Goal: Task Accomplishment & Management: Complete application form

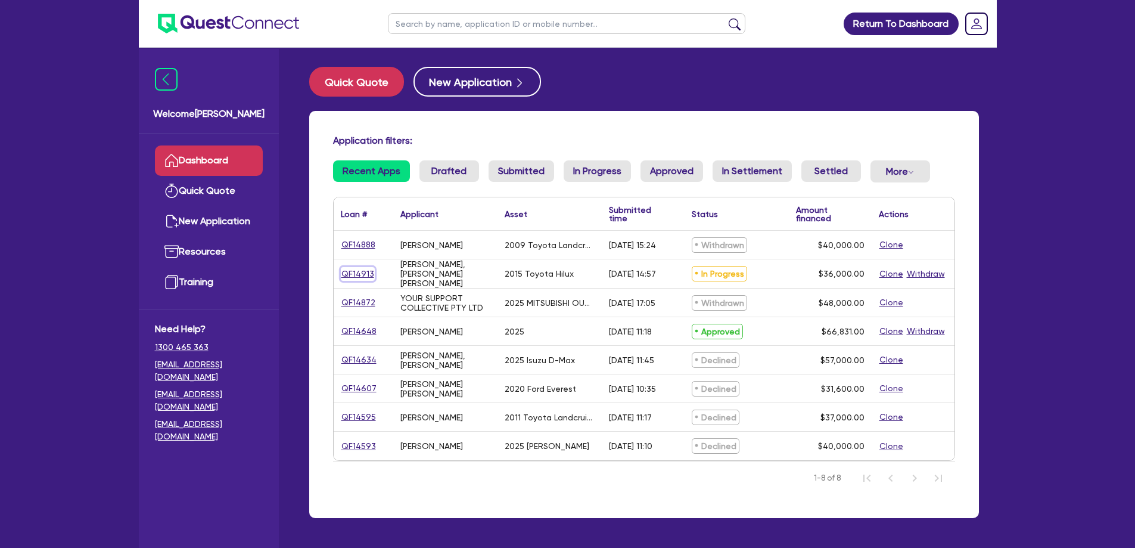
click at [354, 273] on link "QF14913" at bounding box center [358, 274] width 34 height 14
select select "CARS_AND_LIGHT_TRUCKS"
select select "VANS_AND_UTES"
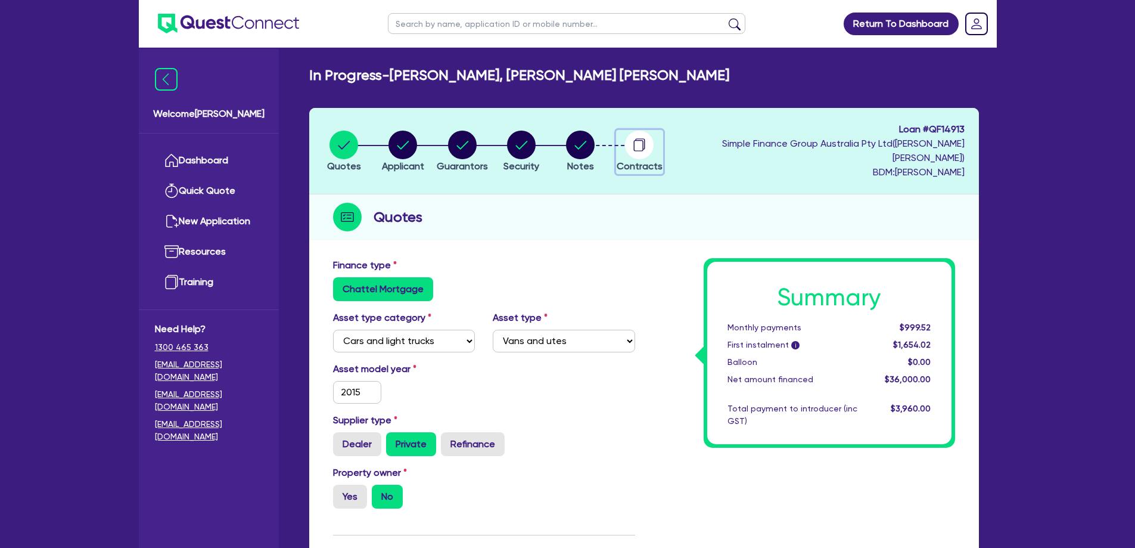
click at [654, 138] on circle "button" at bounding box center [639, 145] width 29 height 29
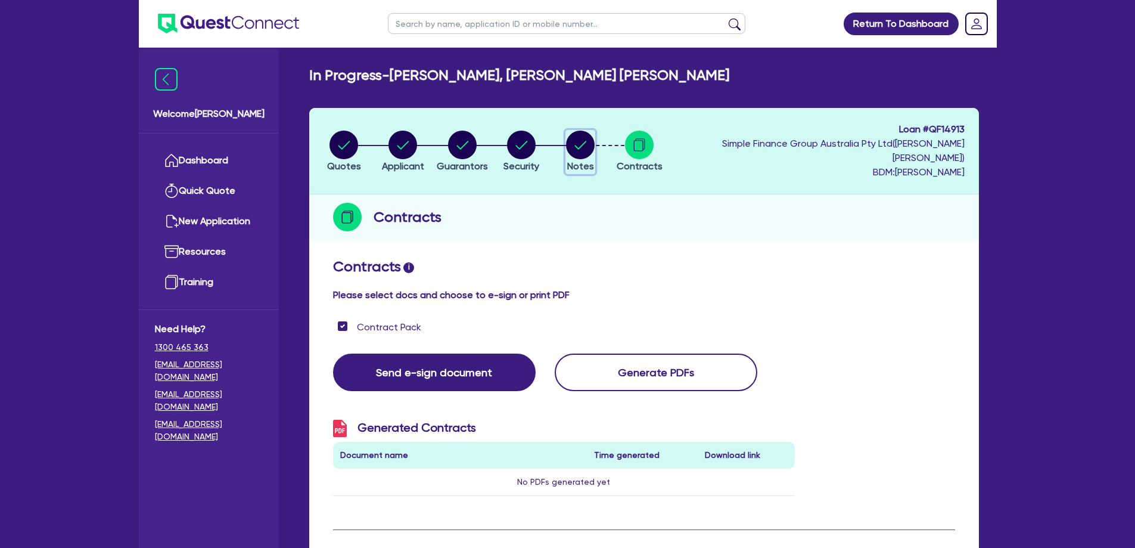
click at [595, 133] on circle "button" at bounding box center [580, 145] width 29 height 29
select select "Quest Finance - Own Book"
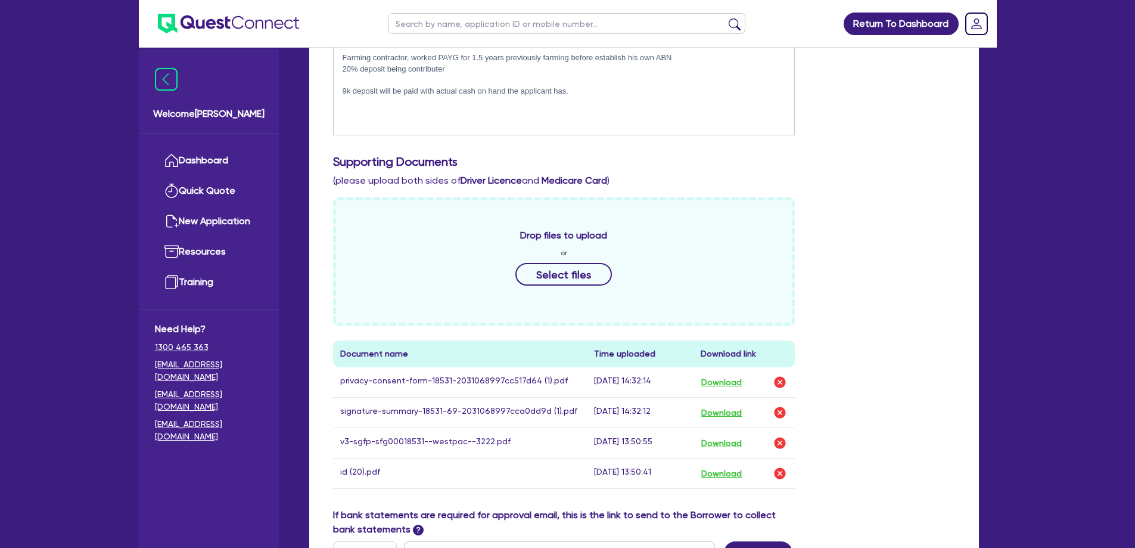
scroll to position [313, 0]
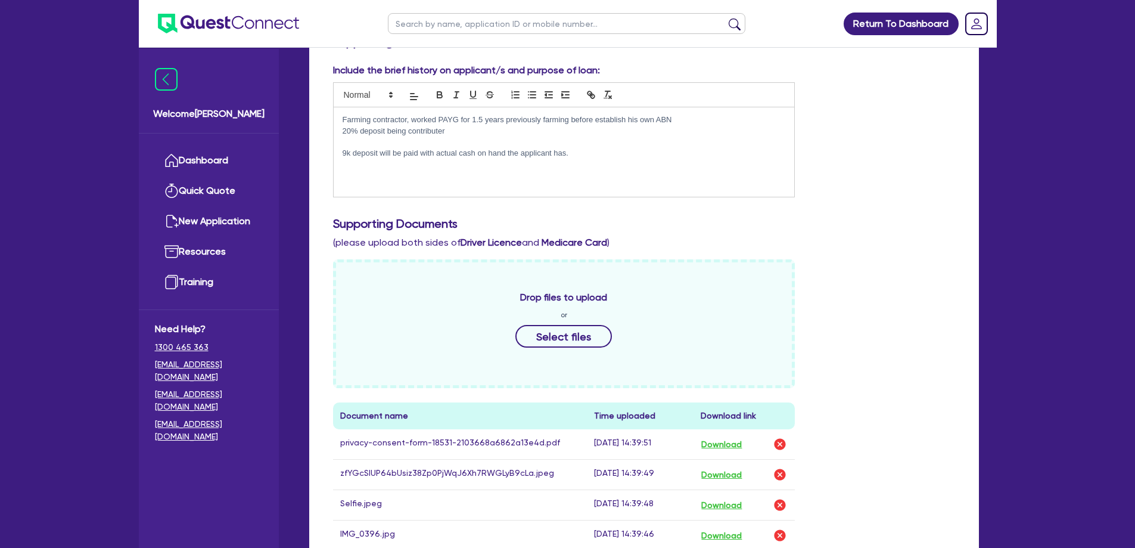
click at [601, 147] on div "Farming contractor, worked PAYG for 1.5 years previously farming before establi…" at bounding box center [564, 151] width 461 height 89
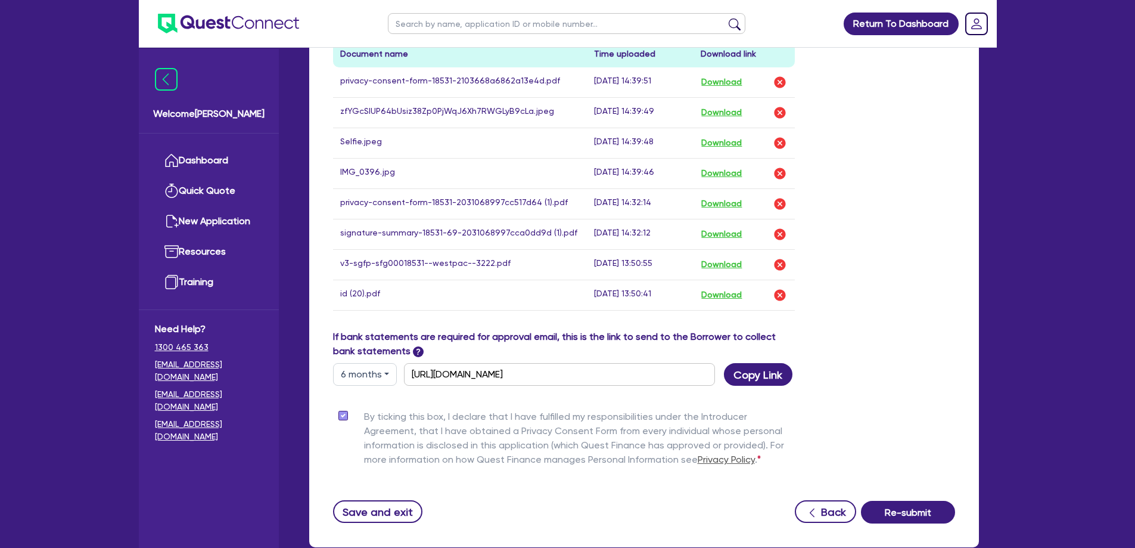
scroll to position [745, 0]
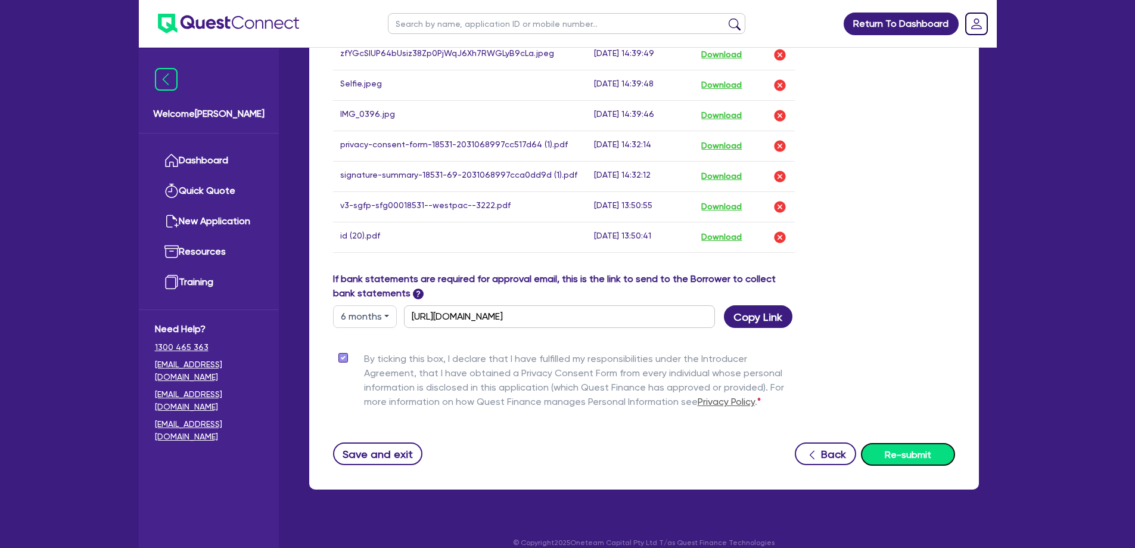
click at [926, 443] on button "Re-submit" at bounding box center [908, 454] width 94 height 23
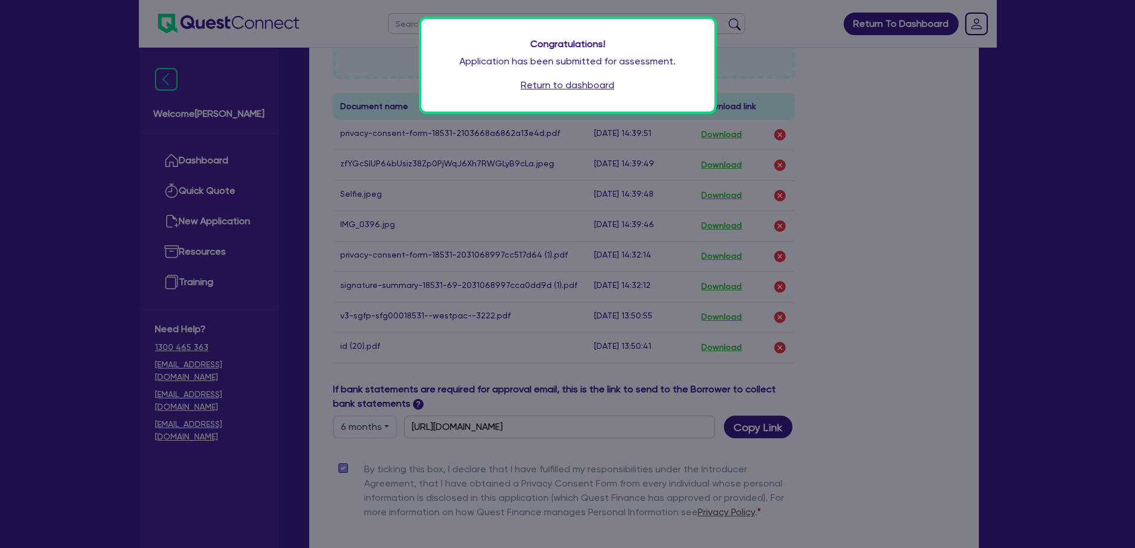
scroll to position [567, 0]
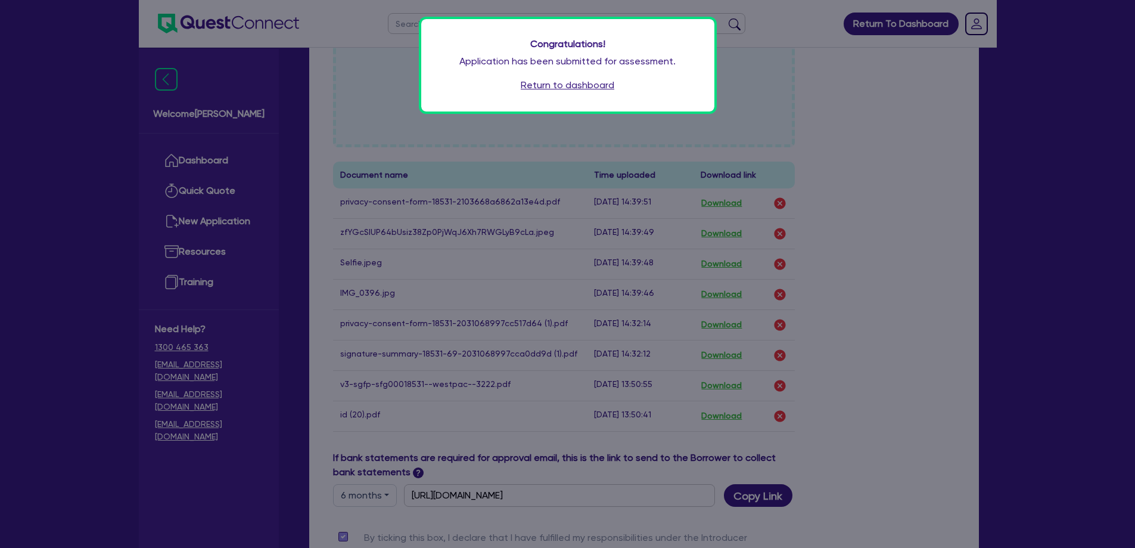
click at [594, 89] on link "Return to dashboard" at bounding box center [568, 85] width 94 height 14
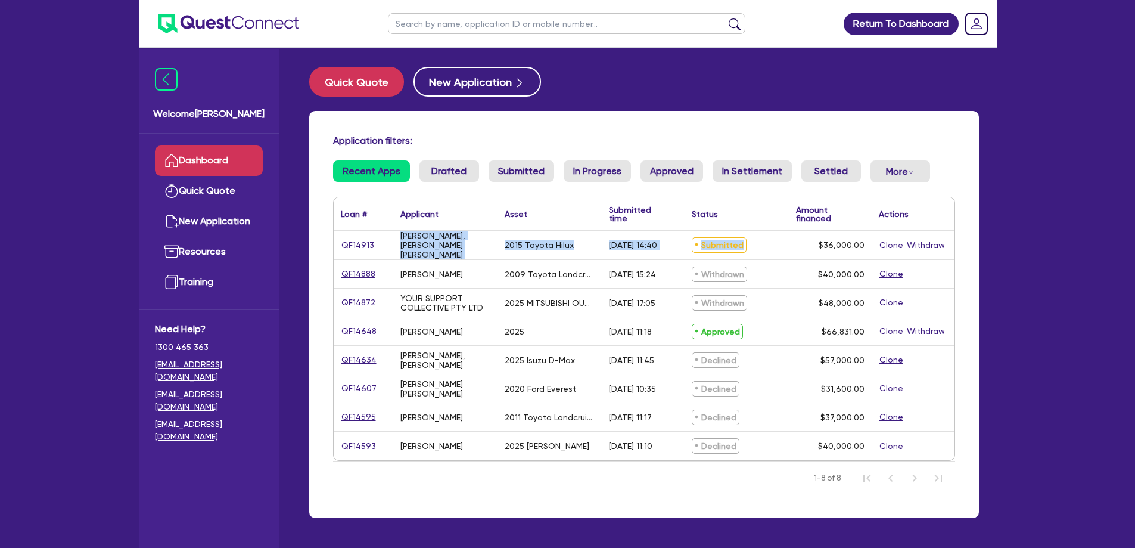
drag, startPoint x: 783, startPoint y: 243, endPoint x: 397, endPoint y: 238, distance: 385.6
click at [397, 238] on div "QF14913 ALLAN, JOVI ANSIS 2015 Toyota Hilux 21/08/2025 - 14:40 Submitted $36,00…" at bounding box center [644, 245] width 621 height 29
click at [397, 238] on div "[PERSON_NAME], [PERSON_NAME] [PERSON_NAME]" at bounding box center [445, 245] width 104 height 29
drag, startPoint x: 397, startPoint y: 238, endPoint x: 943, endPoint y: 238, distance: 545.9
click at [943, 238] on div "QF14913 ALLAN, JOVI ANSIS 2015 Toyota Hilux 21/08/2025 - 14:40 Submitted $36,00…" at bounding box center [644, 245] width 621 height 29
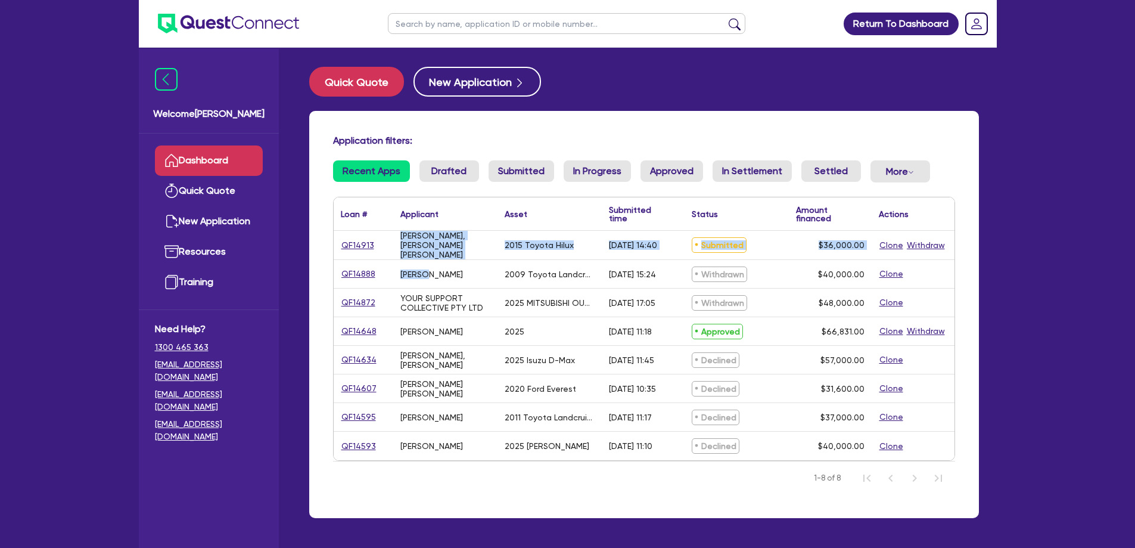
click at [952, 244] on div "Clone Withdraw" at bounding box center [913, 245] width 83 height 29
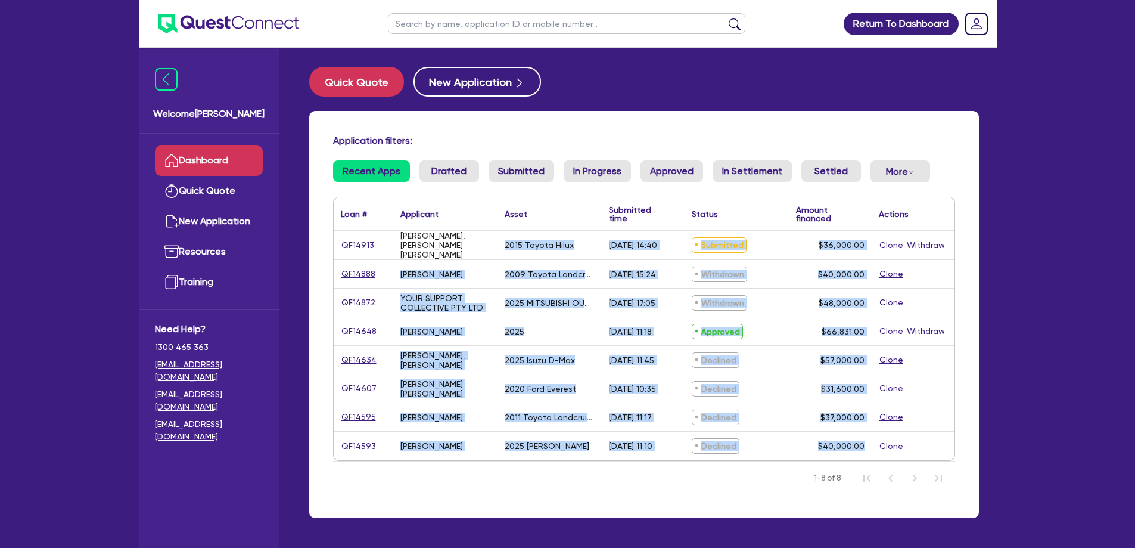
drag, startPoint x: 955, startPoint y: 243, endPoint x: 496, endPoint y: 255, distance: 459.6
click at [496, 255] on div "Application filters: Recent Apps Drafted Submitted In Progress Approved In Sett…" at bounding box center [644, 314] width 670 height 407
click at [496, 255] on div "[PERSON_NAME], [PERSON_NAME] [PERSON_NAME]" at bounding box center [445, 245] width 104 height 29
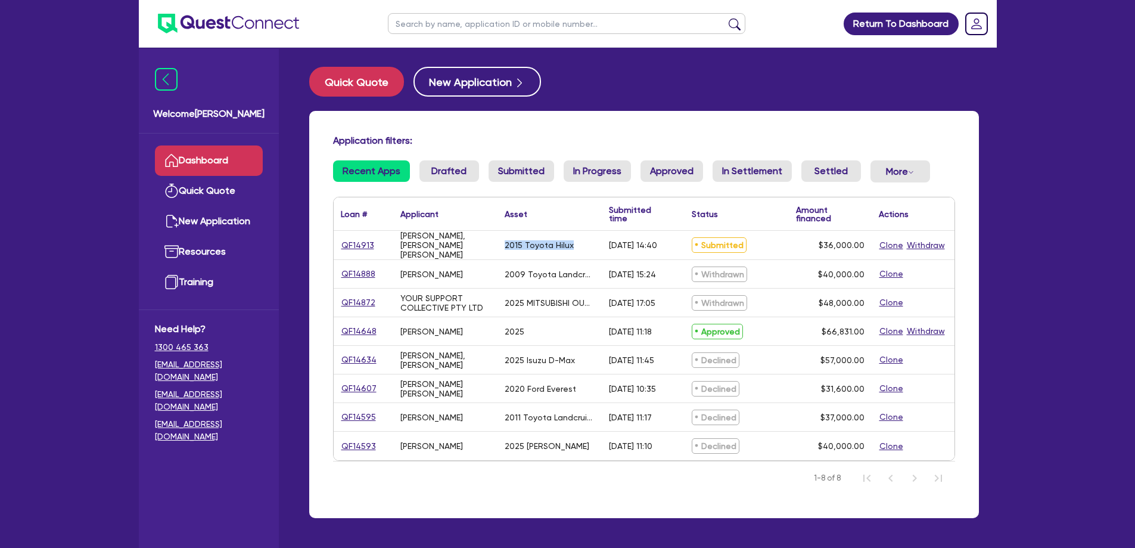
drag, startPoint x: 498, startPoint y: 249, endPoint x: 591, endPoint y: 237, distance: 93.7
click at [591, 237] on div "2015 Toyota Hilux" at bounding box center [550, 245] width 104 height 29
click at [389, 239] on div "QF14913" at bounding box center [364, 245] width 60 height 29
drag, startPoint x: 394, startPoint y: 239, endPoint x: 735, endPoint y: 232, distance: 340.9
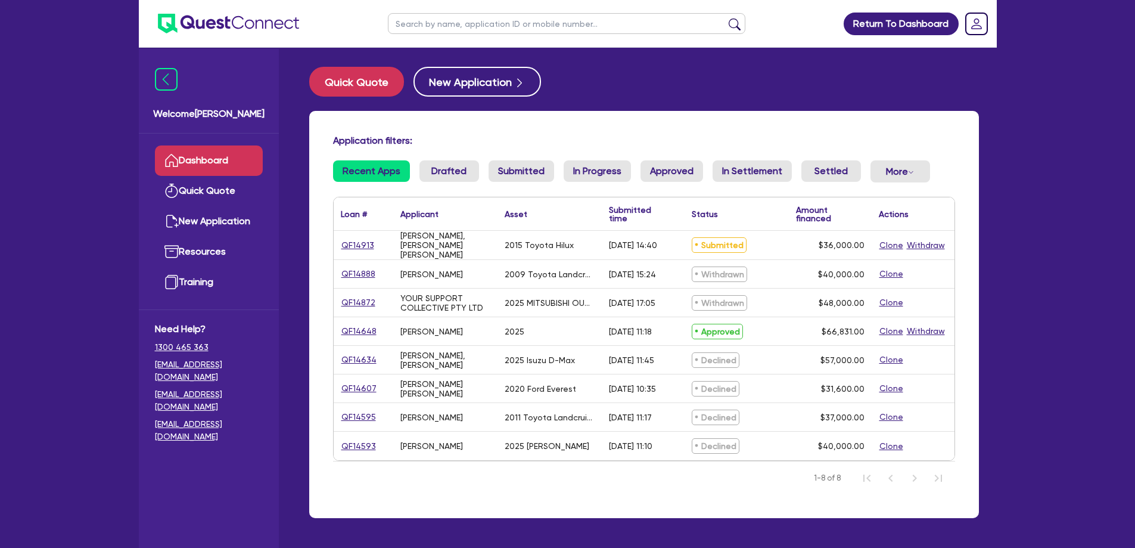
click at [719, 221] on div "Loan # ▲ Applicant ▲ Asset Submitted time ▲ Status ▲ Amount financed Actions QF…" at bounding box center [644, 328] width 621 height 263
click at [784, 246] on div "Submitted" at bounding box center [737, 245] width 104 height 29
click at [335, 242] on div "QF14913 ALLAN, JOVI ANSIS 2015 Toyota Hilux 21/08/2025 - 14:40 Submitted $36,00…" at bounding box center [644, 245] width 621 height 29
click at [335, 242] on div "QF14913" at bounding box center [364, 245] width 60 height 29
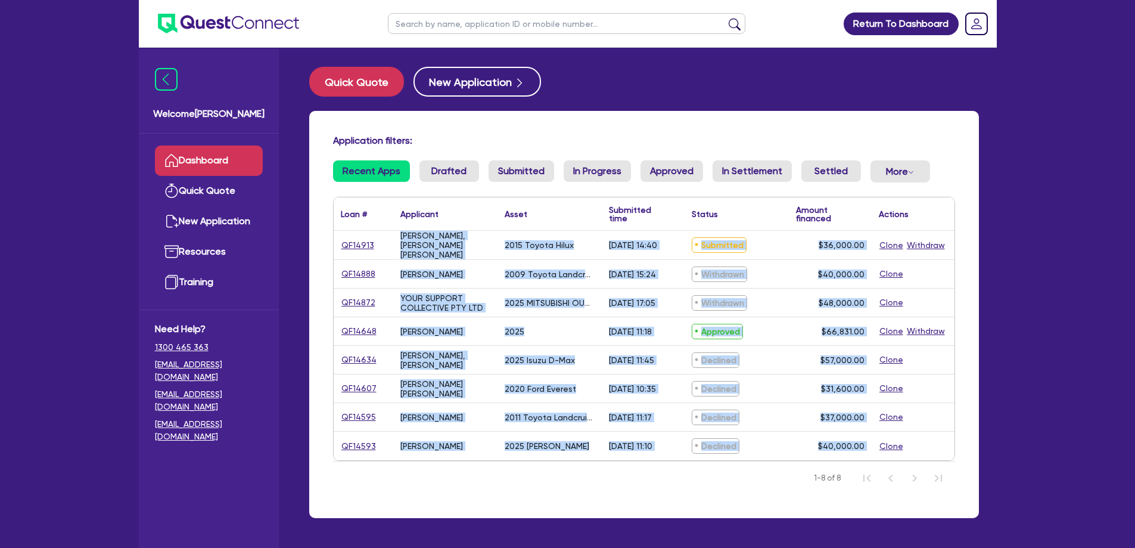
drag, startPoint x: 335, startPoint y: 242, endPoint x: 965, endPoint y: 240, distance: 630.5
click at [965, 240] on div "Application filters: Recent Apps Drafted Submitted In Progress Approved In Sett…" at bounding box center [644, 314] width 670 height 407
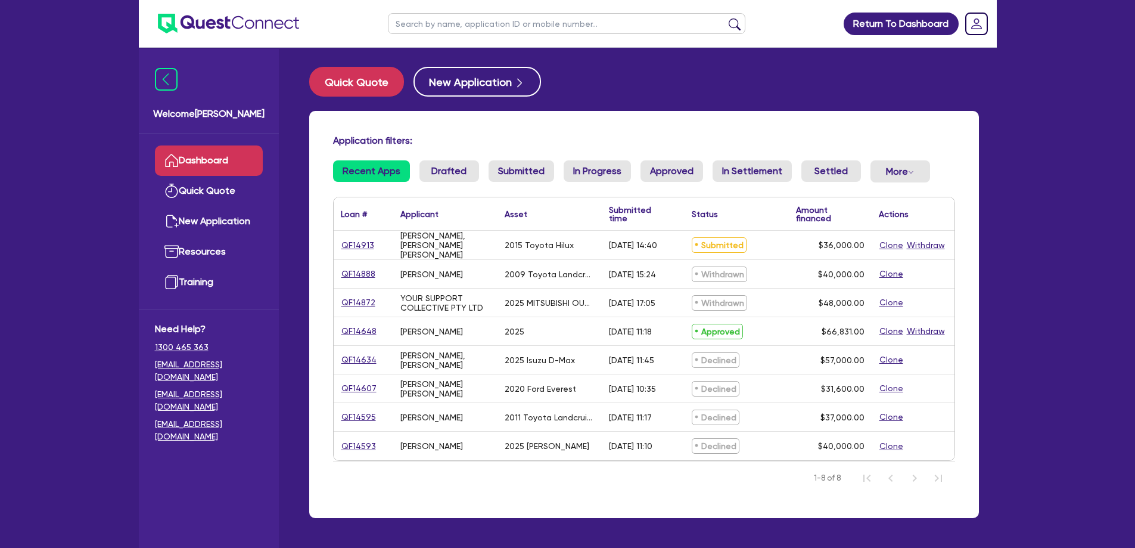
click at [946, 248] on div "Clone Withdraw" at bounding box center [913, 245] width 83 height 29
drag, startPoint x: 946, startPoint y: 248, endPoint x: 336, endPoint y: 239, distance: 610.3
click at [336, 239] on div "QF14913 ALLAN, JOVI ANSIS 2015 Toyota Hilux 21/08/2025 - 14:40 Submitted $36,00…" at bounding box center [644, 245] width 621 height 29
click at [336, 239] on div "QF14913" at bounding box center [364, 245] width 60 height 29
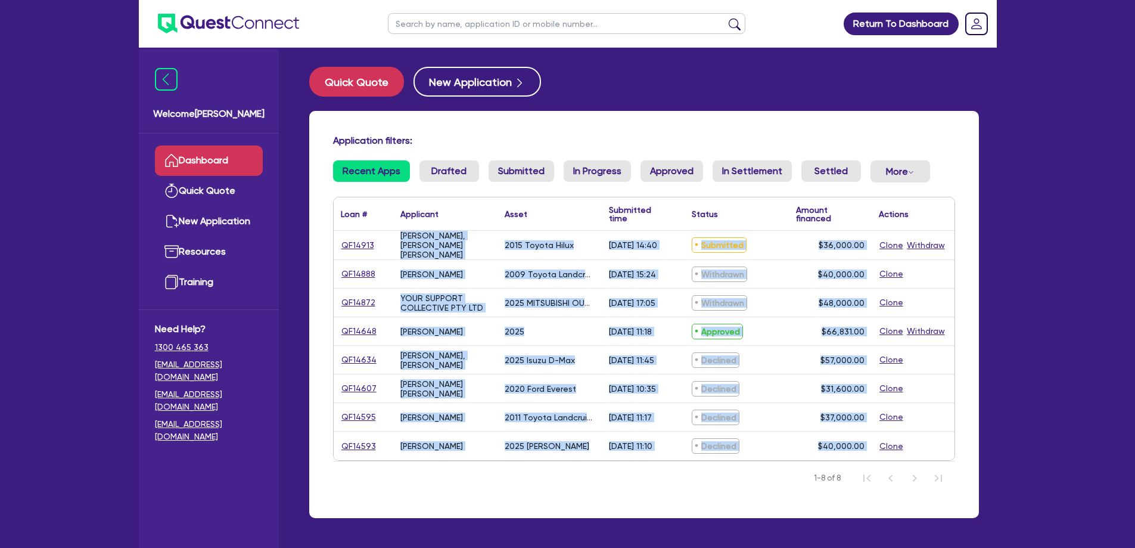
drag, startPoint x: 336, startPoint y: 239, endPoint x: 958, endPoint y: 247, distance: 621.6
click at [958, 247] on div "Application filters: Recent Apps Drafted Submitted In Progress Approved In Sett…" at bounding box center [644, 314] width 670 height 407
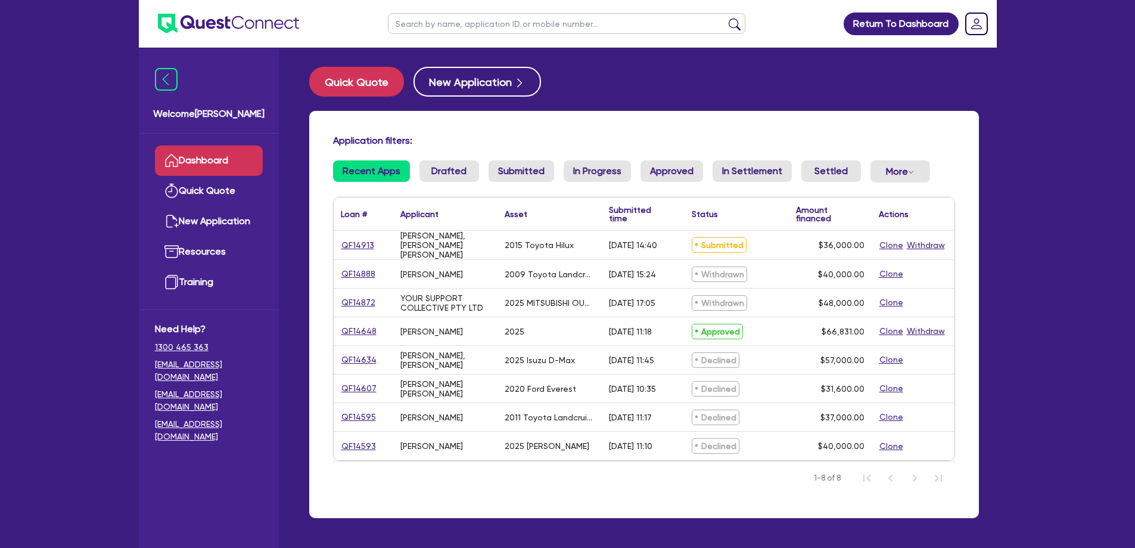
click at [657, 250] on div "21/08/2025 - 14:40" at bounding box center [633, 245] width 48 height 10
click at [364, 247] on link "QF14913" at bounding box center [358, 245] width 34 height 14
select select "CARS_AND_LIGHT_TRUCKS"
select select "VANS_AND_UTES"
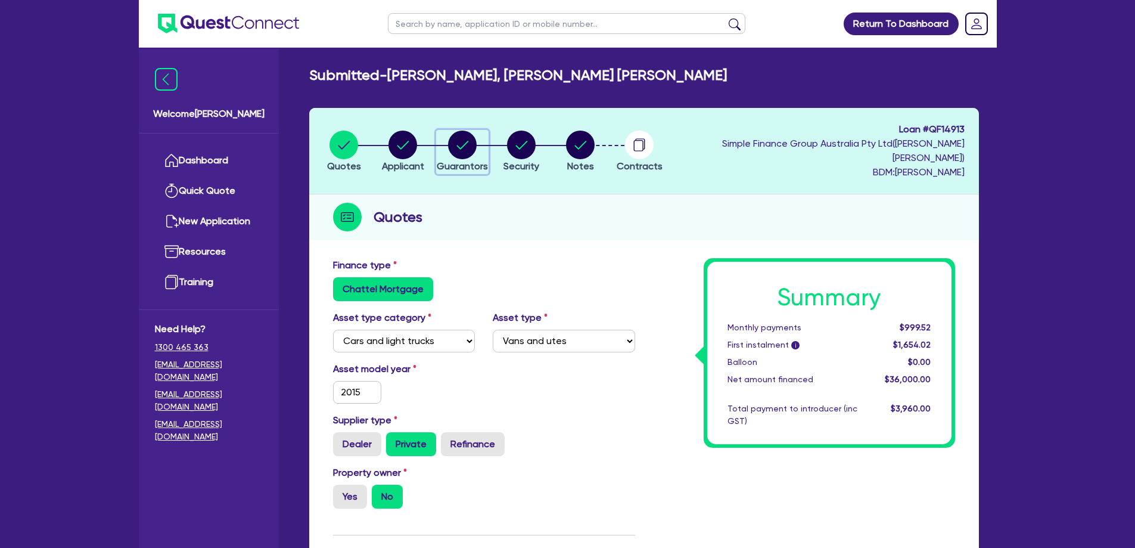
drag, startPoint x: 471, startPoint y: 144, endPoint x: 477, endPoint y: 155, distance: 12.0
click at [471, 144] on circle "button" at bounding box center [462, 145] width 29 height 29
select select "MR"
select select "QLD"
select select "SINGLE"
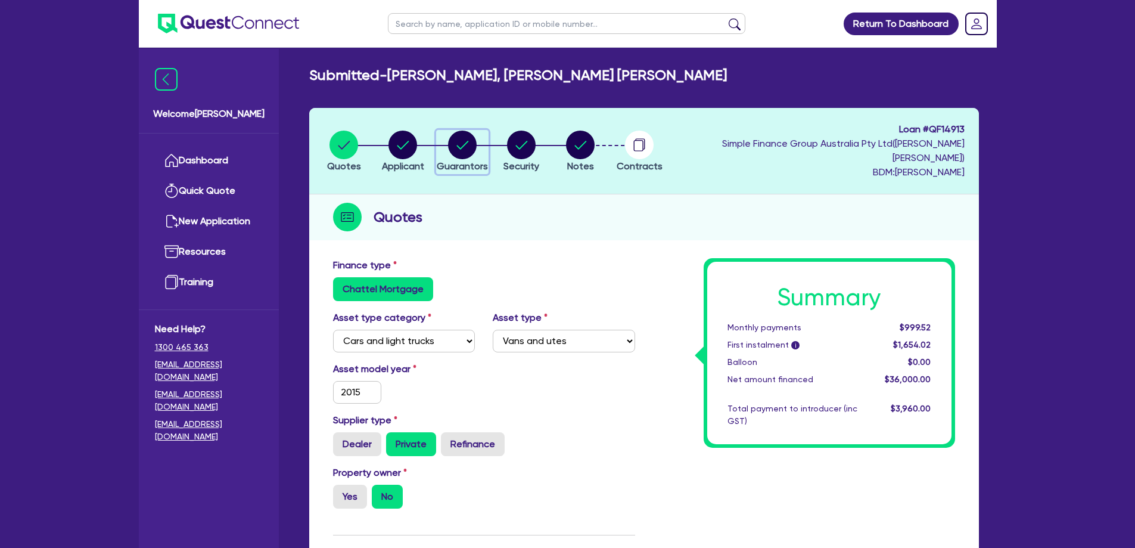
select select "CASH"
select select "HOUSEHOLD_PERSONAL"
select select "EQUIPMENT"
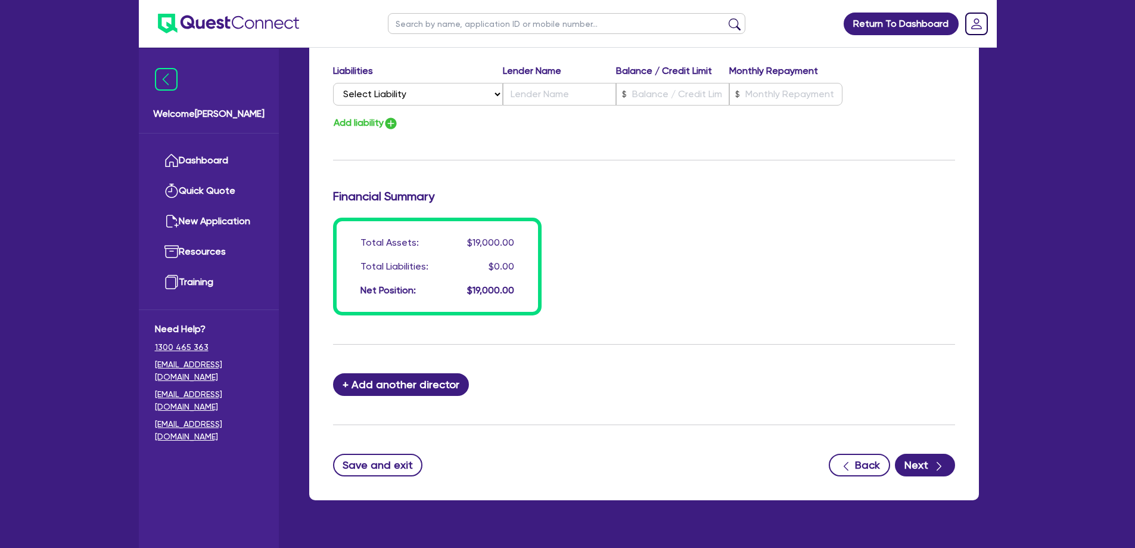
scroll to position [890, 0]
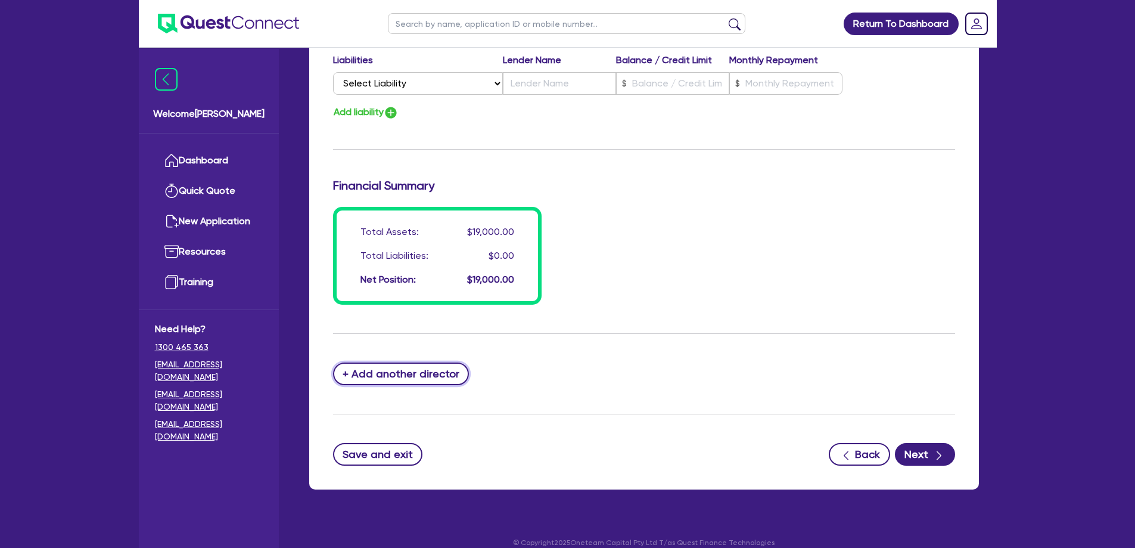
click at [424, 362] on button "+ Add another director" at bounding box center [401, 373] width 136 height 23
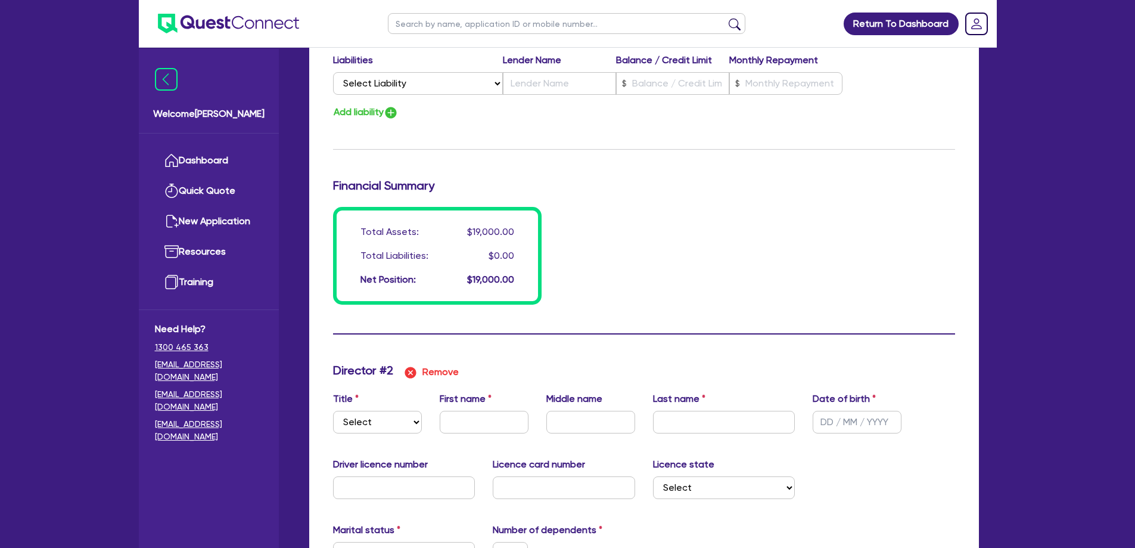
type input "0"
type input "0447043130"
type input "3000"
type input "10000"
type input "6000"
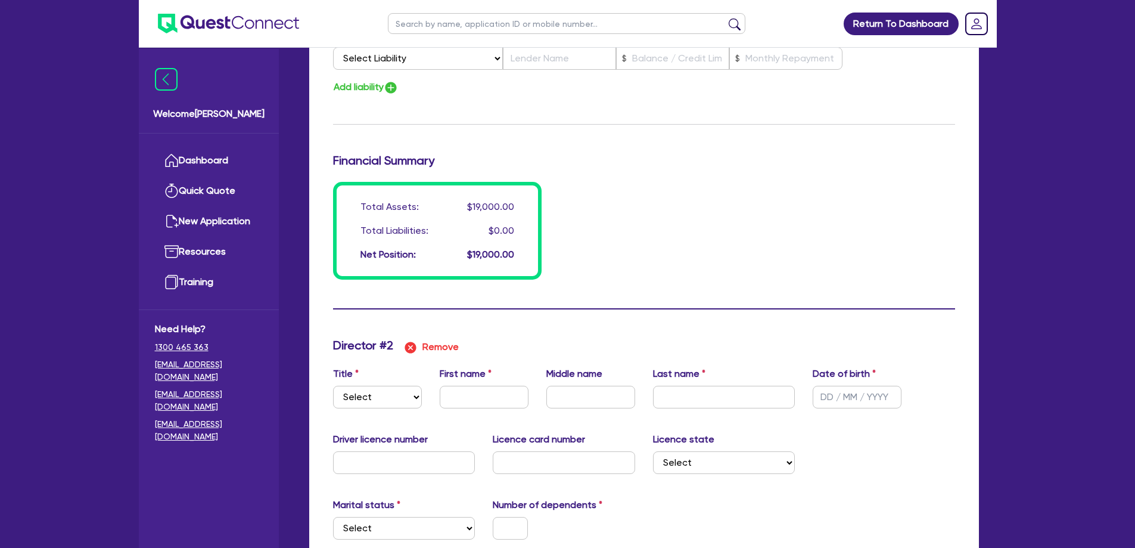
scroll to position [1153, 0]
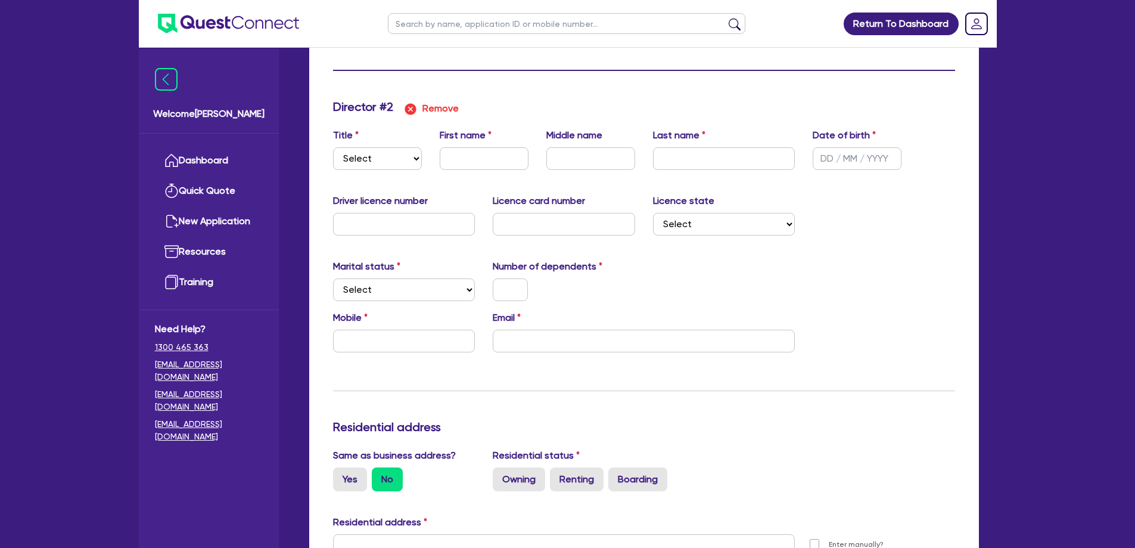
type input "0"
type input "0447 043 130"
type input "3,000"
type input "10,000"
type input "6,000"
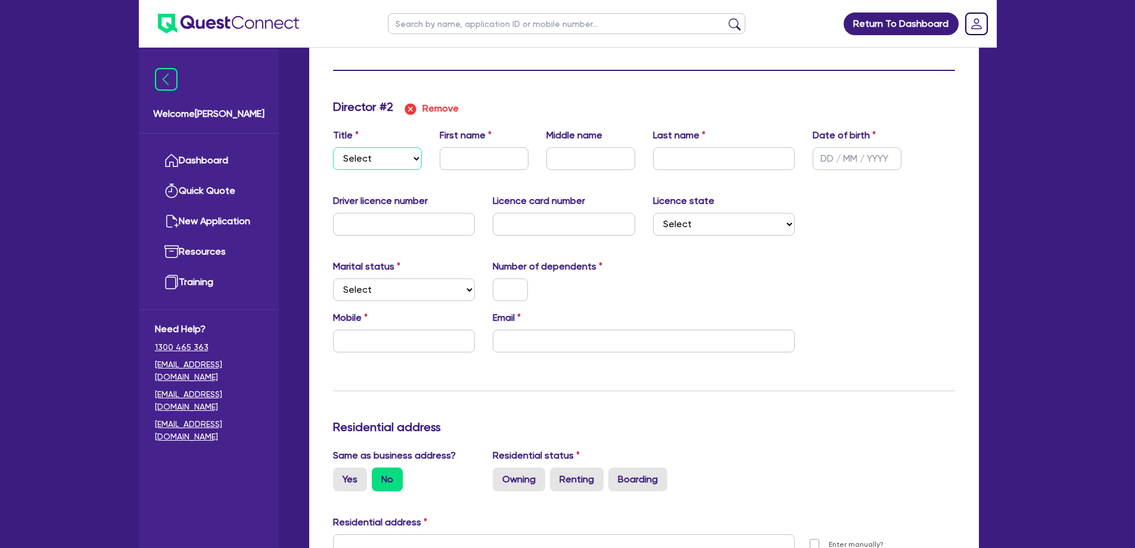
click at [396, 147] on select "Select Mr Mrs Ms Miss Dr" at bounding box center [377, 158] width 89 height 23
select select "MR"
click at [333, 147] on select "Select Mr Mrs Ms Miss Dr" at bounding box center [377, 158] width 89 height 23
type input "0"
type input "0447043130"
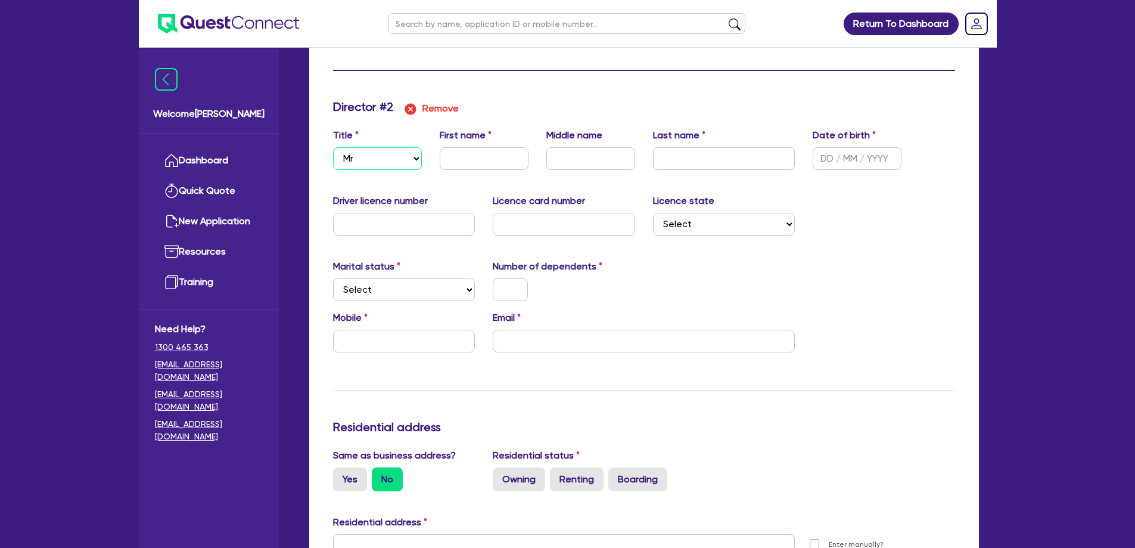
type input "3000"
type input "10000"
type input "6000"
click at [567, 213] on input "text" at bounding box center [564, 224] width 142 height 23
click at [423, 213] on input "text" at bounding box center [404, 224] width 142 height 23
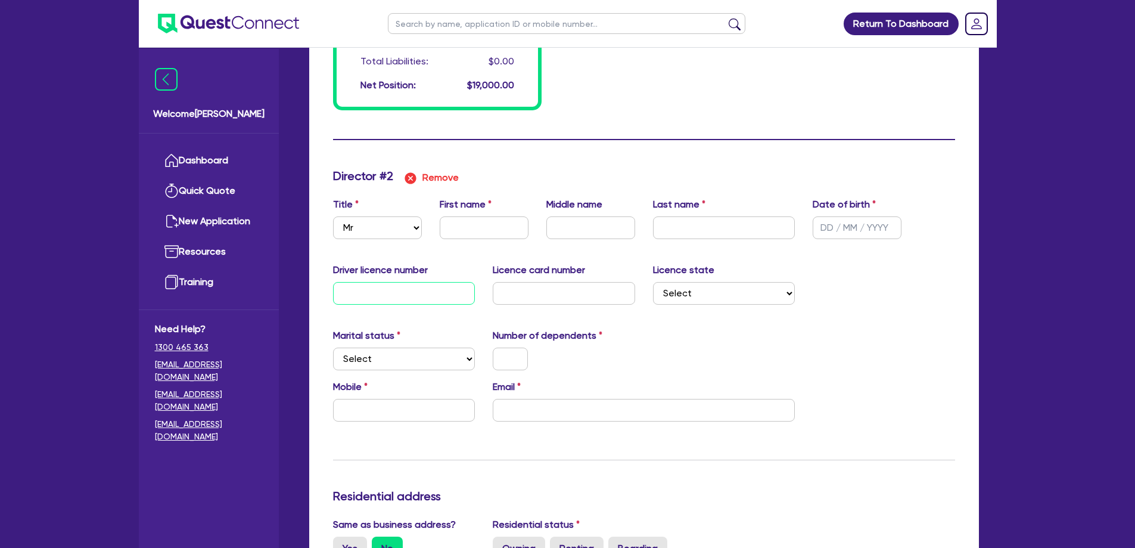
scroll to position [1094, 0]
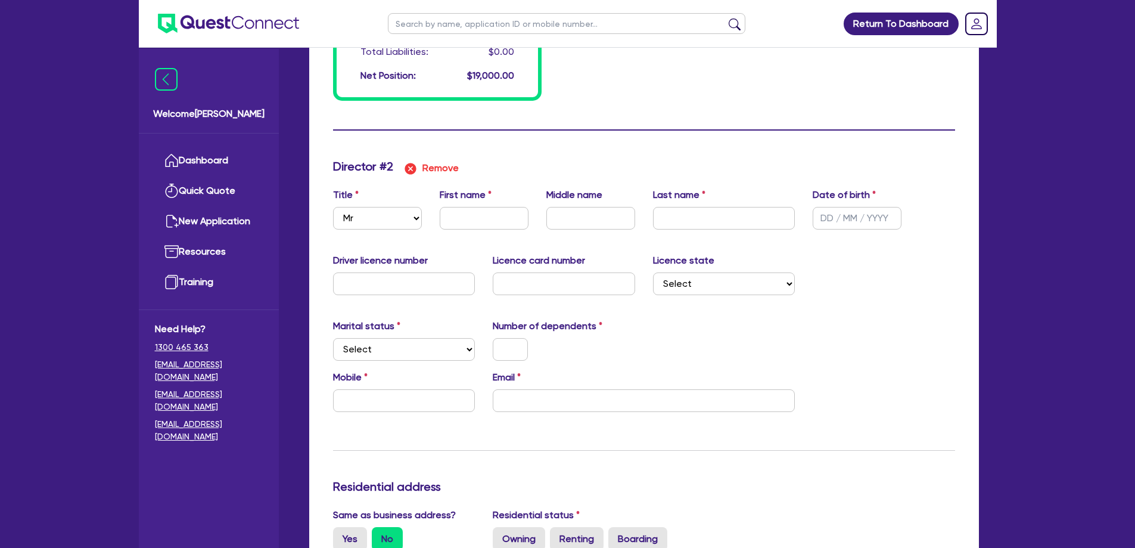
type input "0"
type input "0447 043 130"
type input "3,000"
type input "10,000"
type input "6,000"
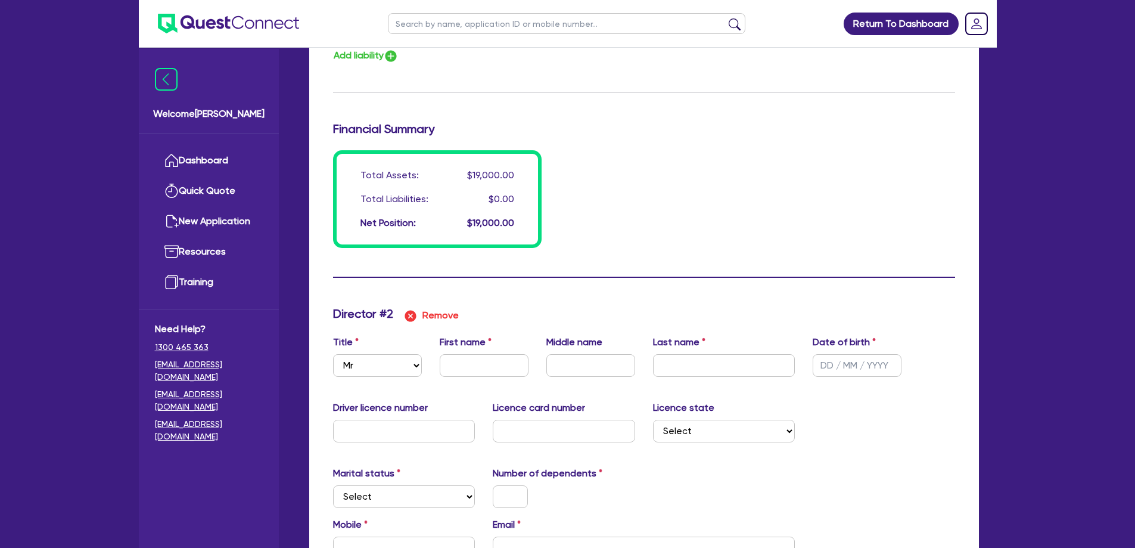
scroll to position [974, 0]
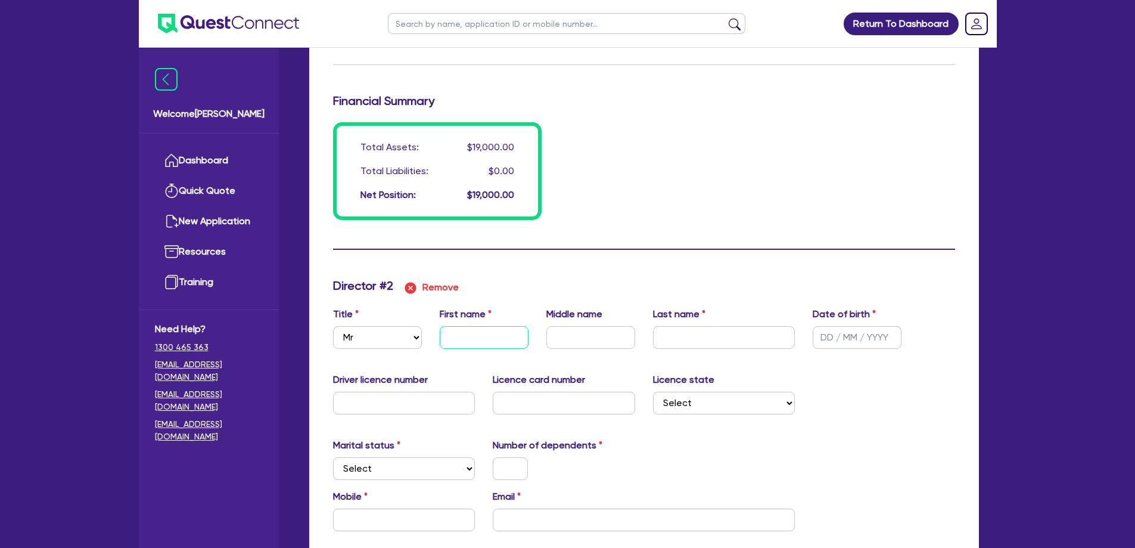
click at [464, 326] on input "text" at bounding box center [484, 337] width 89 height 23
type input "0"
type input "0447043130"
type input "3000"
type input "10000"
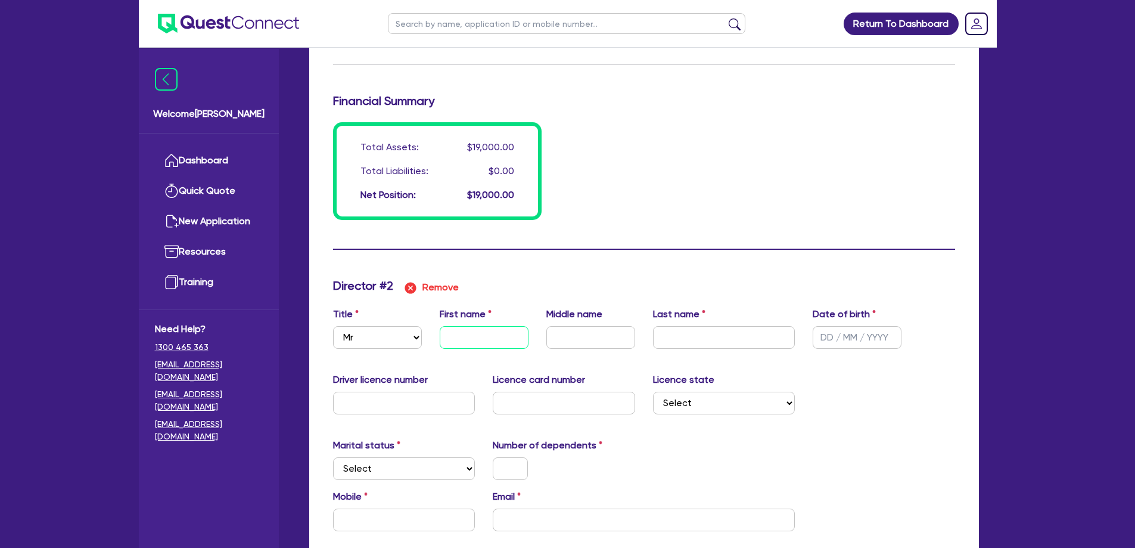
type input "6000"
type input "A"
type input "0"
type input "0447043130"
type input "3000"
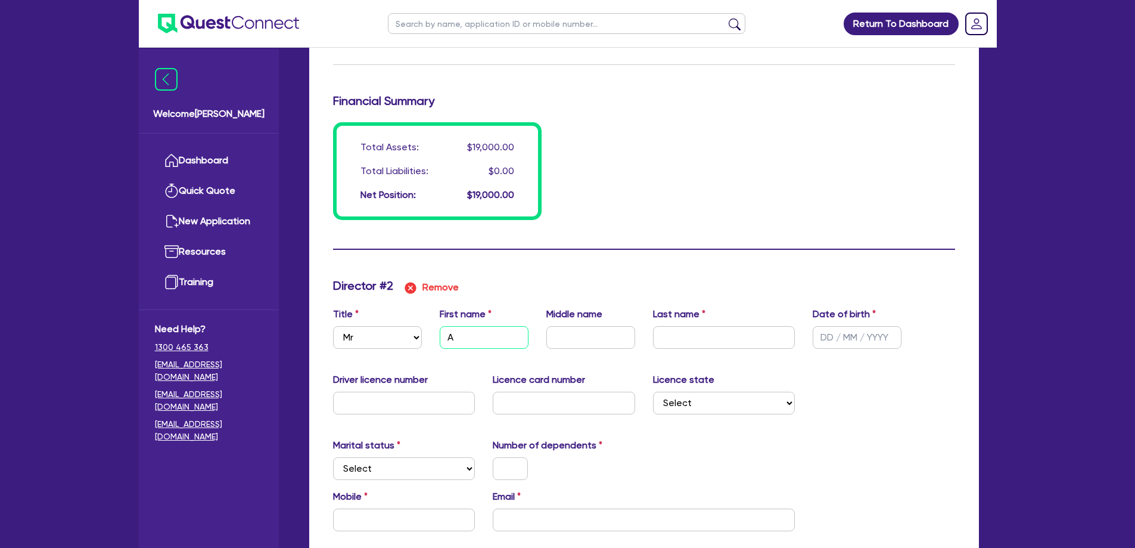
type input "10000"
type input "6000"
type input "Al"
type input "0"
type input "0447043130"
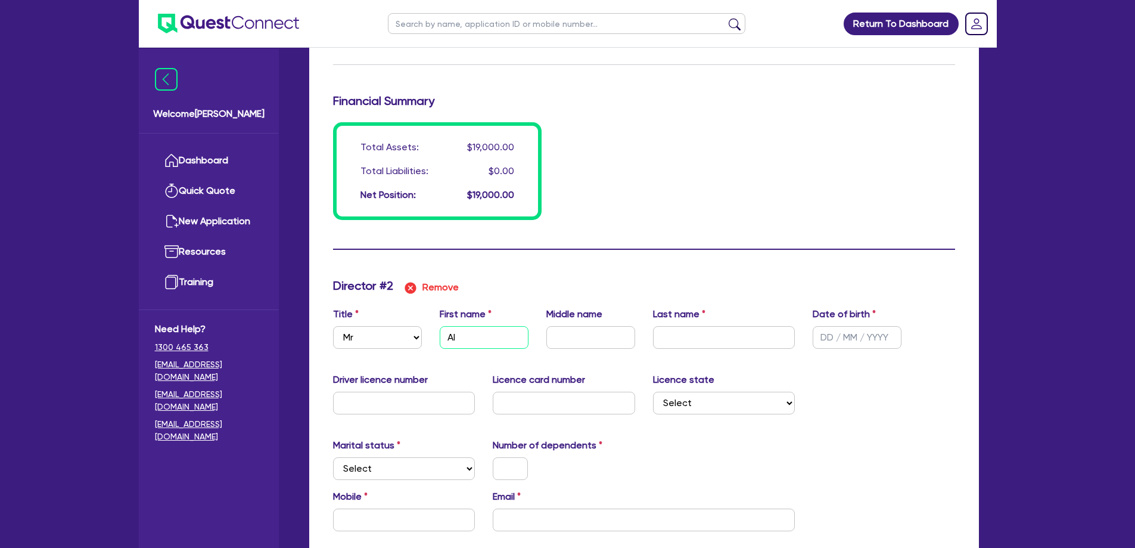
type input "3000"
type input "10000"
type input "6000"
type input "Ale"
type input "0"
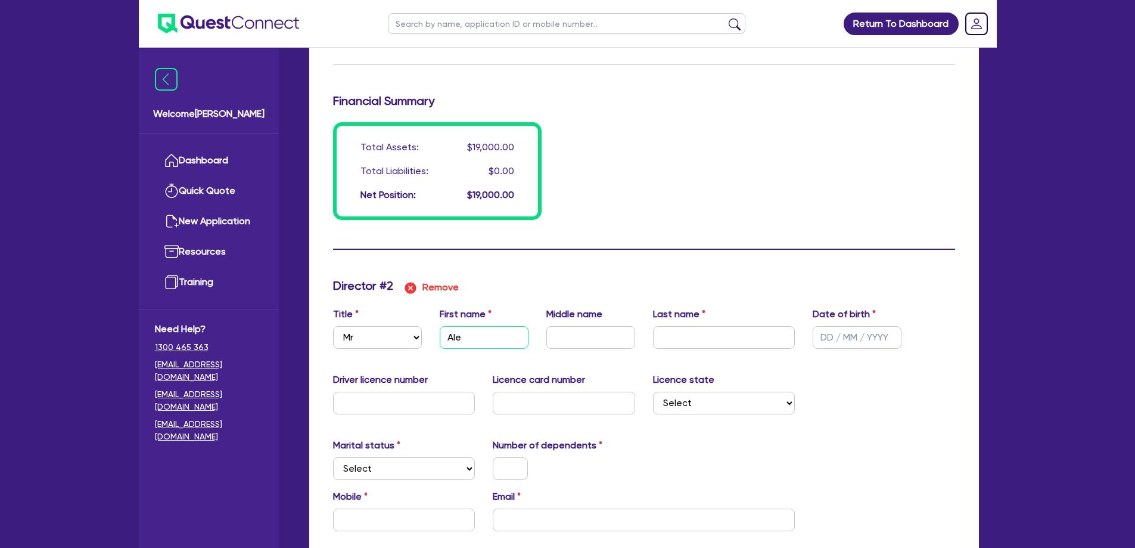
type input "0447043130"
type input "3000"
type input "10000"
type input "6000"
type input "Alex"
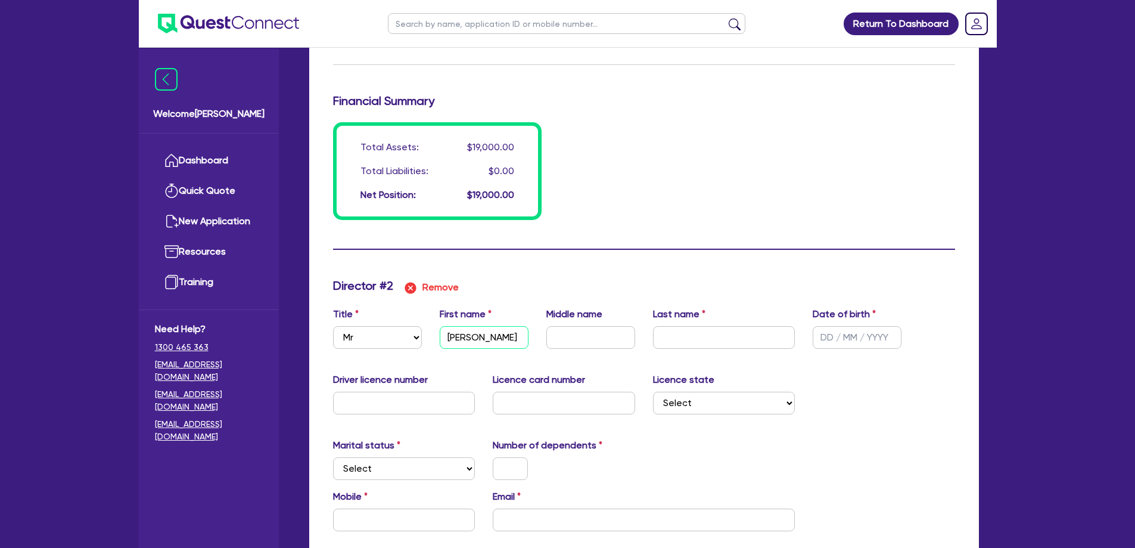
type input "0"
type input "0447043130"
type input "3000"
type input "10000"
type input "6000"
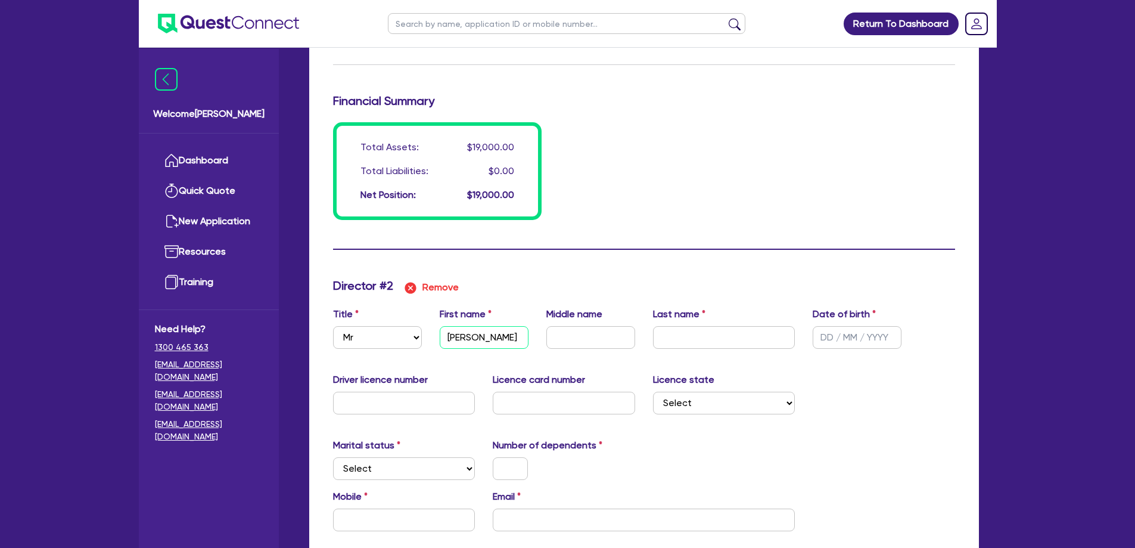
type input "Alexa"
type input "0"
type input "0447043130"
type input "3000"
type input "10000"
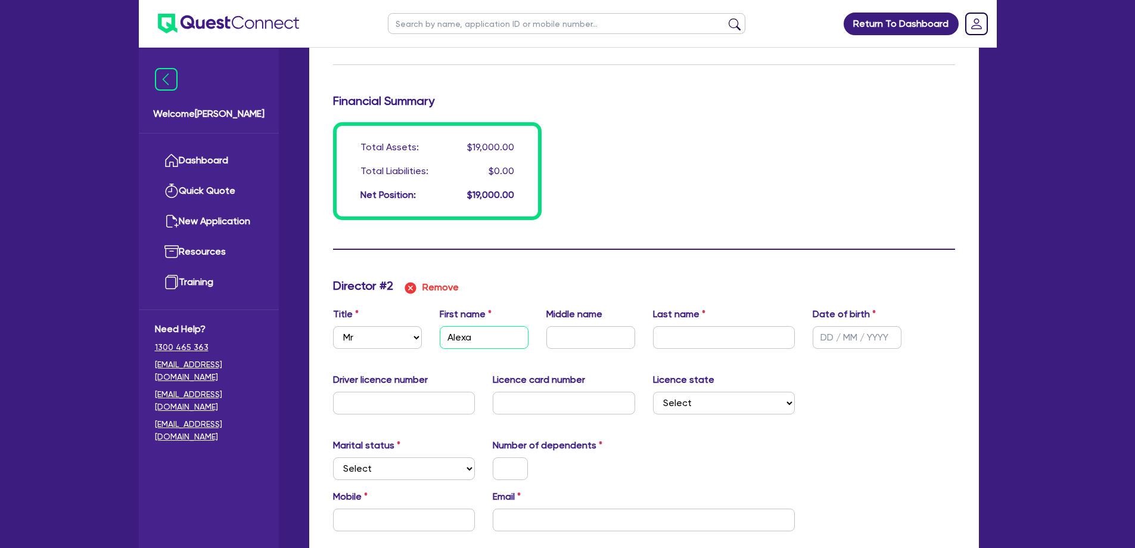
type input "6000"
type input "Alexand"
type input "0"
type input "0447043130"
type input "3000"
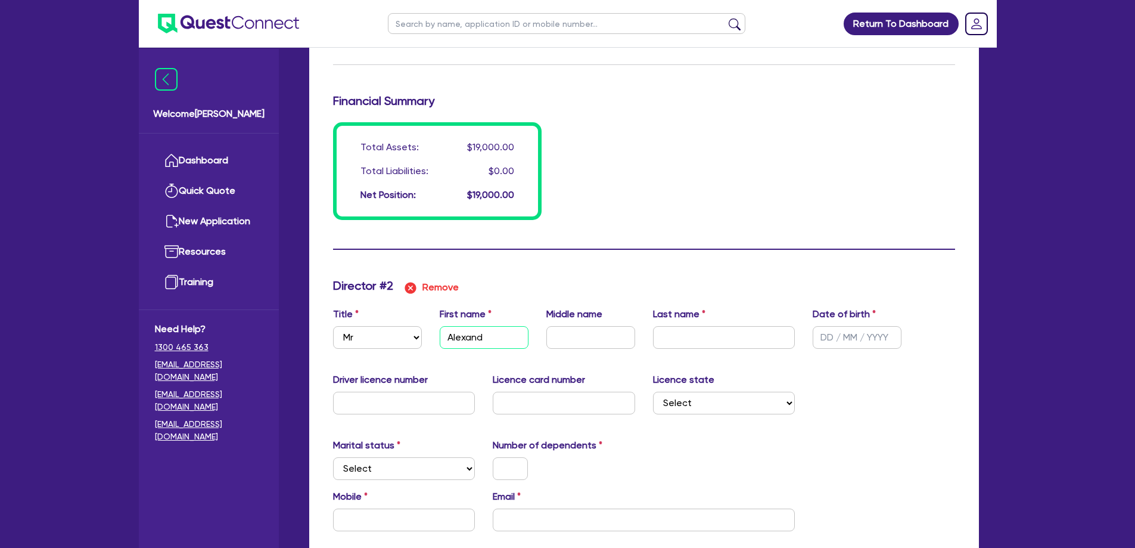
type input "10000"
type input "6000"
type input "0"
type input "0447043130"
type input "3000"
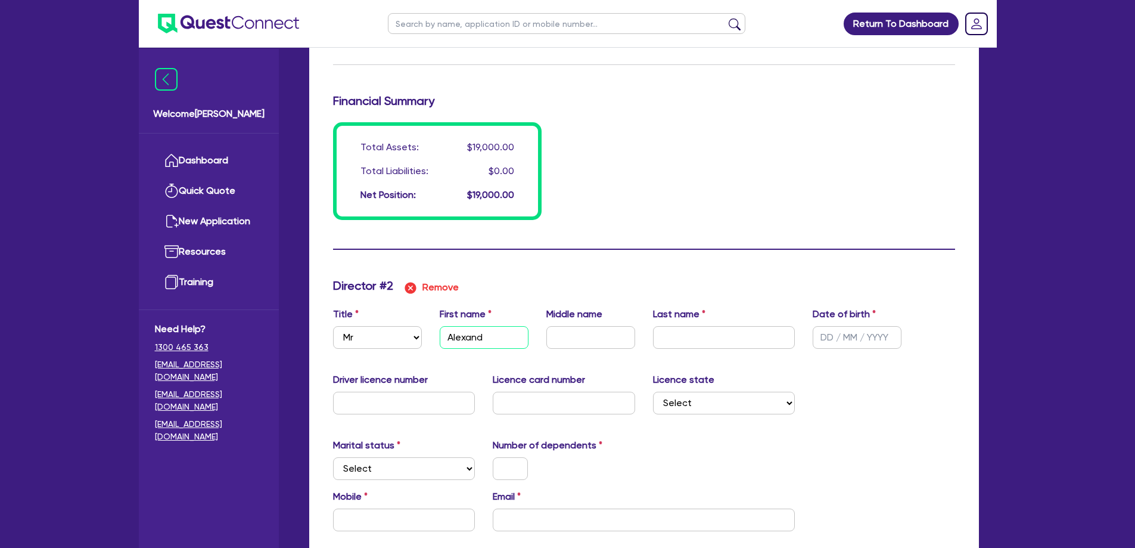
type input "10000"
type input "6000"
type input "Alexande"
type input "0"
type input "0447043130"
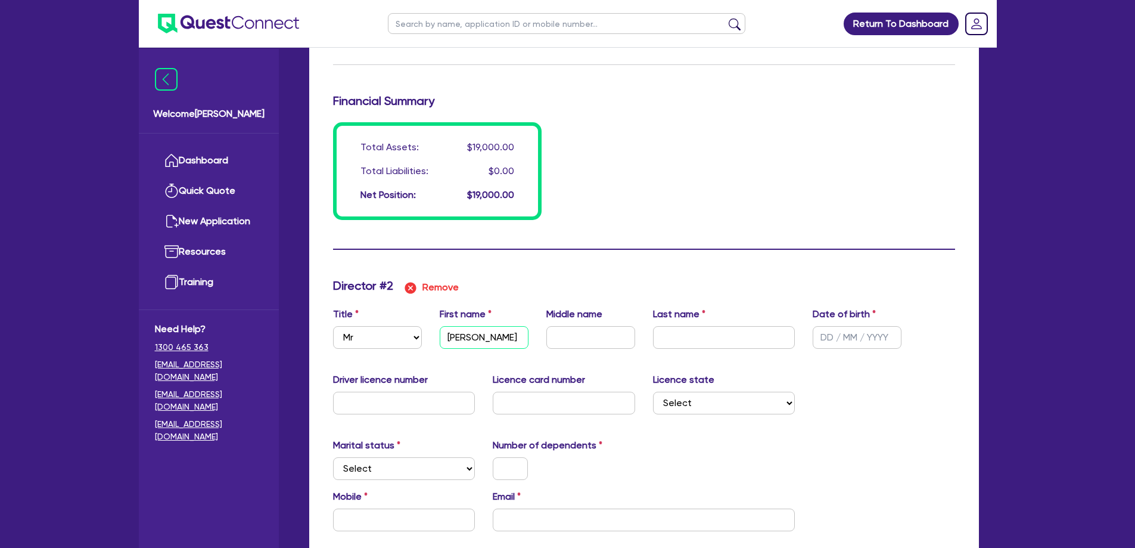
type input "3000"
type input "10000"
type input "6000"
type input "Alexander"
type input "0"
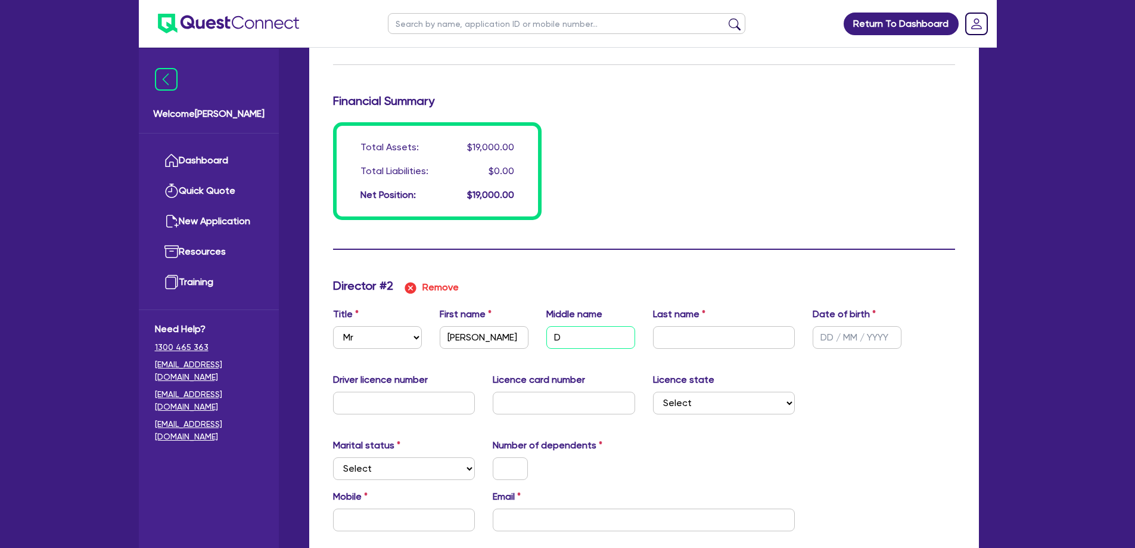
type input "0447043130"
type input "3000"
type input "10000"
type input "6000"
type input "D"
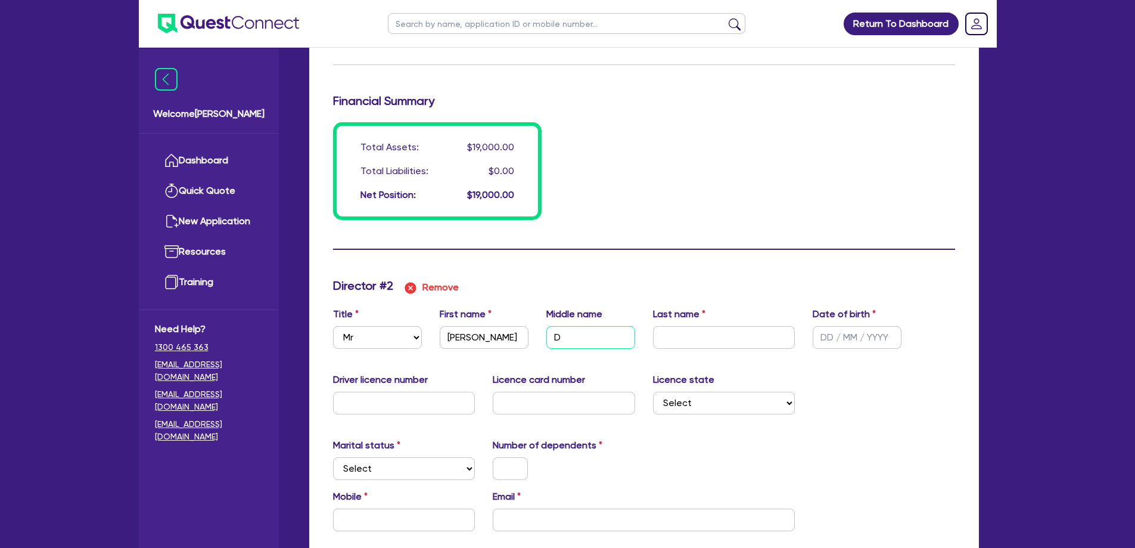
type input "0"
type input "0447043130"
type input "3000"
type input "10000"
type input "6000"
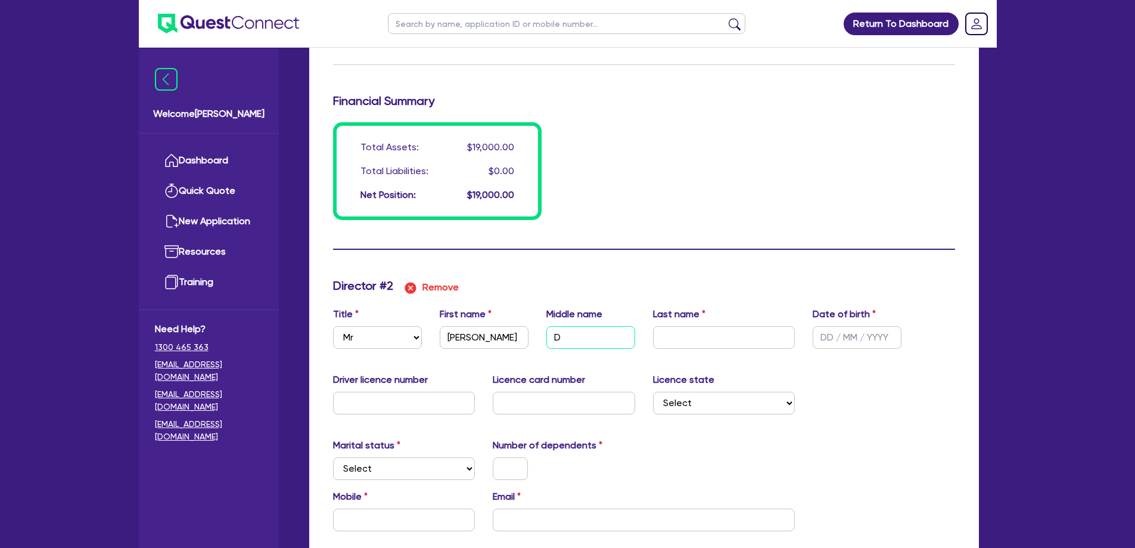
type input "Du"
type input "0"
type input "0447043130"
type input "3000"
type input "10000"
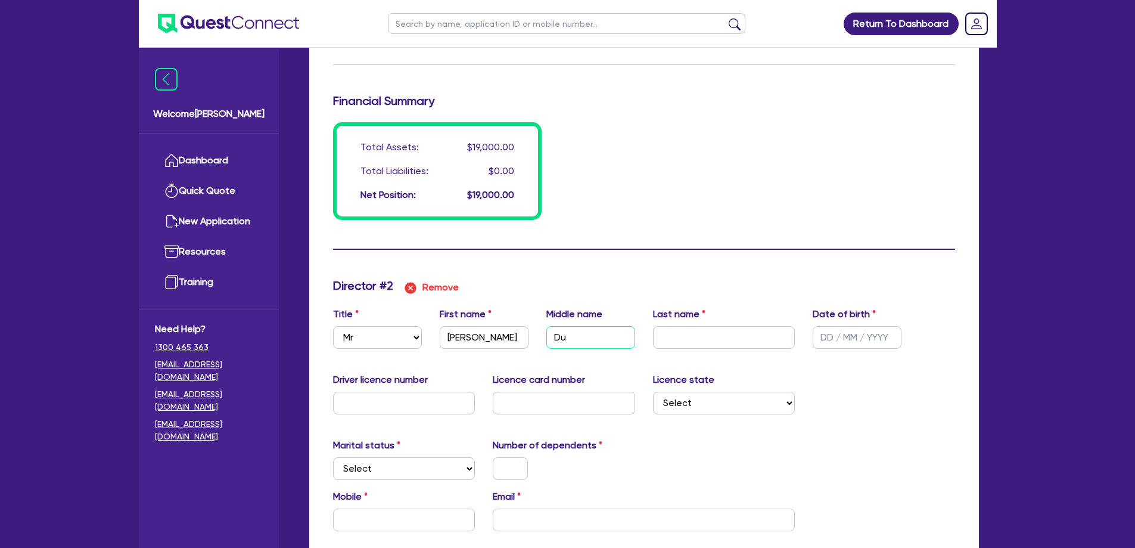
type input "6000"
type input "Duf"
type input "0"
type input "0447043130"
type input "3000"
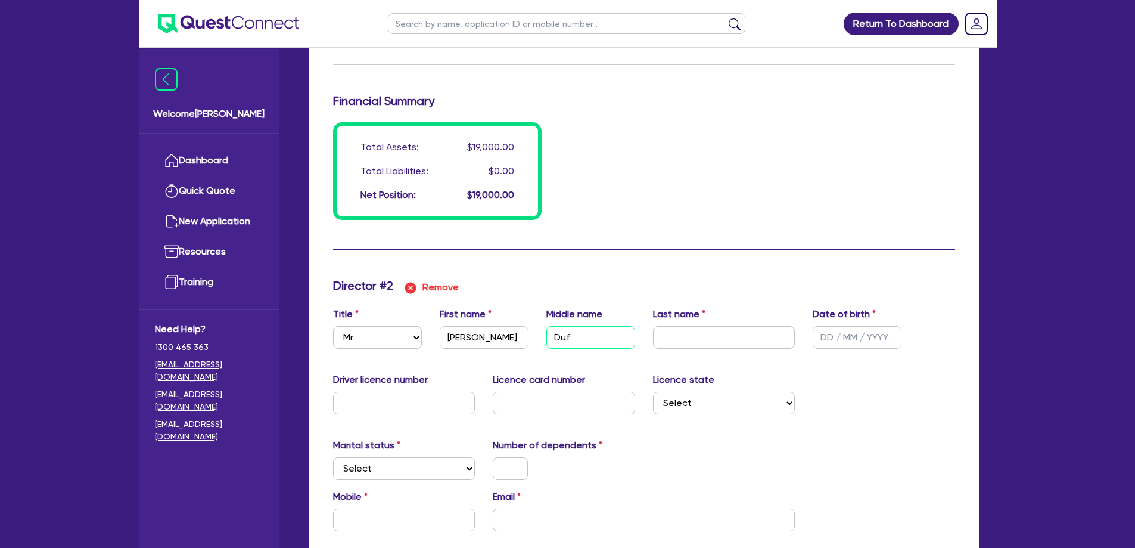
type input "10000"
type input "6000"
type input "Duff"
type input "0"
type input "0447043130"
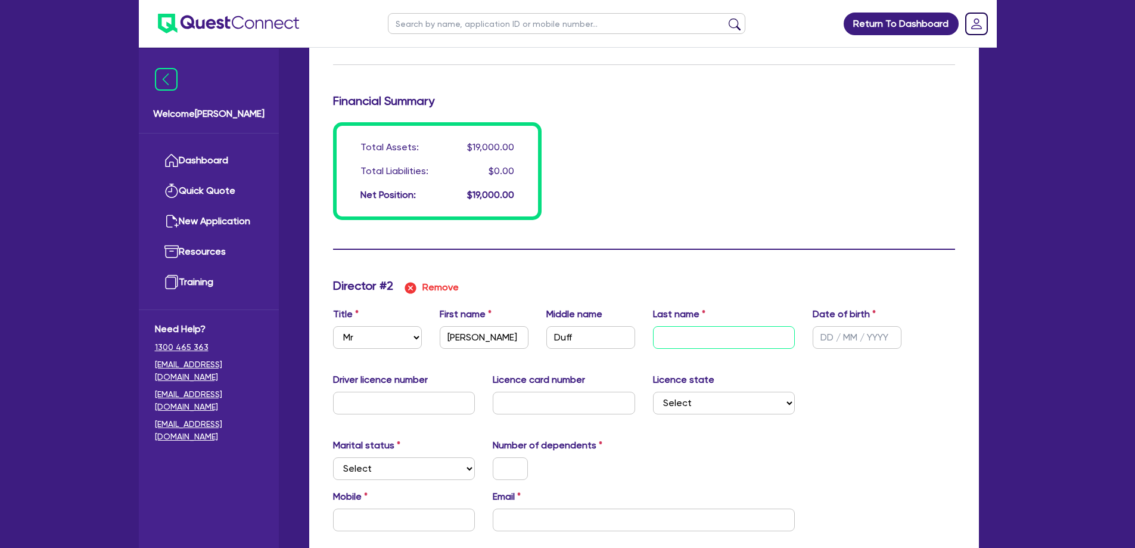
type input "3000"
type input "10000"
type input "6000"
type input "B"
type input "0"
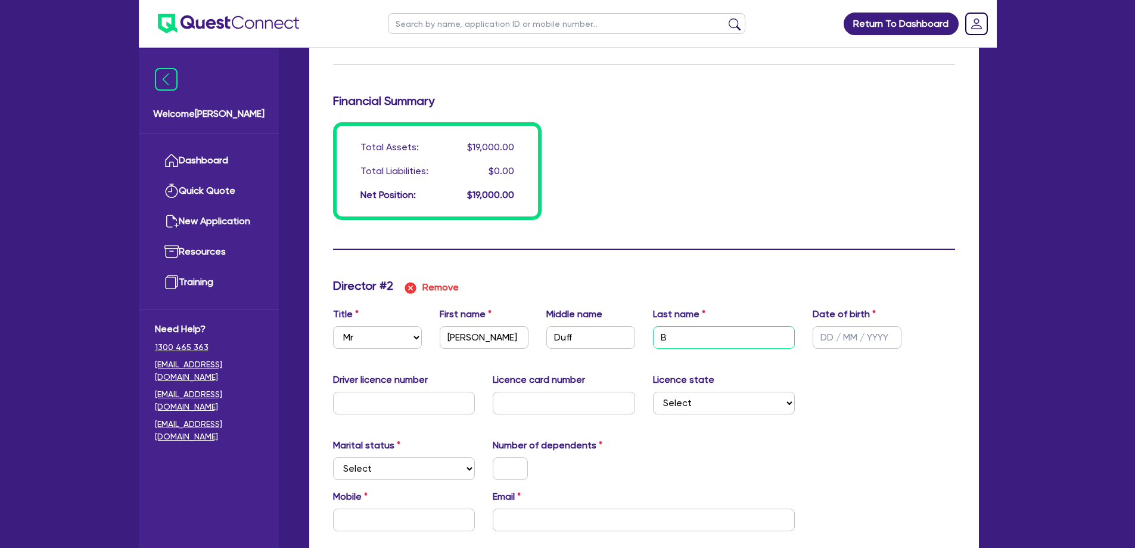
type input "0447043130"
type input "3000"
type input "10000"
type input "6000"
type input "Br"
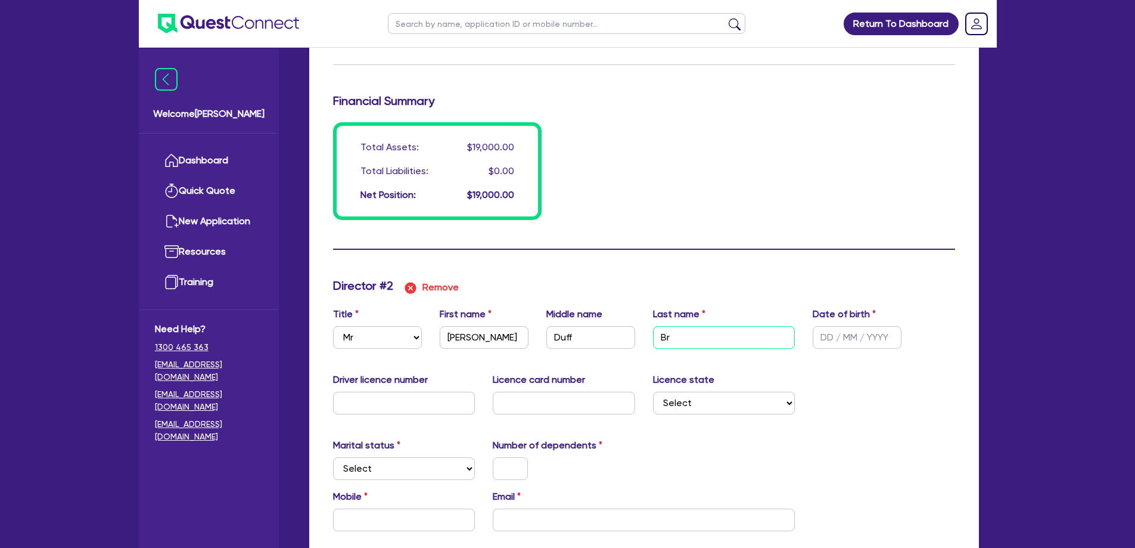
type input "0"
type input "0447043130"
type input "3000"
type input "10000"
type input "6000"
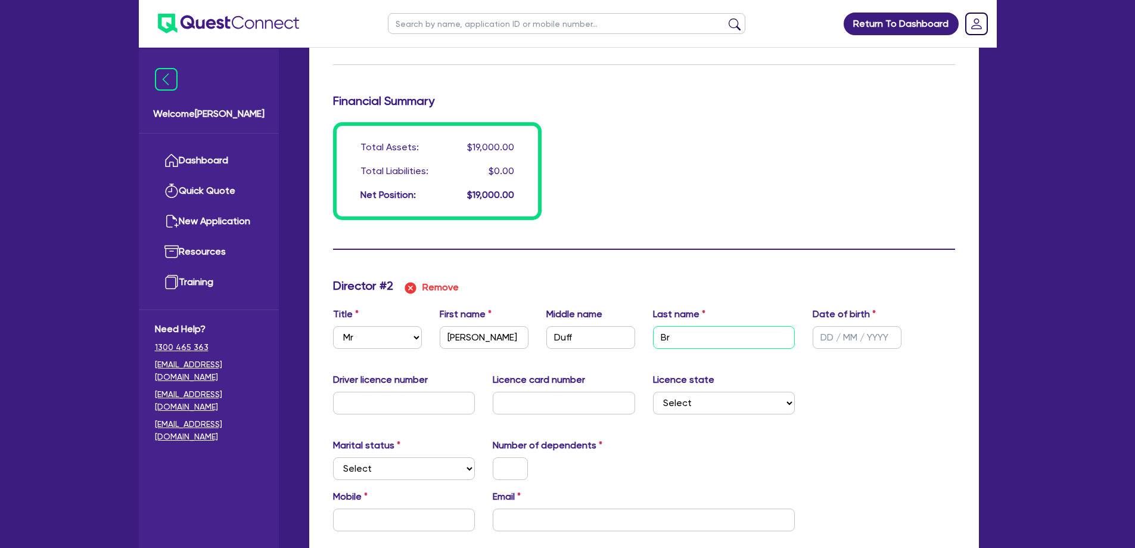
type input "Bro"
type input "0"
type input "0447043130"
type input "3000"
type input "10000"
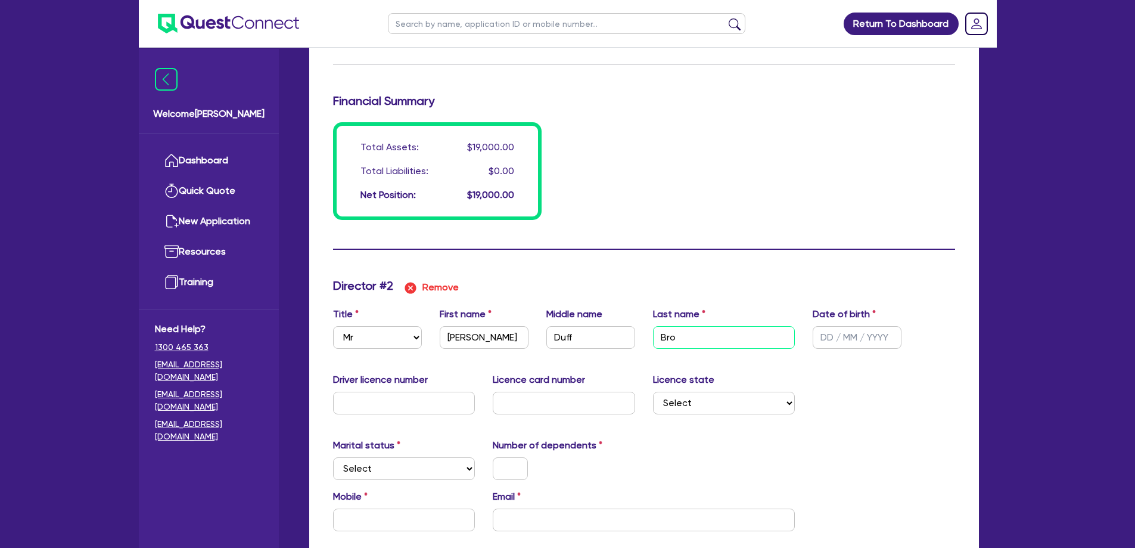
type input "6000"
type input "Brod"
type input "0"
type input "0447043130"
type input "3000"
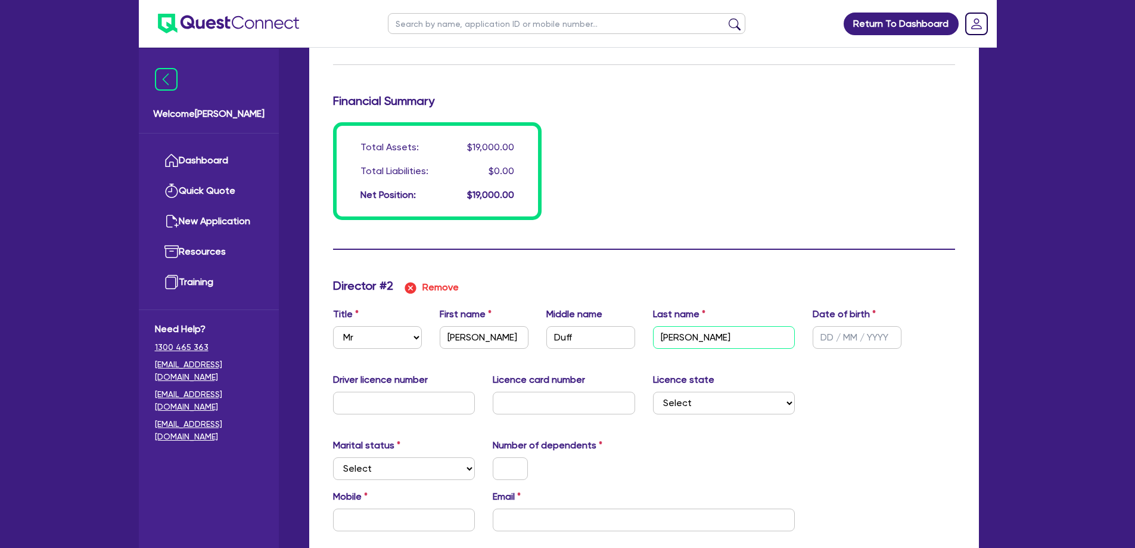
type input "10000"
type input "6000"
type input "Brodi"
type input "0"
type input "0447043130"
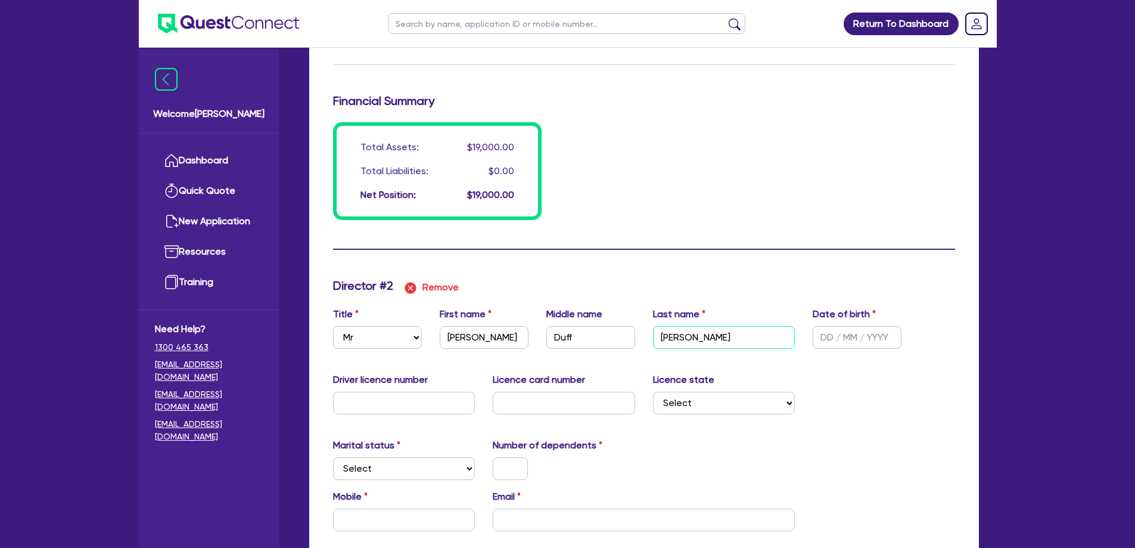
type input "3000"
type input "10000"
type input "6000"
type input "Brodie"
type input "0"
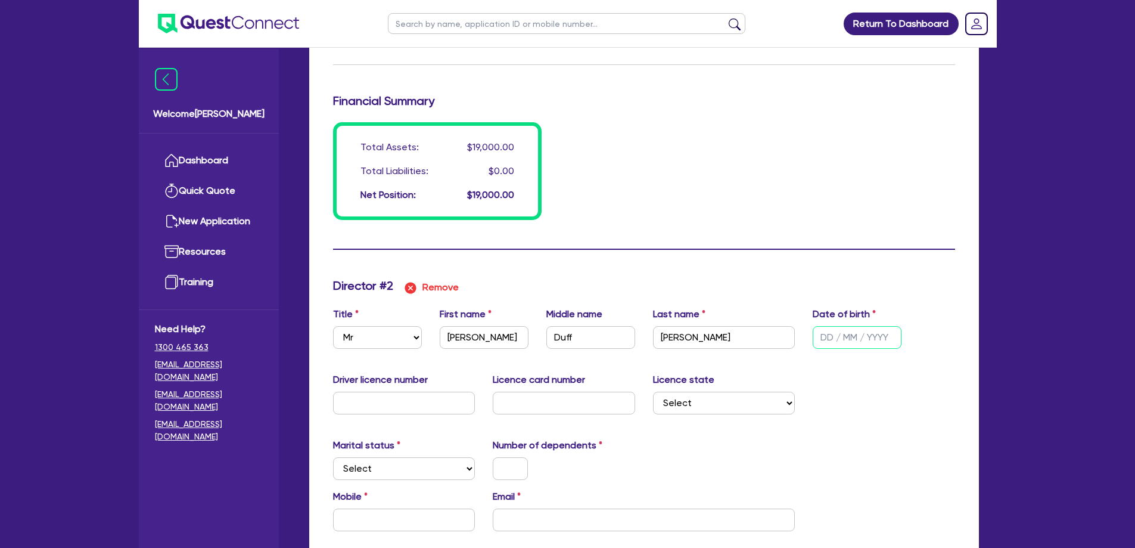
type input "0447043130"
type input "3000"
type input "10000"
type input "6000"
type input "1 / /"
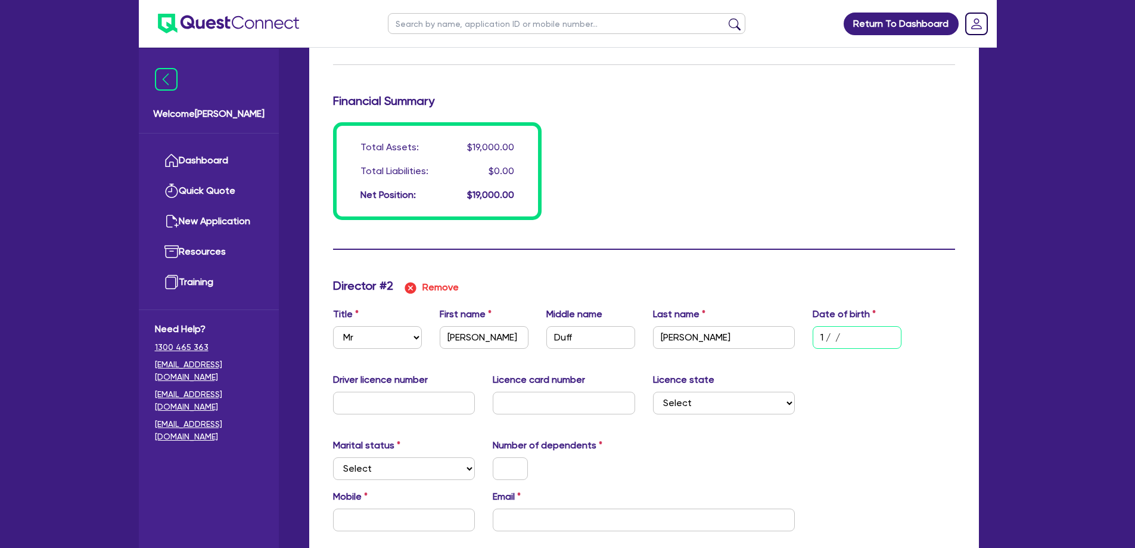
type input "0"
type input "0447043130"
type input "3000"
type input "10000"
type input "6000"
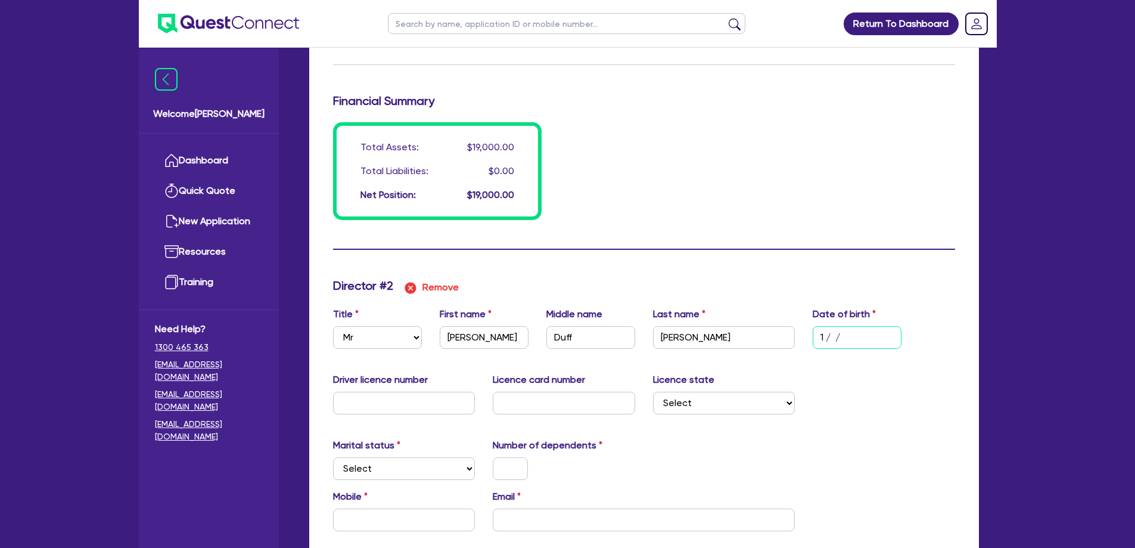
type input "11/ /"
type input "0"
type input "0447043130"
type input "3000"
type input "10000"
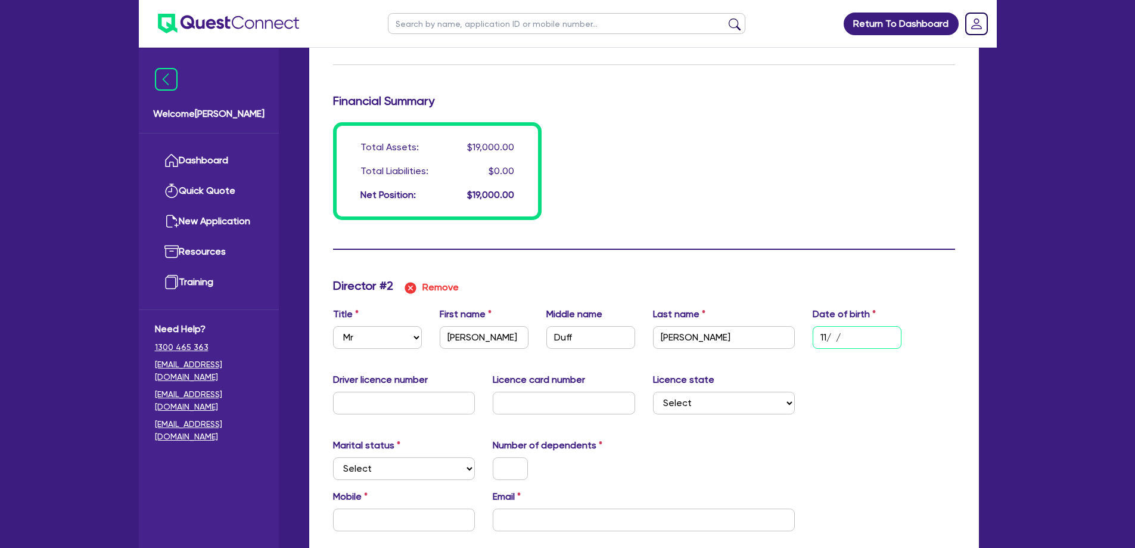
type input "6000"
type input "11/0 /"
type input "0"
type input "0447043130"
type input "3000"
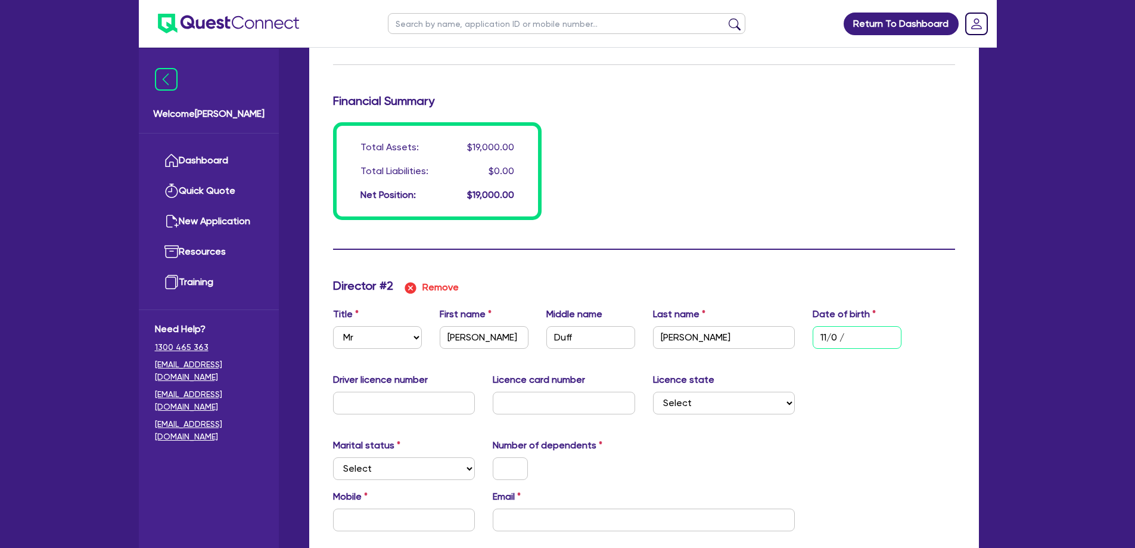
type input "10000"
type input "6000"
type input "11/08/"
type input "0"
type input "0447043130"
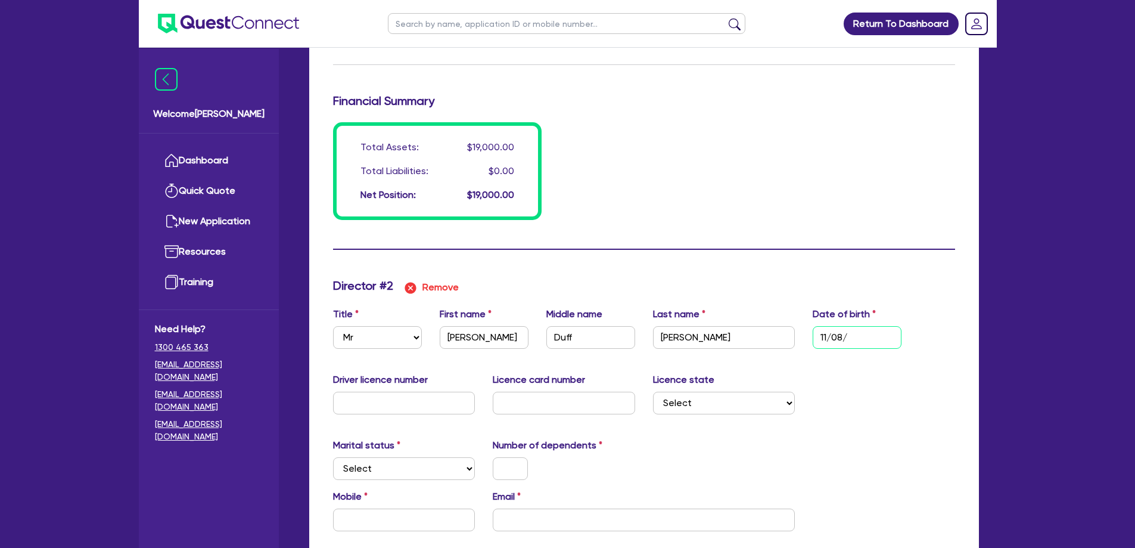
type input "3000"
type input "10000"
type input "6000"
type input "11/08/1"
type input "0"
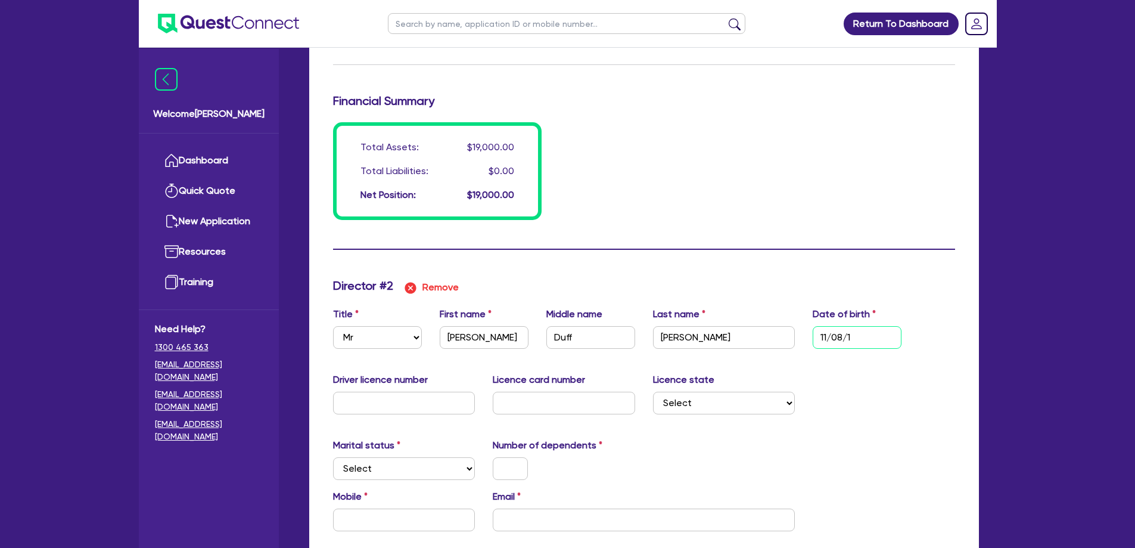
type input "0447043130"
type input "3000"
type input "10000"
type input "6000"
type input "11/08/19"
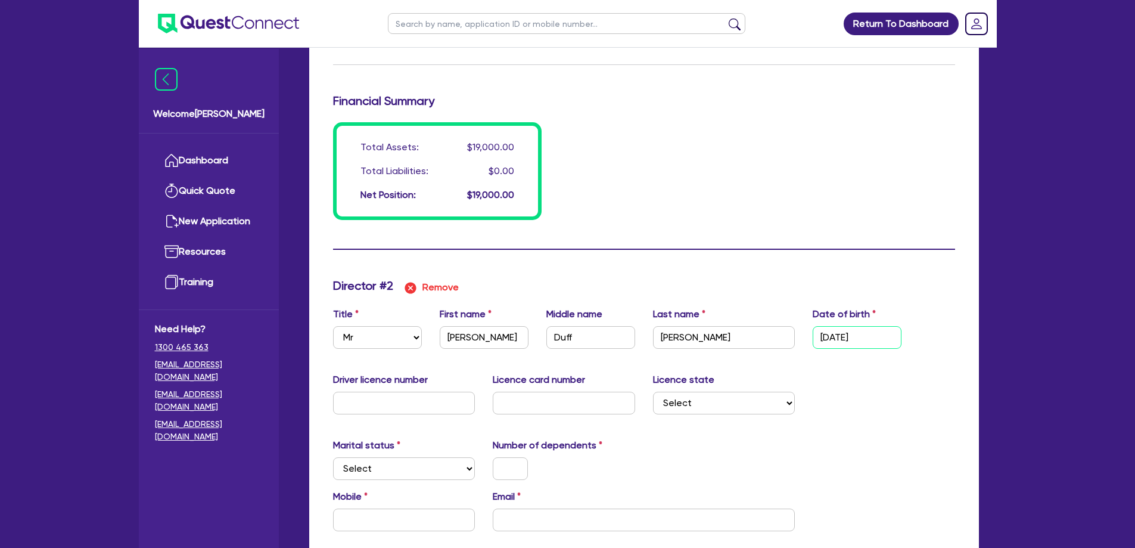
type input "0"
type input "0447043130"
type input "3000"
type input "10000"
type input "6000"
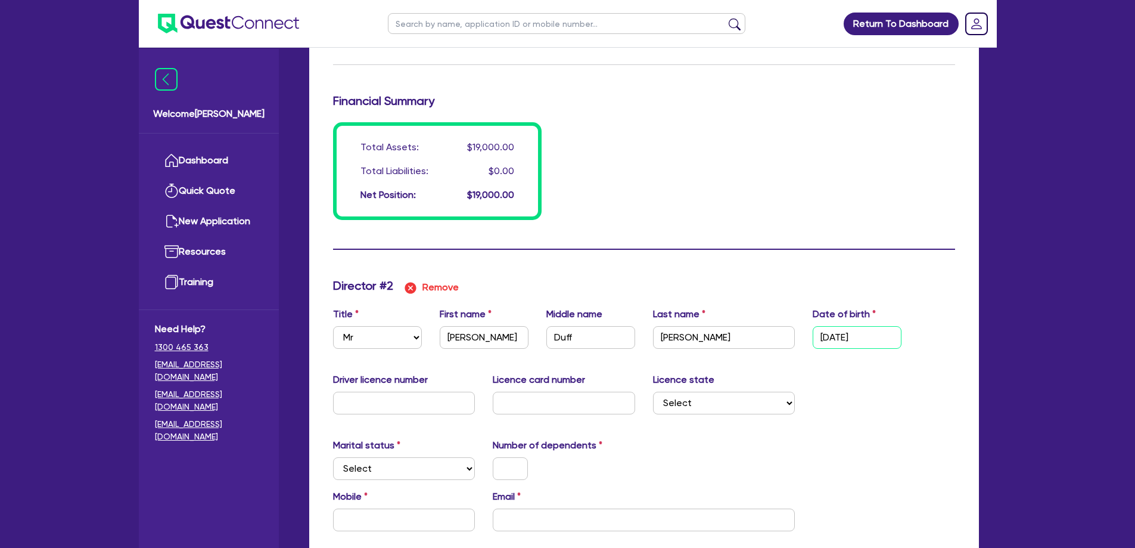
type input "11/08/196"
type input "0"
type input "0447043130"
type input "3000"
type input "10000"
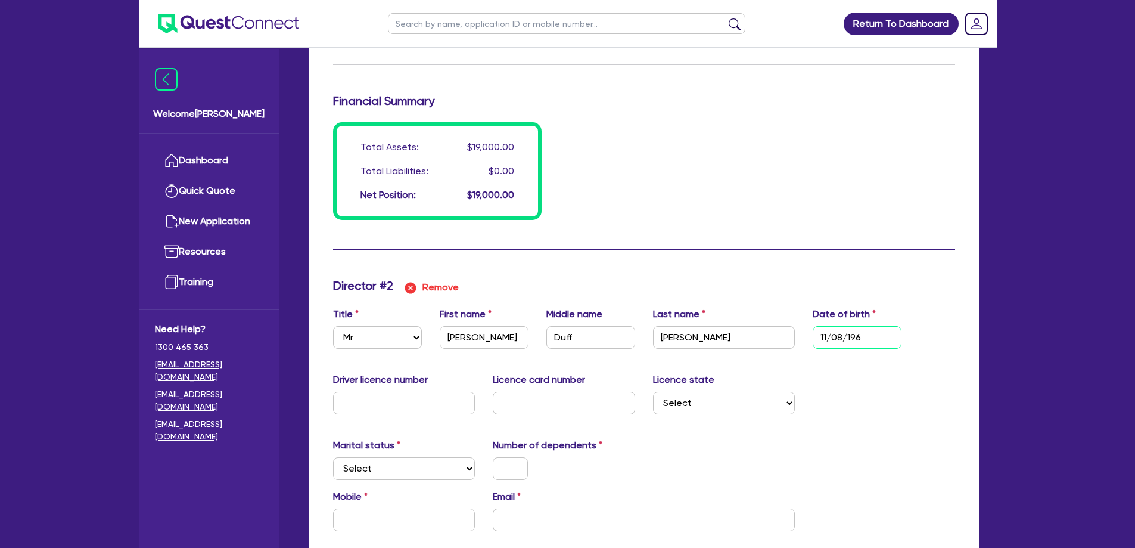
type input "6000"
type input "11/08/1967"
click at [411, 457] on select "Select Single Married De Facto / Partner" at bounding box center [404, 468] width 142 height 23
select select "SINGLE"
click at [333, 457] on select "Select Single Married De Facto / Partner" at bounding box center [404, 468] width 142 height 23
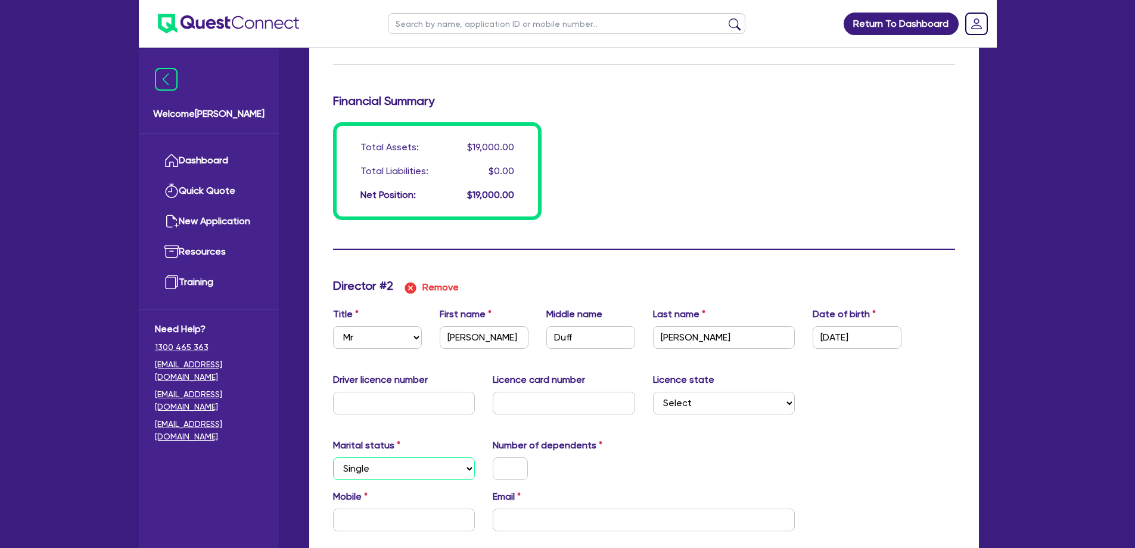
type input "0"
type input "0447043130"
type input "3000"
type input "10000"
type input "6000"
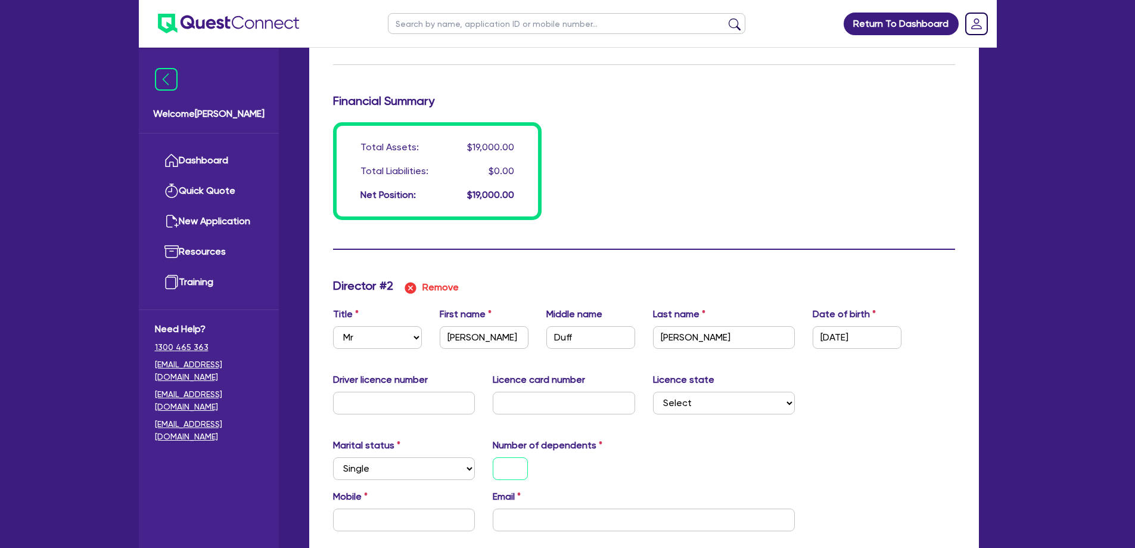
click at [506, 457] on input "text" at bounding box center [510, 468] width 35 height 23
type input "0"
type input "0447043130"
type input "3000"
type input "10000"
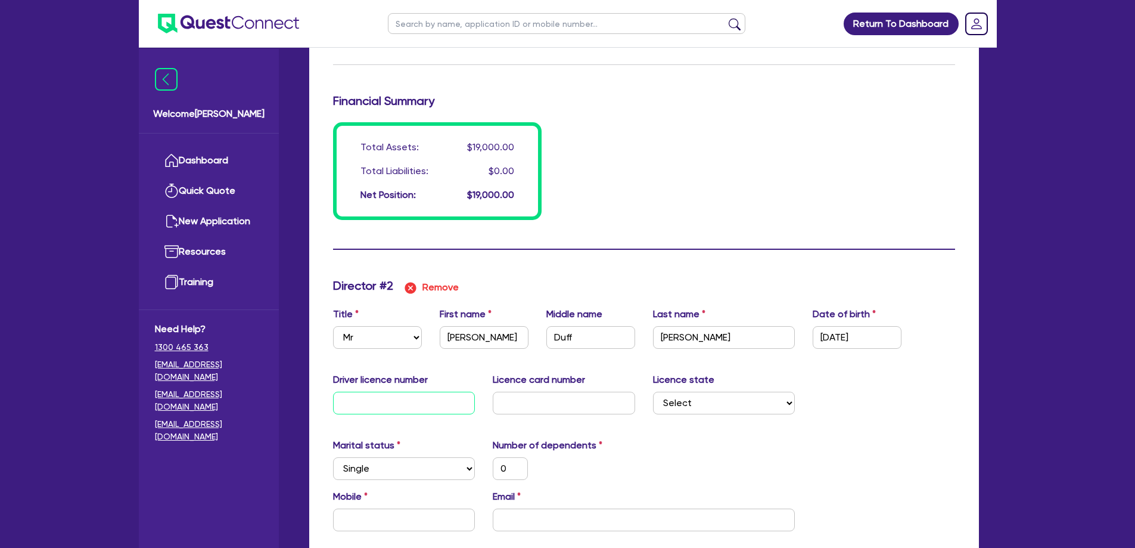
click at [412, 392] on input "text" at bounding box center [404, 403] width 142 height 23
click at [381, 508] on input "text" at bounding box center [404, 519] width 142 height 23
paste input "0429 110 867"
click at [552, 508] on input "email" at bounding box center [644, 519] width 302 height 23
paste input "alex.brodie1952@gmail.com"
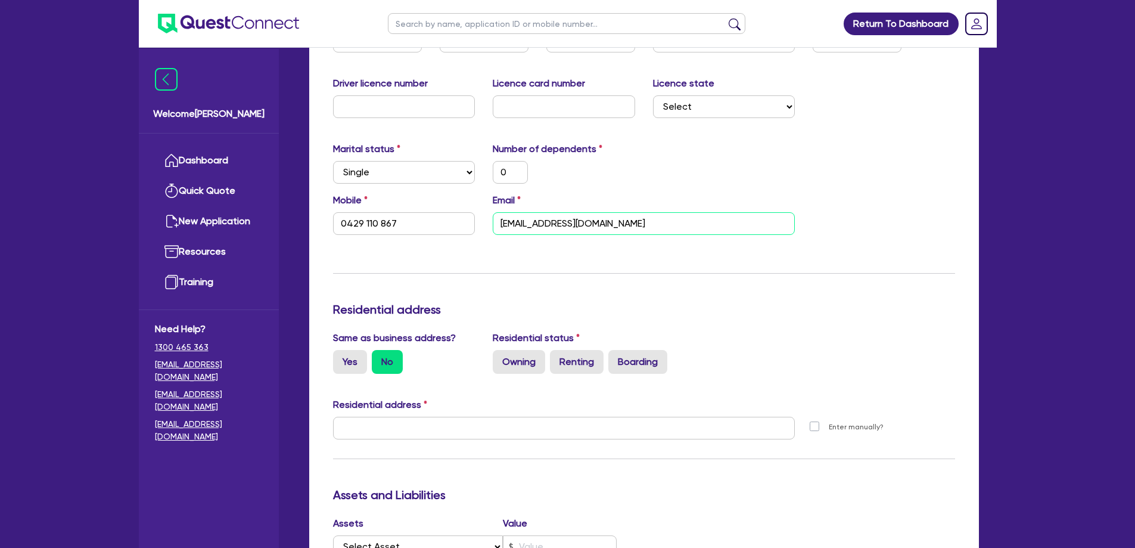
scroll to position [1272, 0]
click at [572, 350] on label "Renting" at bounding box center [577, 360] width 54 height 24
click at [558, 350] on input "Renting" at bounding box center [554, 352] width 8 height 8
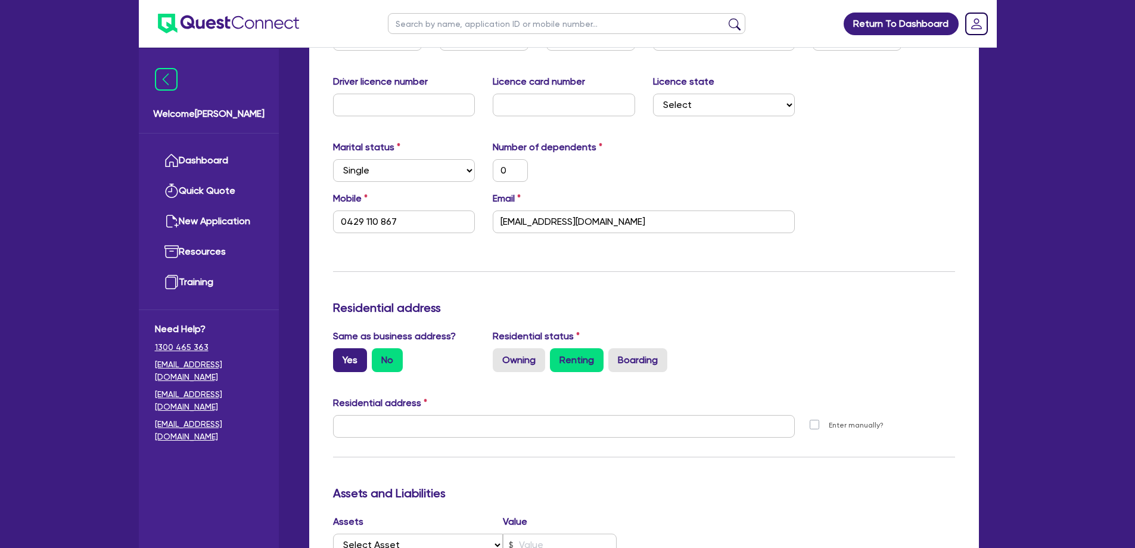
click at [352, 348] on label "Yes" at bounding box center [350, 360] width 34 height 24
click at [341, 348] on input "Yes" at bounding box center [337, 352] width 8 height 8
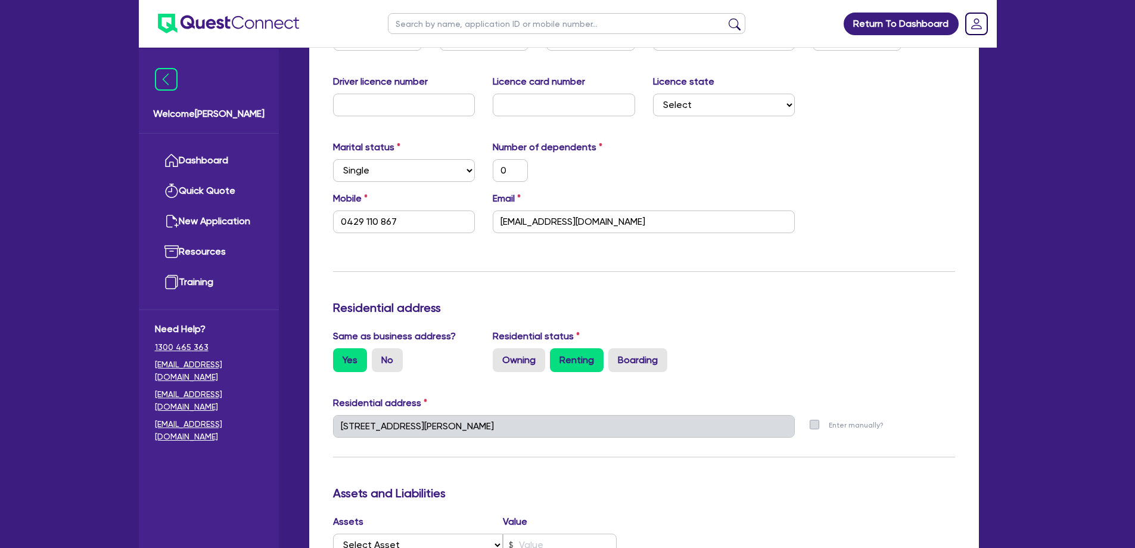
click at [828, 352] on div "Same as business address? Yes No Residential status Owning Renting Boarding" at bounding box center [644, 355] width 640 height 52
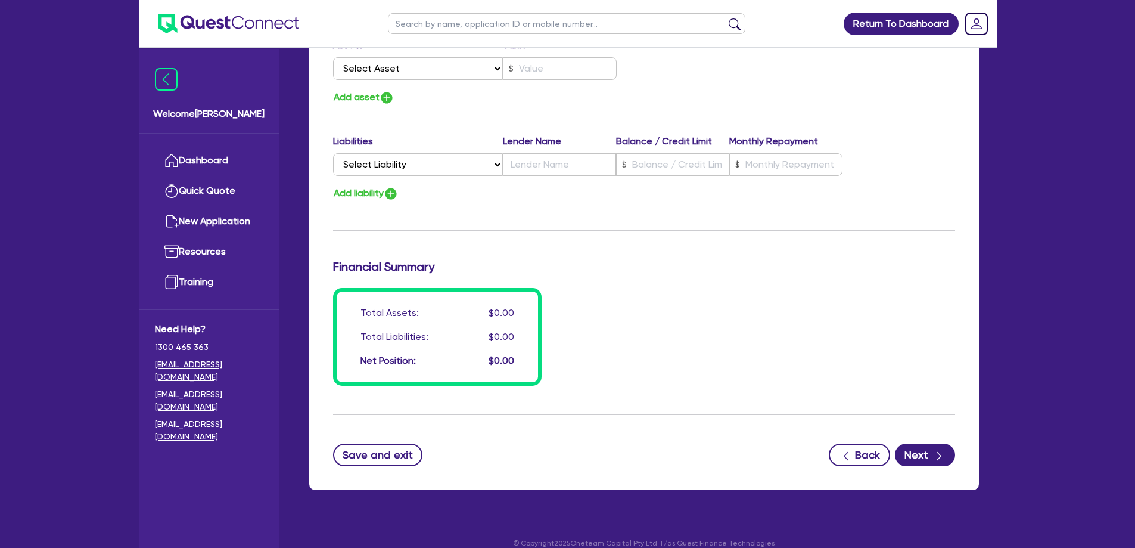
scroll to position [1749, 0]
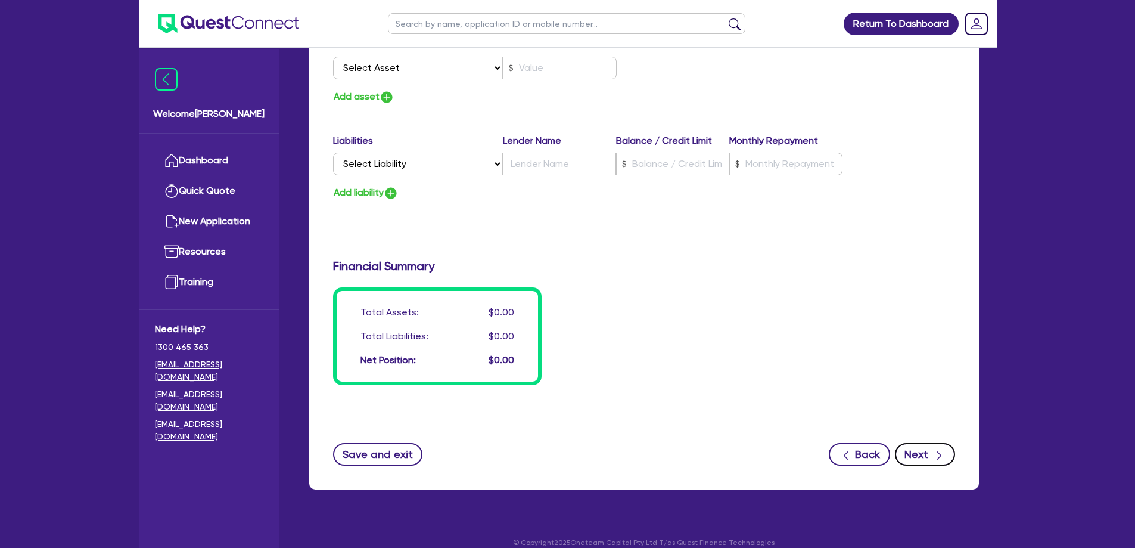
click at [936, 449] on icon "button" at bounding box center [939, 455] width 12 height 12
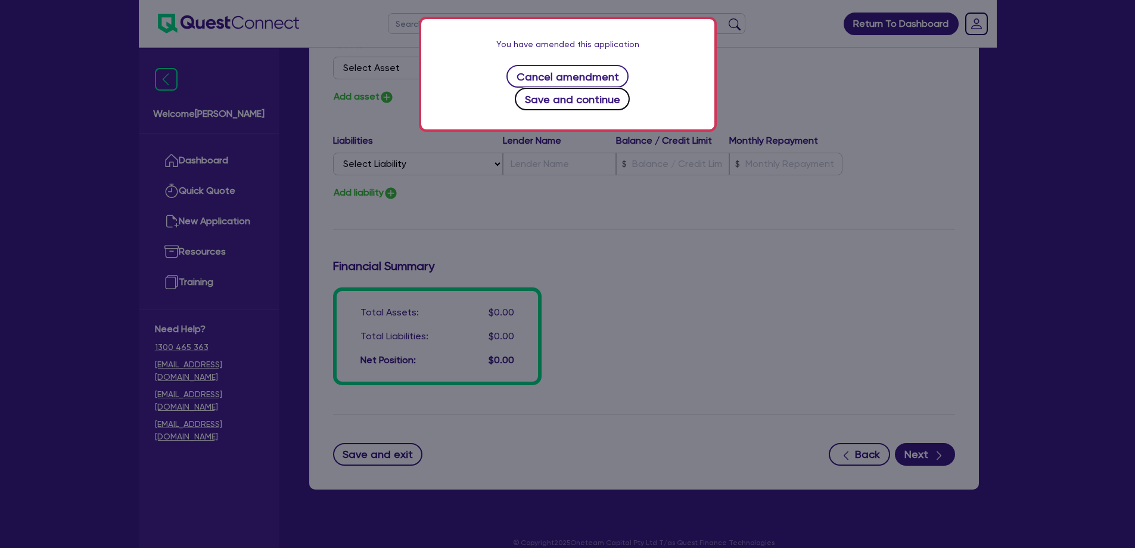
click at [630, 88] on button "Save and continue" at bounding box center [572, 99] width 115 height 23
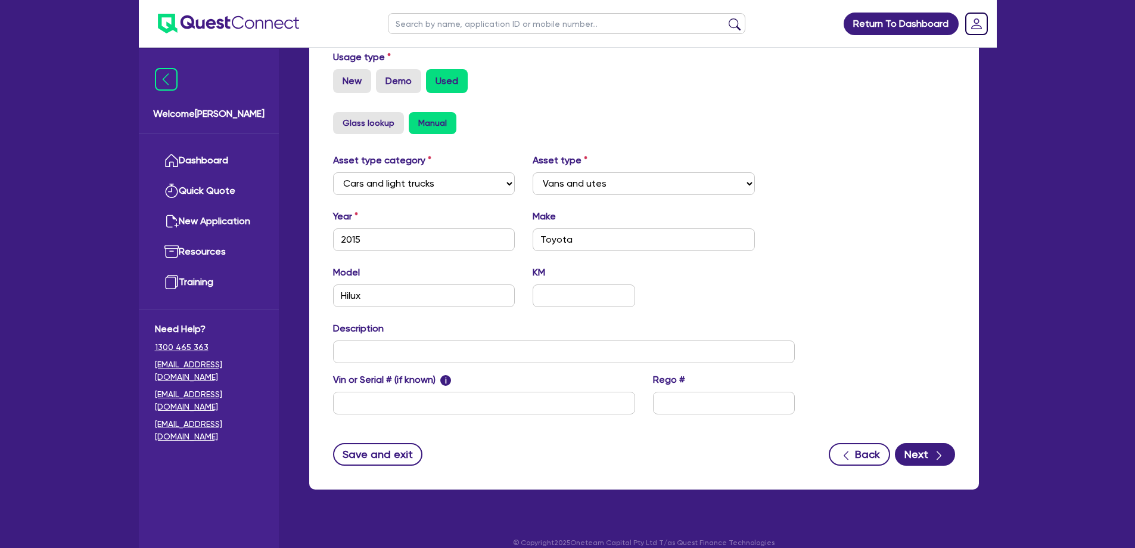
scroll to position [4, 0]
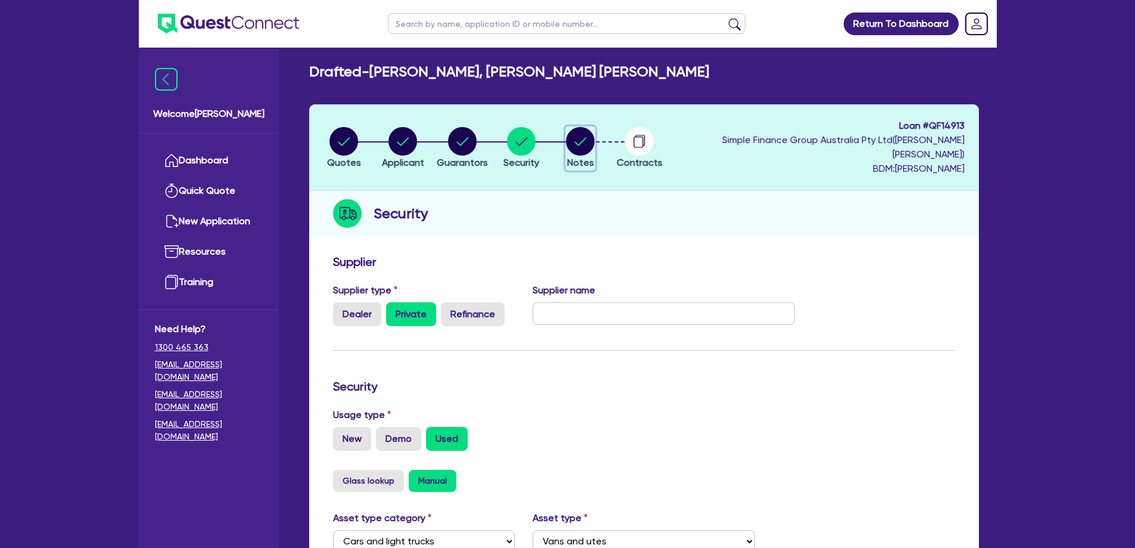
click at [595, 142] on circle "button" at bounding box center [580, 141] width 29 height 29
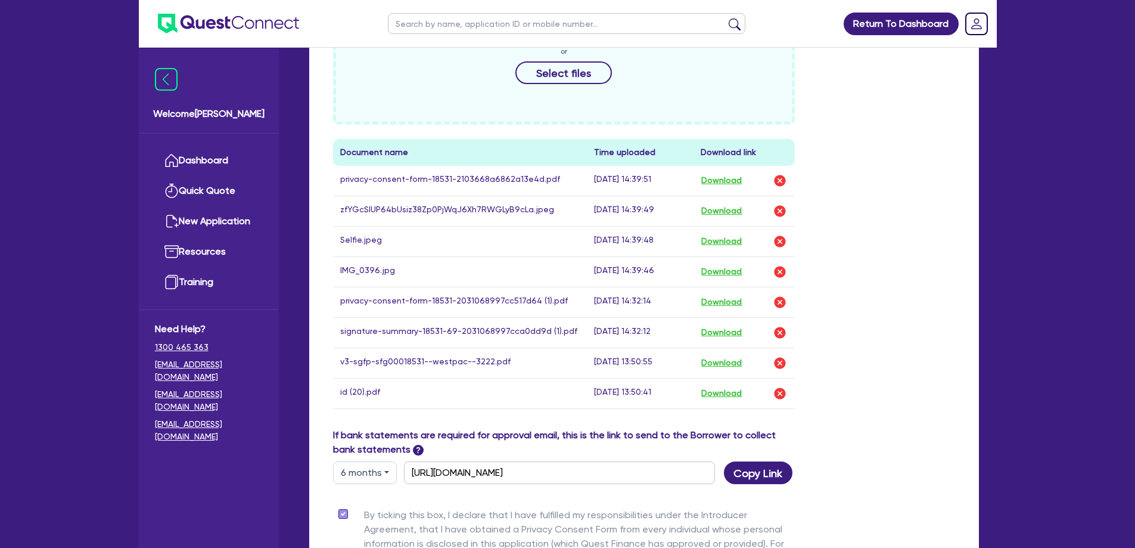
scroll to position [745, 0]
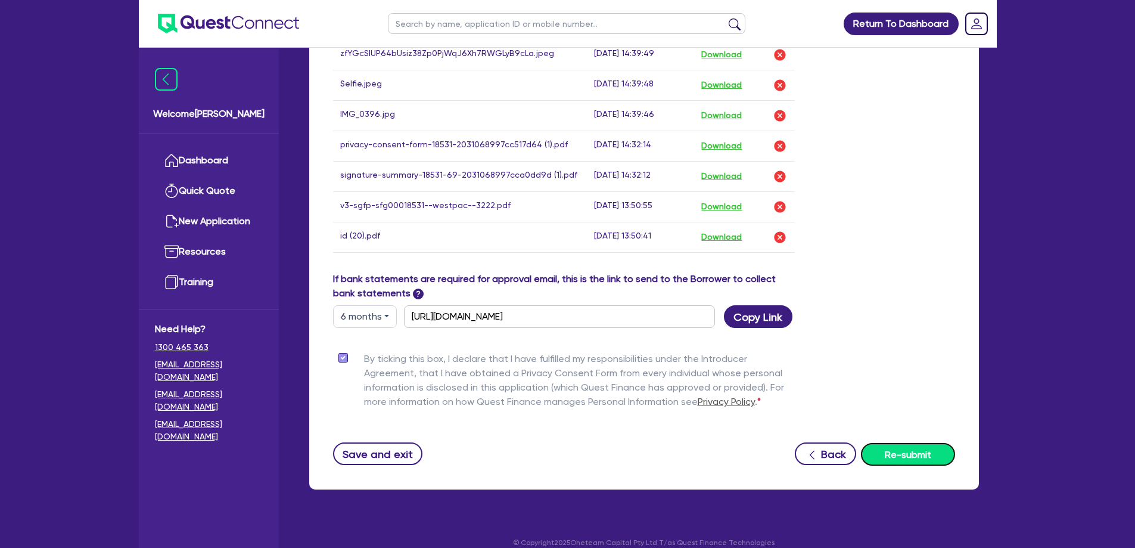
click at [924, 446] on button "Re-submit" at bounding box center [908, 454] width 94 height 23
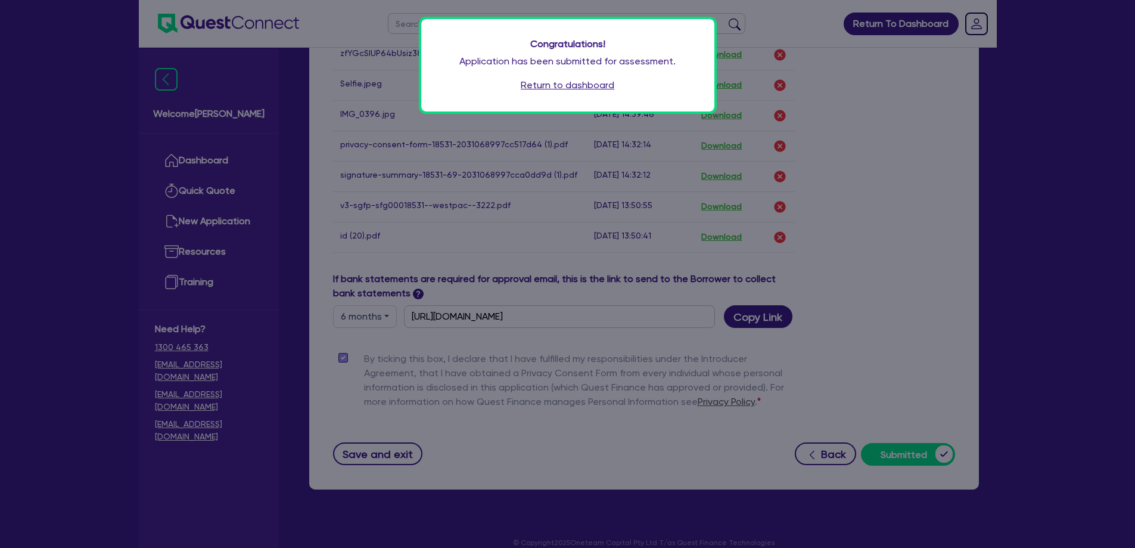
click at [588, 85] on link "Return to dashboard" at bounding box center [568, 85] width 94 height 14
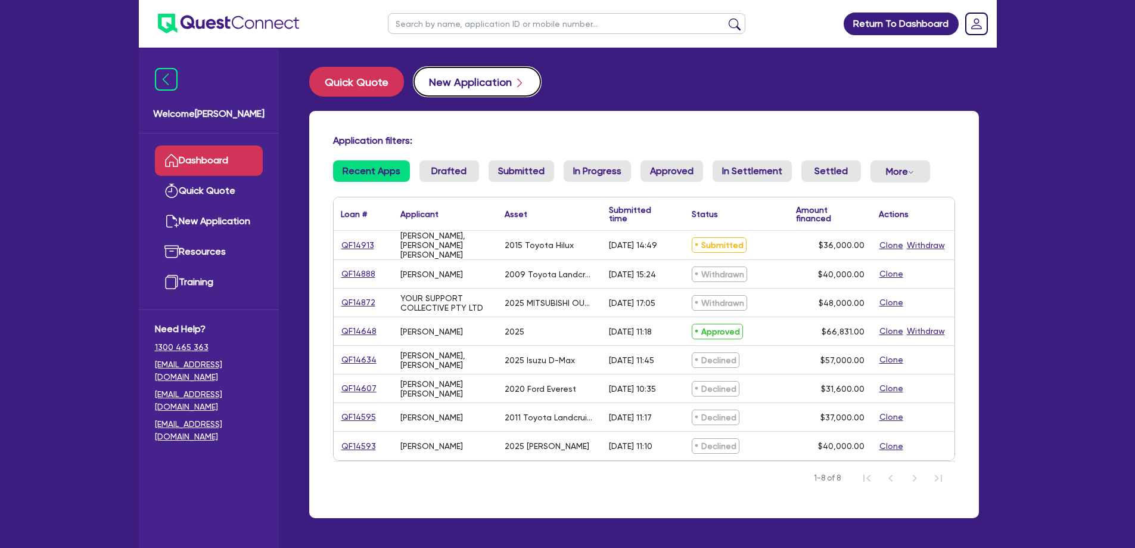
click at [452, 79] on button "New Application" at bounding box center [478, 82] width 128 height 30
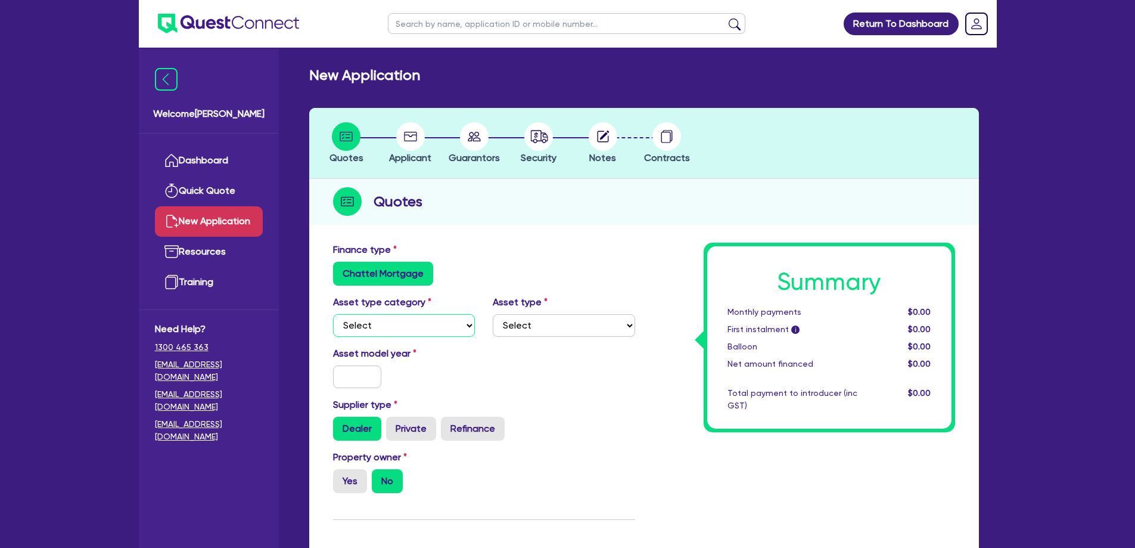
click at [378, 322] on select "Select Cars and light trucks Primary assets Secondary assets Tertiary assets" at bounding box center [404, 325] width 142 height 23
select select "CARS_AND_LIGHT_TRUCKS"
click at [333, 314] on select "Select Cars and light trucks Primary assets Secondary assets Tertiary assets" at bounding box center [404, 325] width 142 height 23
click at [511, 319] on select "Select Passenger vehicles Vans and utes Light trucks up to 4.5 tonne" at bounding box center [564, 325] width 142 height 23
click at [493, 314] on select "Select Passenger vehicles Vans and utes Light trucks up to 4.5 tonne" at bounding box center [564, 325] width 142 height 23
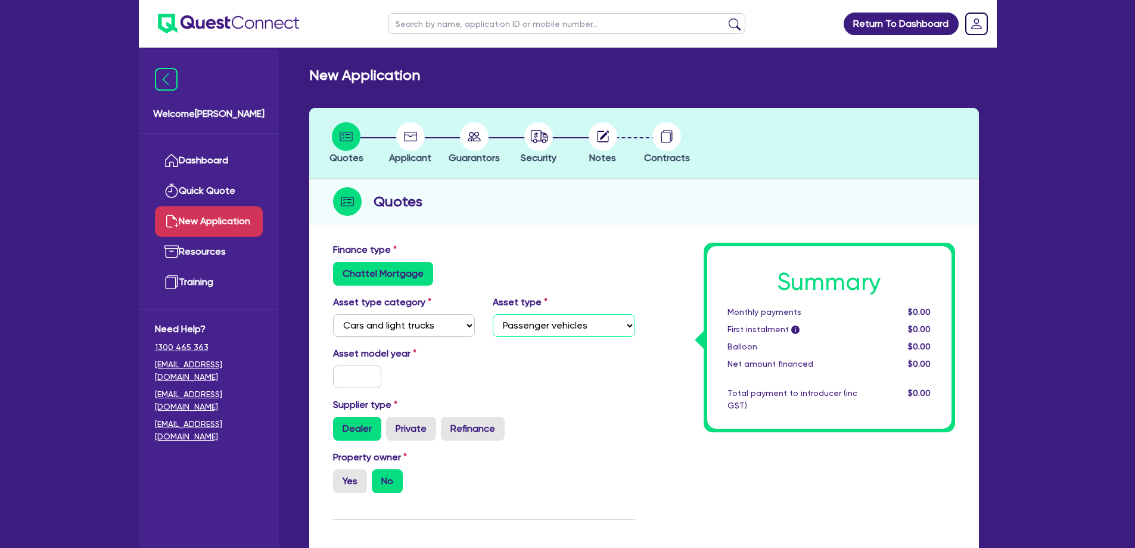
click at [557, 330] on select "Select Passenger vehicles Vans and utes Light trucks up to 4.5 tonne" at bounding box center [564, 325] width 142 height 23
select select "VANS_AND_UTES"
click at [493, 314] on select "Select Passenger vehicles Vans and utes Light trucks up to 4.5 tonne" at bounding box center [564, 325] width 142 height 23
click at [365, 374] on input "text" at bounding box center [357, 376] width 49 height 23
type input "2015"
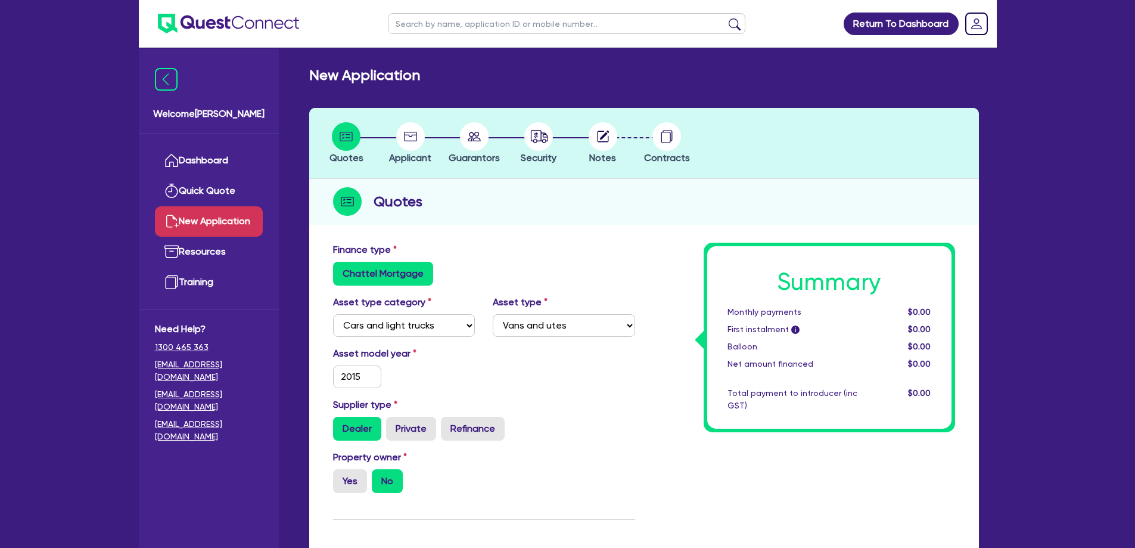
click at [590, 423] on div "Dealer Private Refinance" at bounding box center [484, 429] width 302 height 24
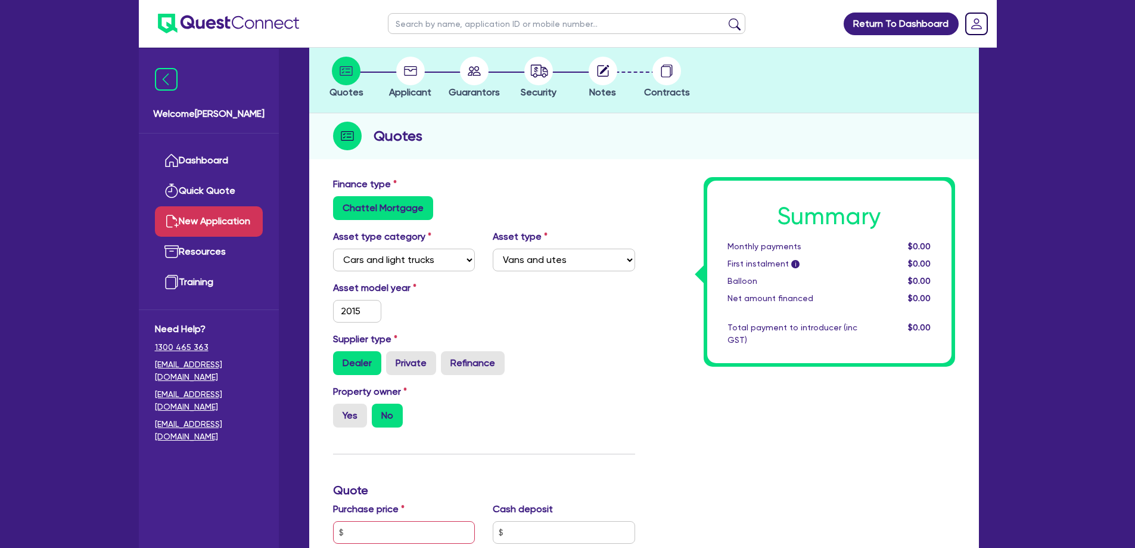
scroll to position [179, 0]
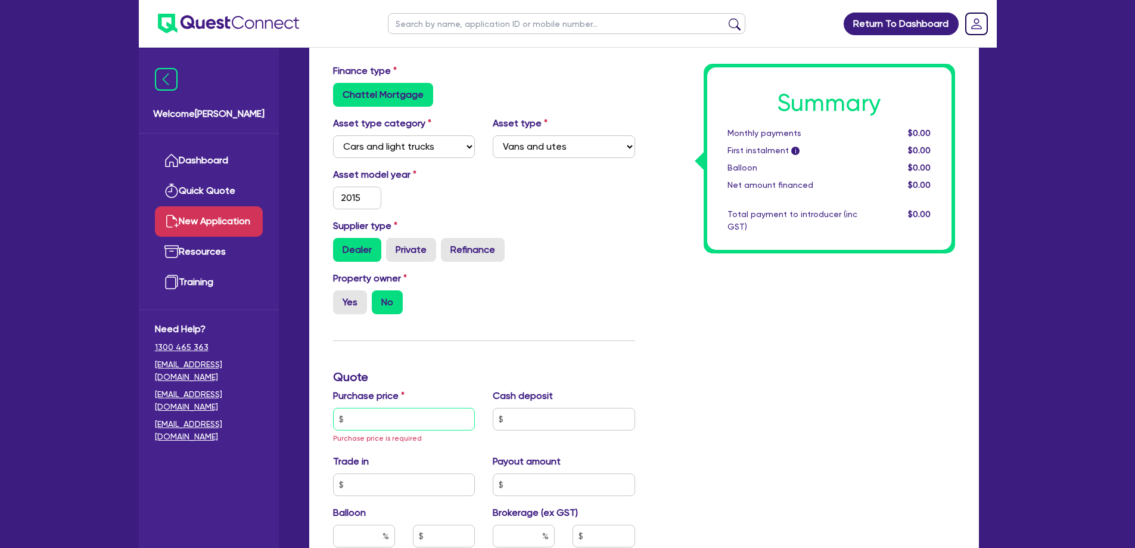
click at [397, 414] on input "text" at bounding box center [404, 419] width 142 height 23
type input "28,000"
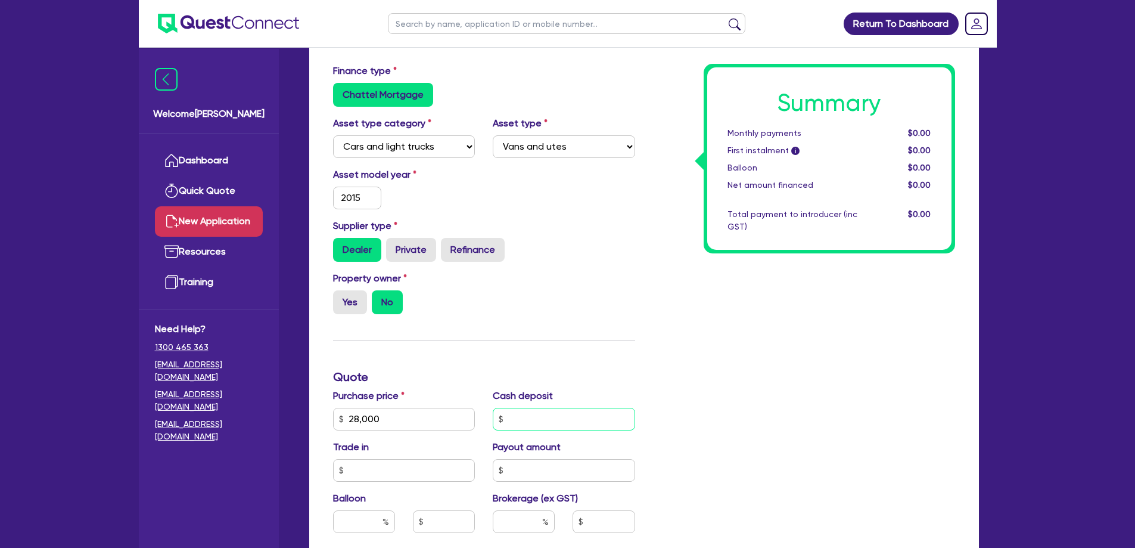
click at [585, 420] on input "text" at bounding box center [564, 419] width 142 height 23
type input "0"
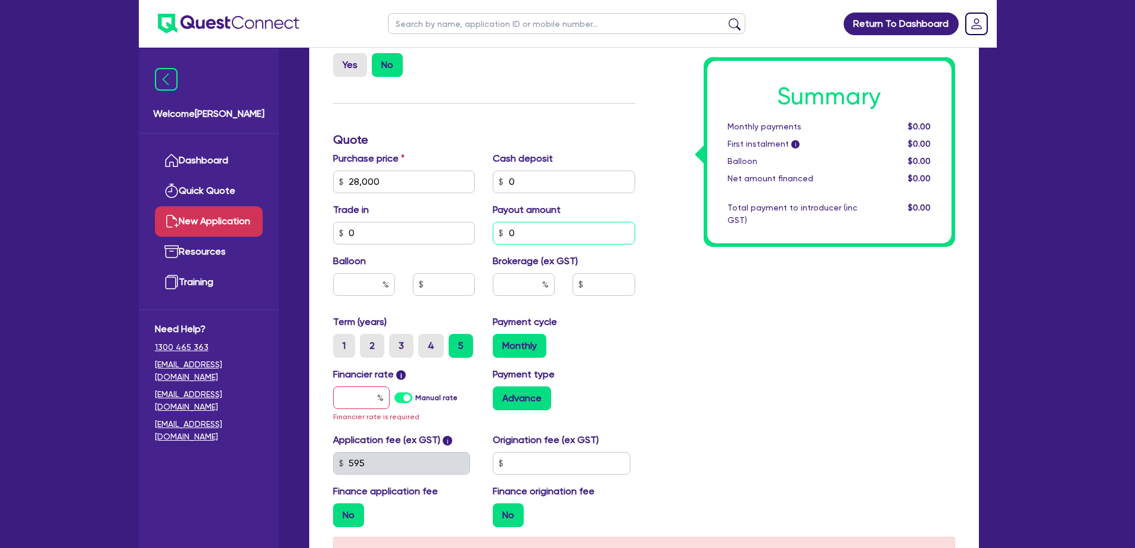
scroll to position [417, 0]
type input "0"
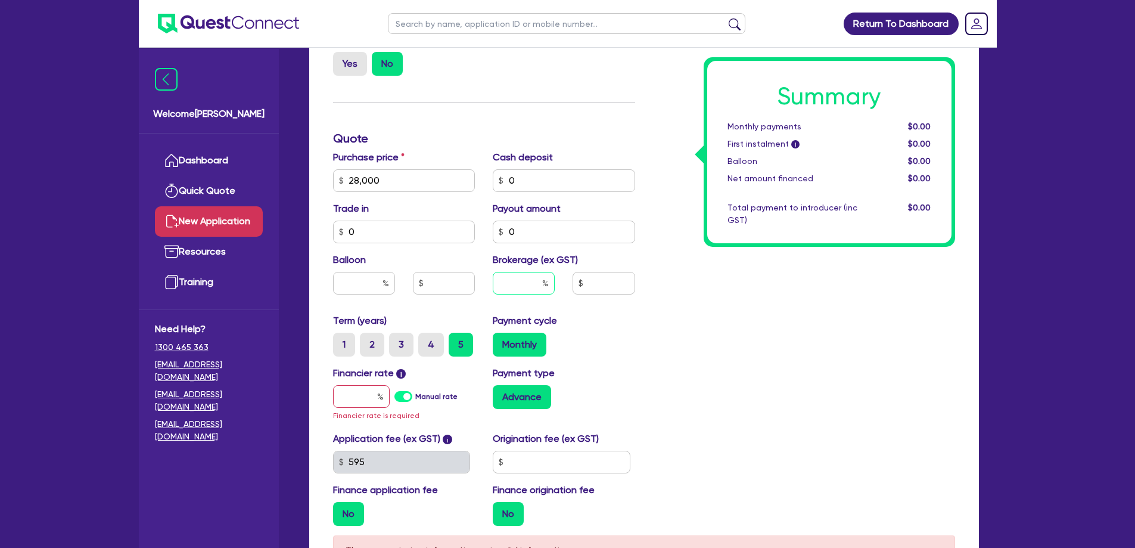
click at [524, 282] on input "text" at bounding box center [524, 283] width 62 height 23
type input "10"
click at [631, 331] on div "Payment cycle Monthly" at bounding box center [564, 334] width 160 height 43
click at [365, 400] on input "text" at bounding box center [361, 396] width 57 height 23
type input "1"
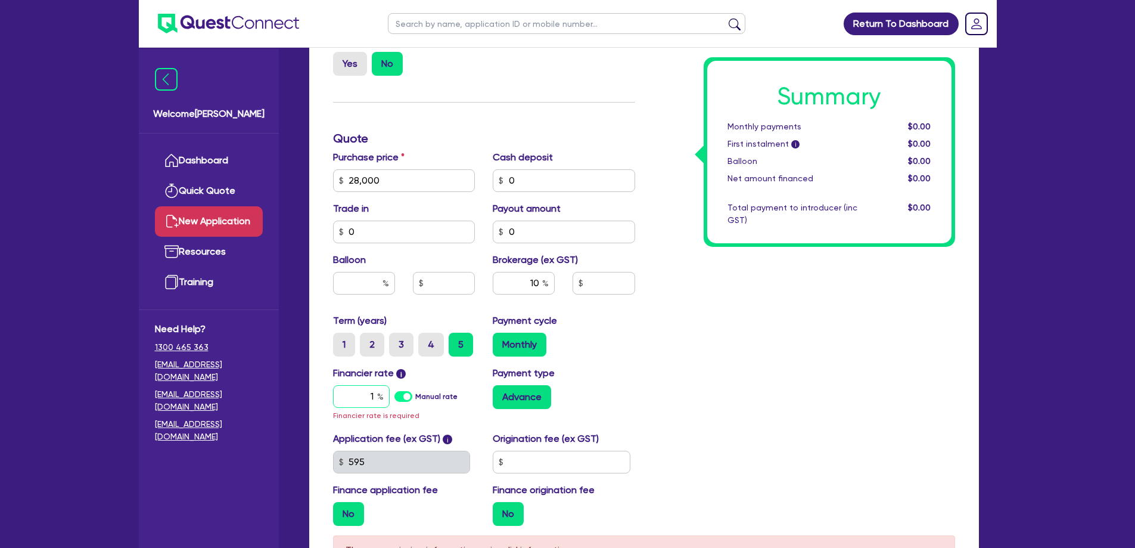
type input "2,800"
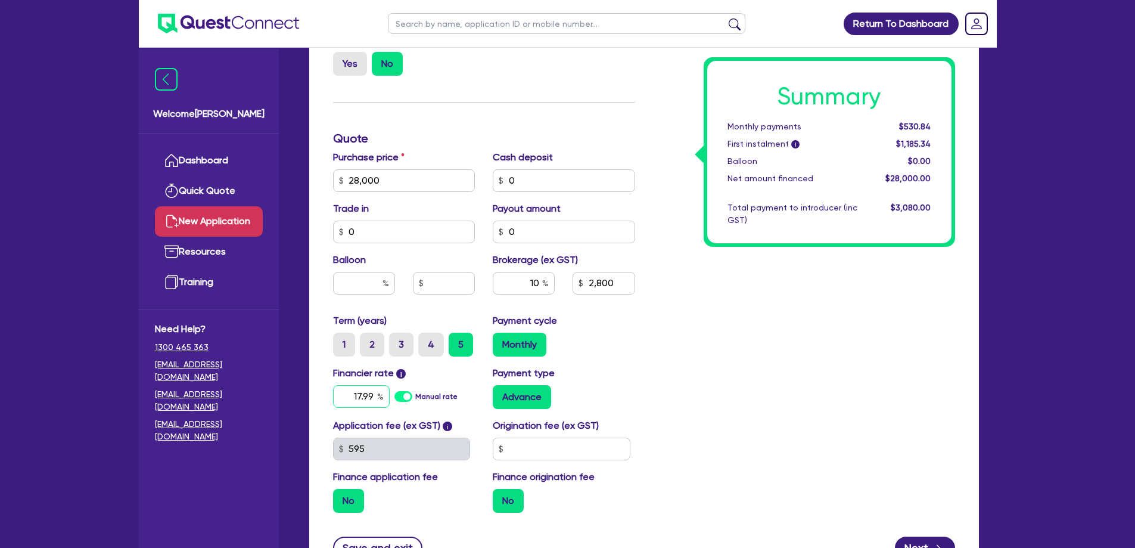
type input "17.99"
click at [675, 378] on div "Summary Monthly payments $777.41 First instalment i $1,431.91 Balloon $0.00 Net…" at bounding box center [804, 173] width 320 height 697
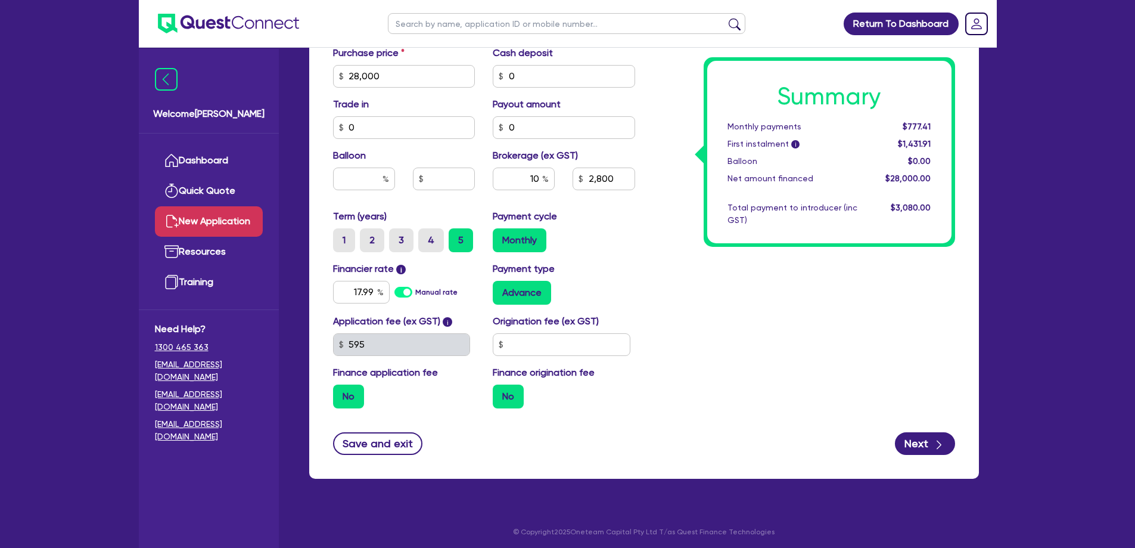
scroll to position [525, 0]
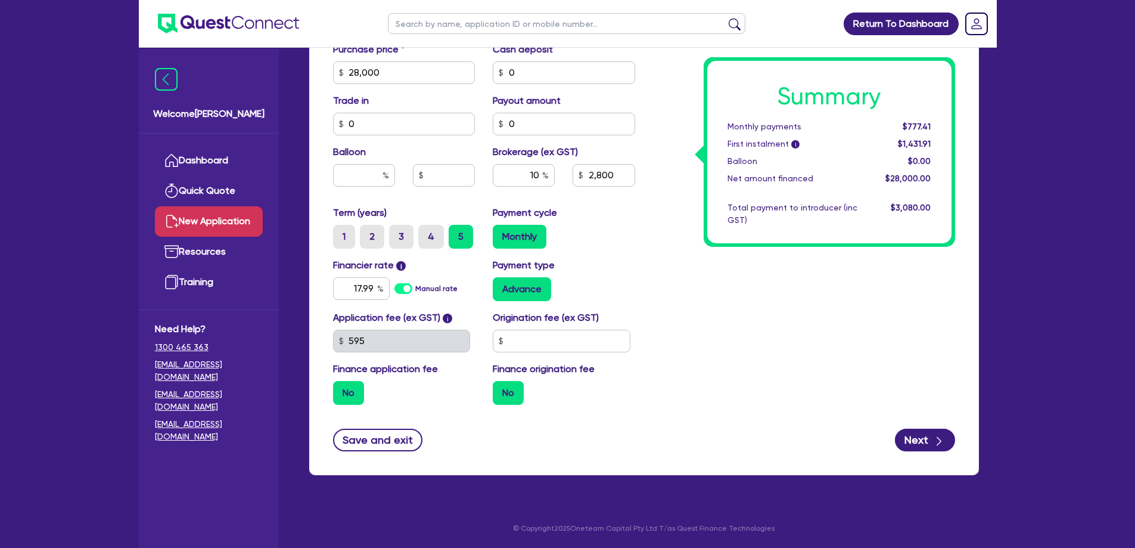
click at [513, 391] on label "No" at bounding box center [508, 393] width 31 height 24
click at [501, 389] on input "No" at bounding box center [497, 385] width 8 height 8
click at [743, 404] on div "Summary Monthly payments $777.41 First instalment i $1,431.91 Balloon $0.00 Net…" at bounding box center [804, 66] width 320 height 697
click at [933, 441] on icon "button" at bounding box center [939, 441] width 12 height 12
type input "2,800"
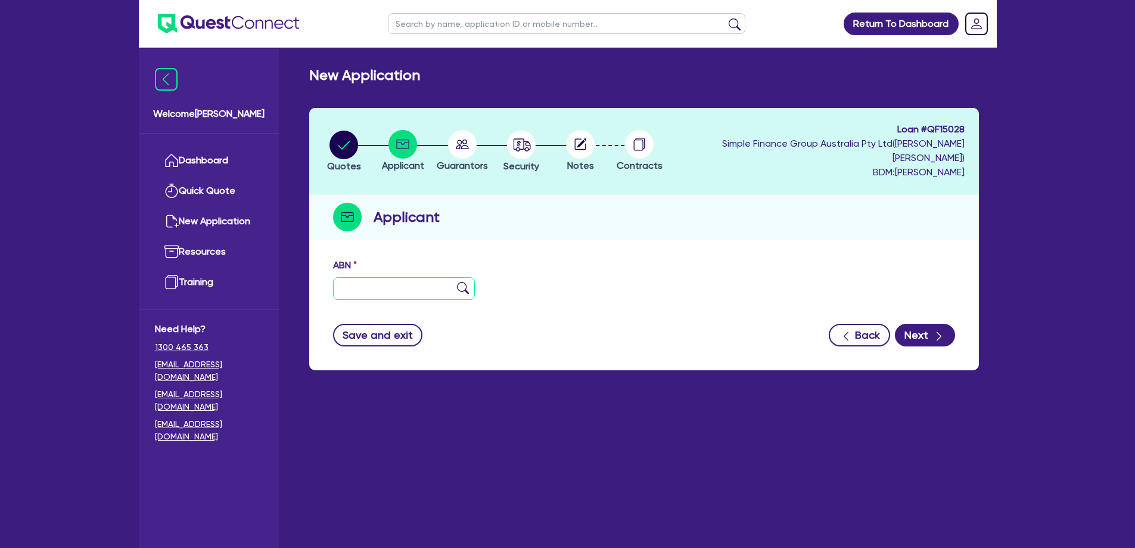
click at [434, 279] on input "text" at bounding box center [404, 288] width 142 height 23
click at [367, 277] on input "text" at bounding box center [404, 288] width 142 height 23
paste input "96 848 394 181"
type input "96 848 394 181"
click at [940, 325] on form "ABN 96 848 394 181 Entity name Trading name Type of entity Select Sole Trader C…" at bounding box center [644, 302] width 622 height 88
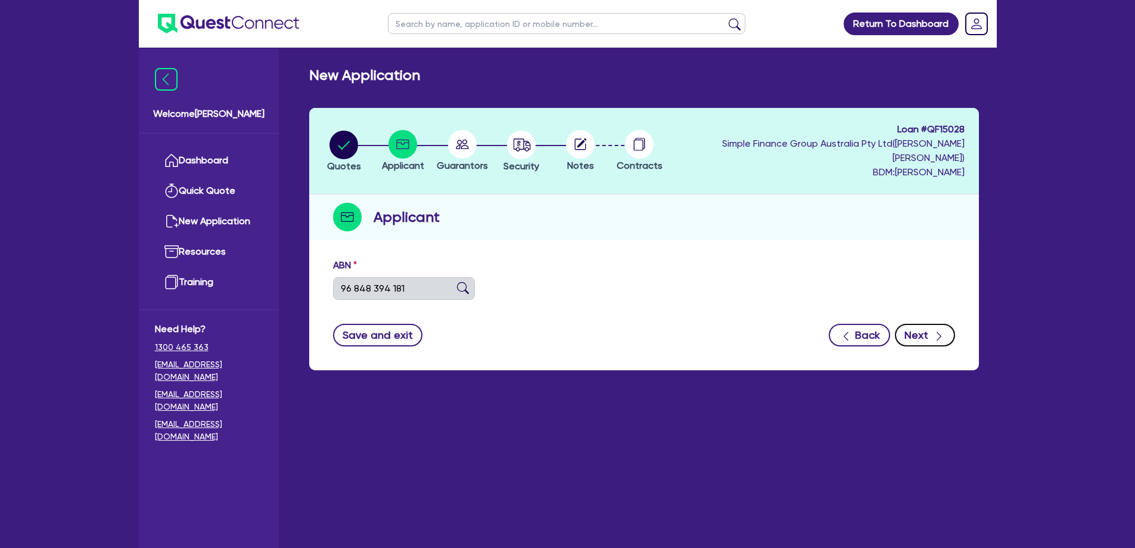
type input "[PERSON_NAME] [PERSON_NAME]"
type input "B H W PETERSEN"
select select "SOLE_TRADER"
type input "07/08/2024"
type input "01/08/2025"
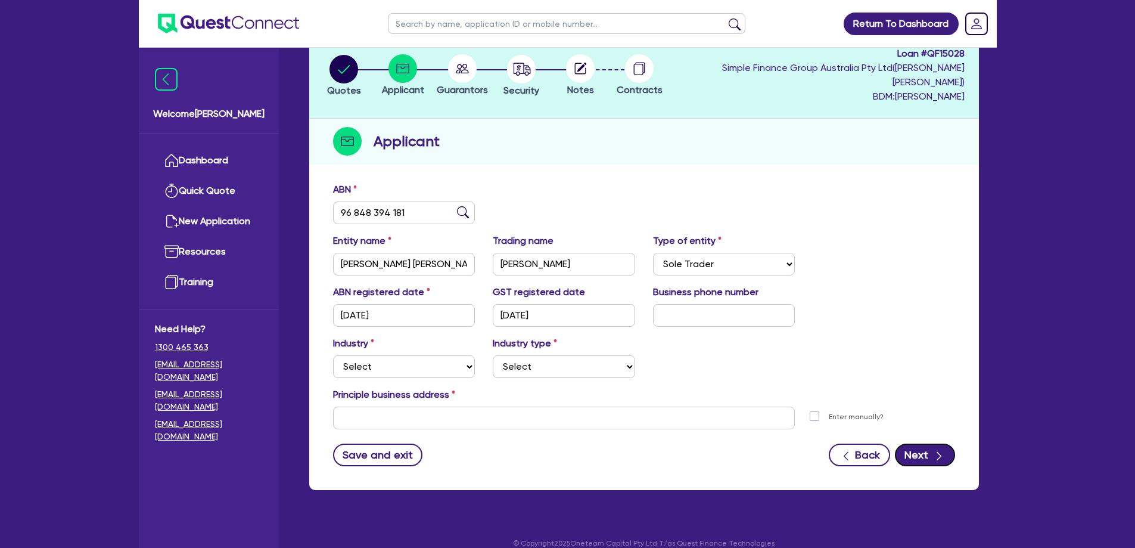
scroll to position [76, 0]
click at [417, 355] on select "Select Accomodation & Food Services Administrative & Support Services Agricultu…" at bounding box center [404, 366] width 142 height 23
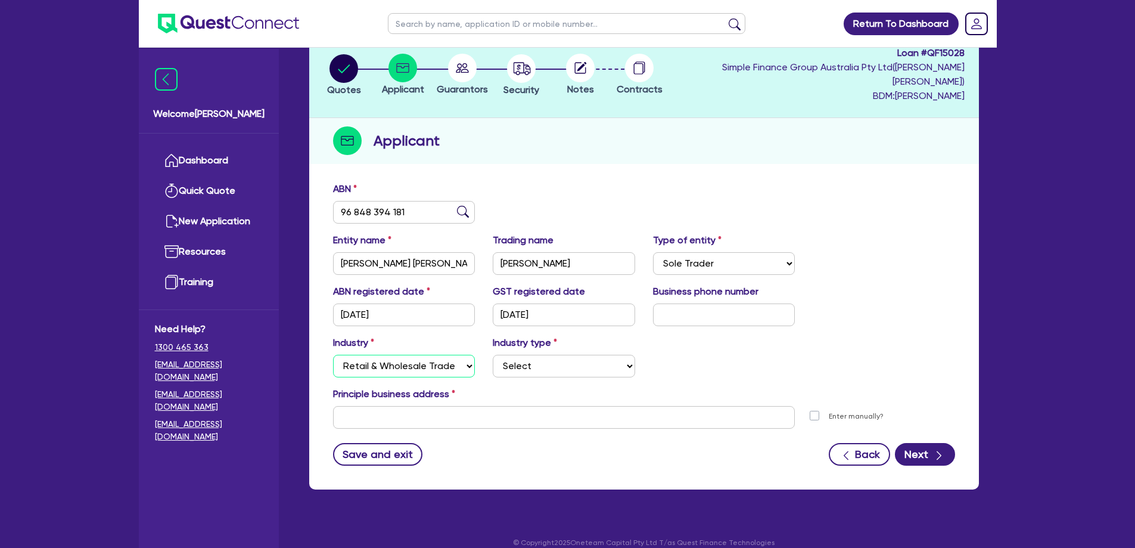
click at [333, 355] on select "Select Accomodation & Food Services Administrative & Support Services Agricultu…" at bounding box center [404, 366] width 142 height 23
click at [526, 355] on select "Select Electrical, Electronic & Whitegoods Floor Coverings, Furniture & Housewa…" at bounding box center [564, 366] width 142 height 23
click at [458, 355] on select "Select Accomodation & Food Services Administrative & Support Services Agricultu…" at bounding box center [404, 366] width 142 height 23
select select "BUILDING_CONSTRUCTION"
click at [333, 355] on select "Select Accomodation & Food Services Administrative & Support Services Agricultu…" at bounding box center [404, 366] width 142 height 23
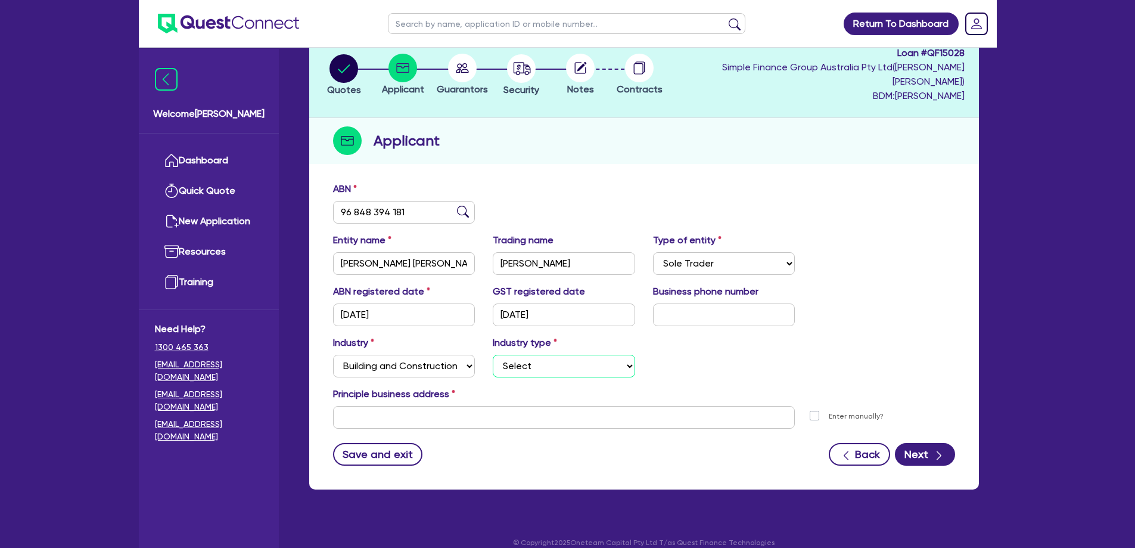
click at [556, 355] on select "Select Trades People Providing Services Direct to Consumers Trades People Provi…" at bounding box center [564, 366] width 142 height 23
select select "TRADES_SERVICES_CONSUMERS"
click at [493, 355] on select "Select Trades People Providing Services Direct to Consumers Trades People Provi…" at bounding box center [564, 366] width 142 height 23
click at [436, 406] on input "text" at bounding box center [564, 417] width 462 height 23
paste input "90 Lardners Track, Drouin East VIC 3818, AU"
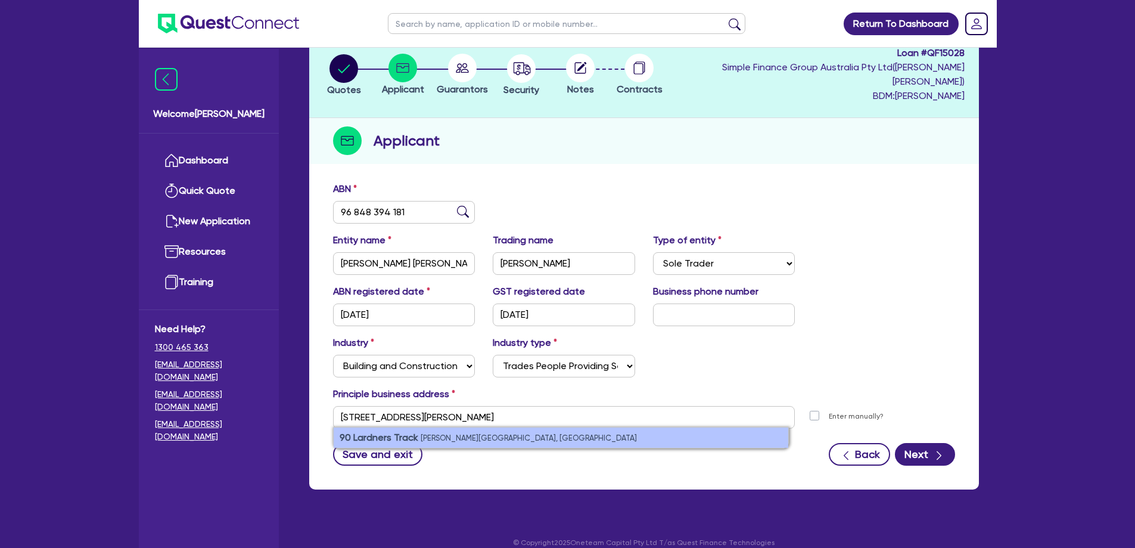
click at [439, 433] on small "Drouin East VIC 3818, Australia" at bounding box center [529, 437] width 216 height 9
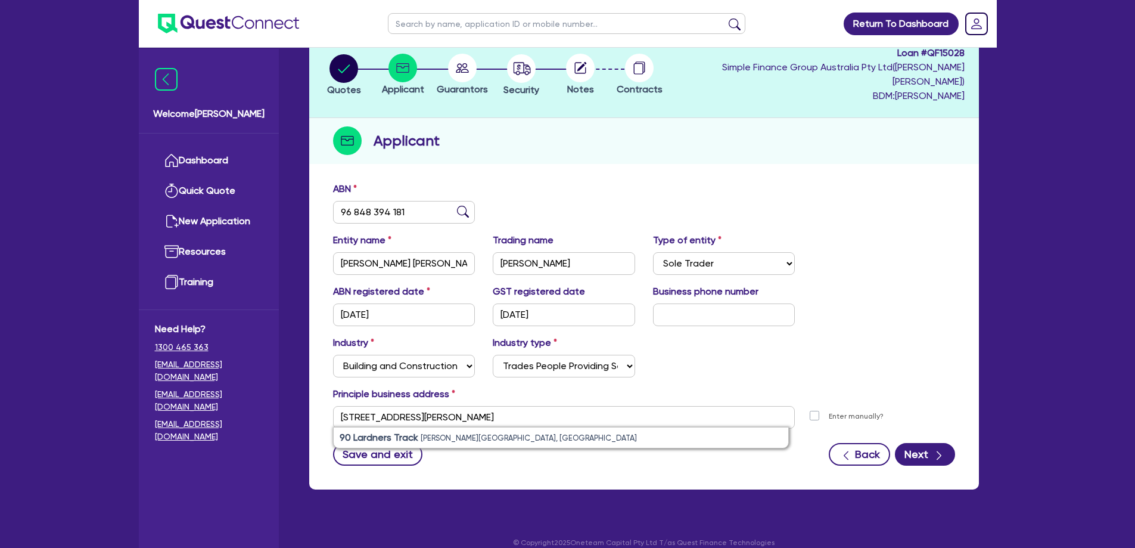
type input "90 Lardners Track Drouin East VIC 3818"
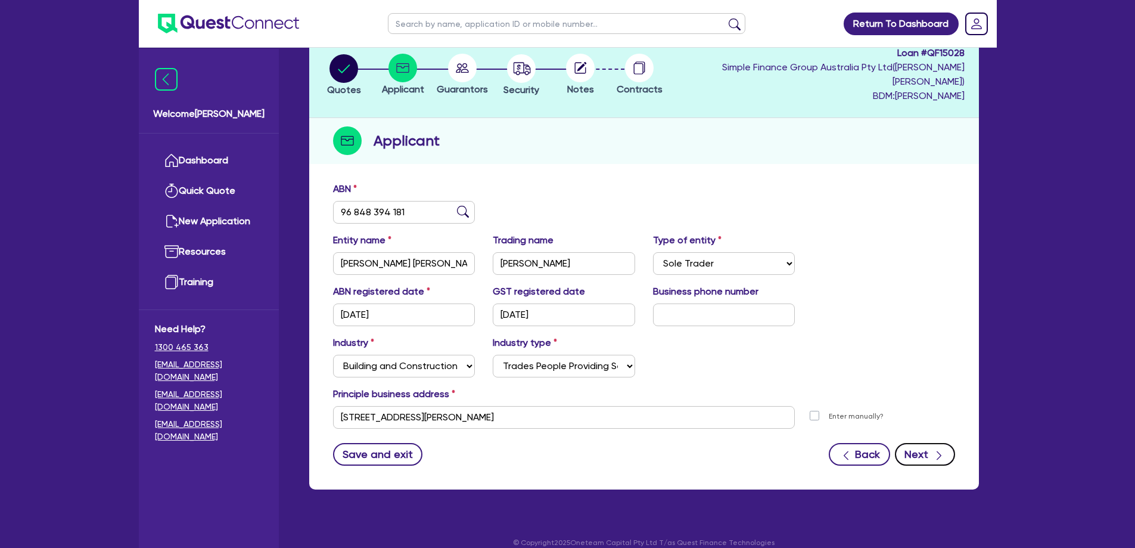
click at [921, 443] on button "Next" at bounding box center [925, 454] width 60 height 23
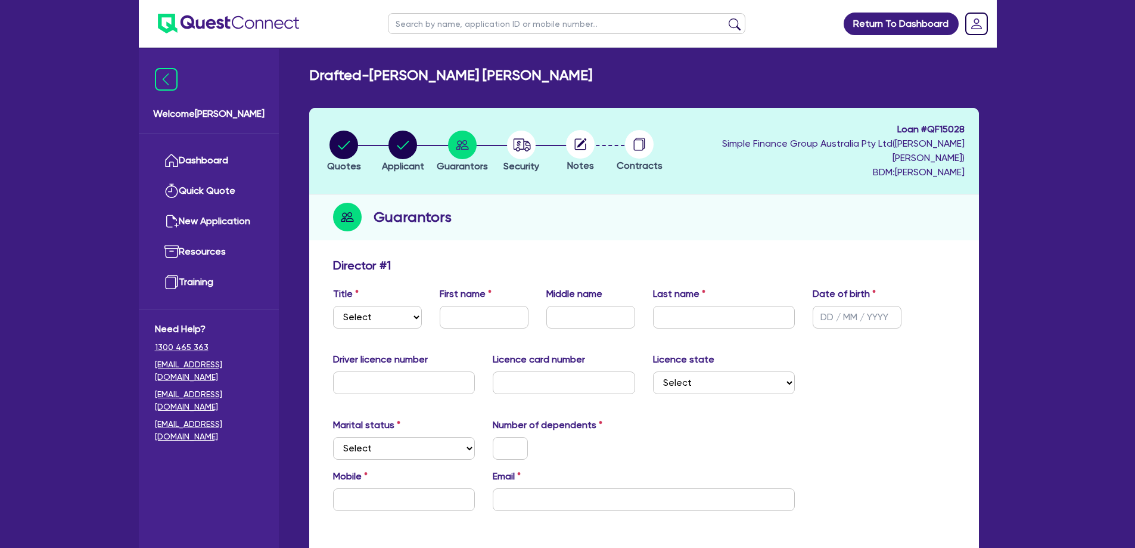
click at [385, 314] on div "Title Select Mr Mrs Ms Miss Dr First name Middle name Last name Date of birth" at bounding box center [644, 312] width 640 height 51
click at [381, 306] on select "Select Mr Mrs Ms Miss Dr" at bounding box center [377, 317] width 89 height 23
select select "MR"
click at [333, 306] on select "Select Mr Mrs Ms Miss Dr" at bounding box center [377, 317] width 89 height 23
click at [459, 306] on input "text" at bounding box center [484, 317] width 89 height 23
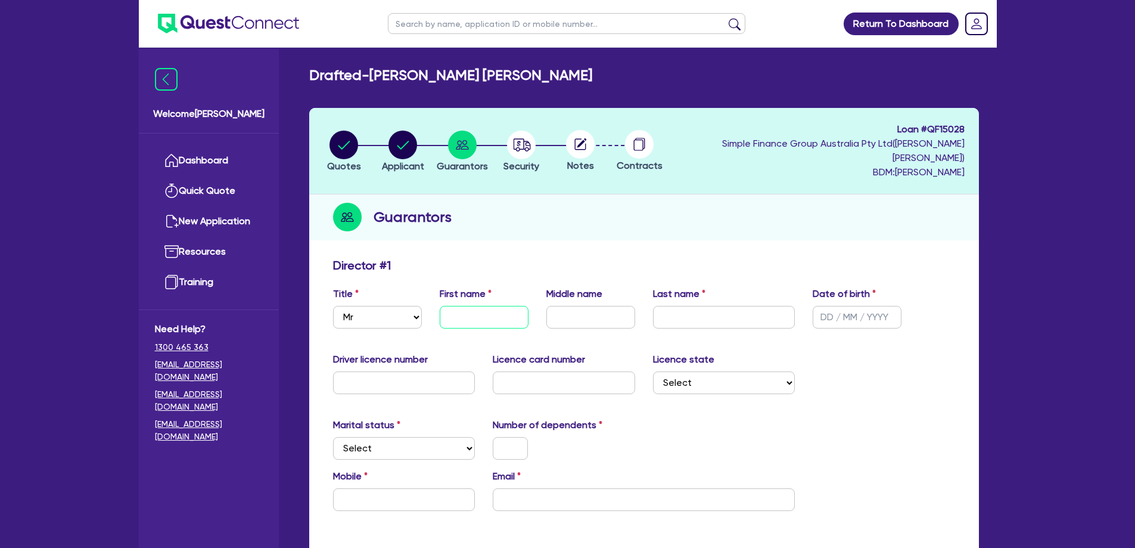
paste input "Benjamin"
type input "Benjamin"
click at [593, 306] on input "text" at bounding box center [590, 317] width 89 height 23
paste input "Henry William"
type input "Henry William"
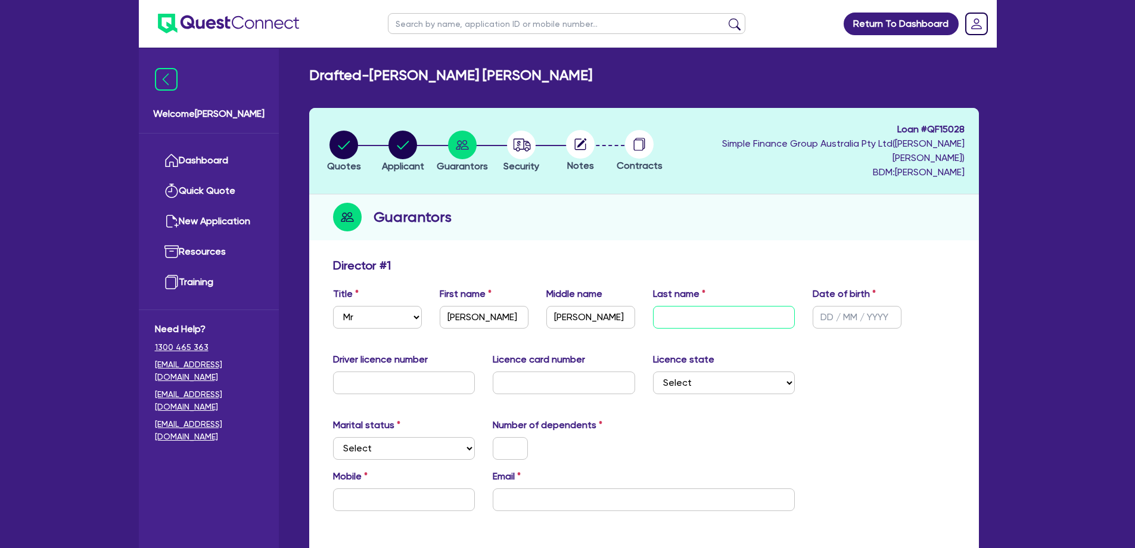
click at [735, 309] on input "text" at bounding box center [724, 317] width 142 height 23
paste input "Petersen"
type input "Petersen"
click at [835, 306] on input "text" at bounding box center [857, 317] width 89 height 23
type input "20/11/1987"
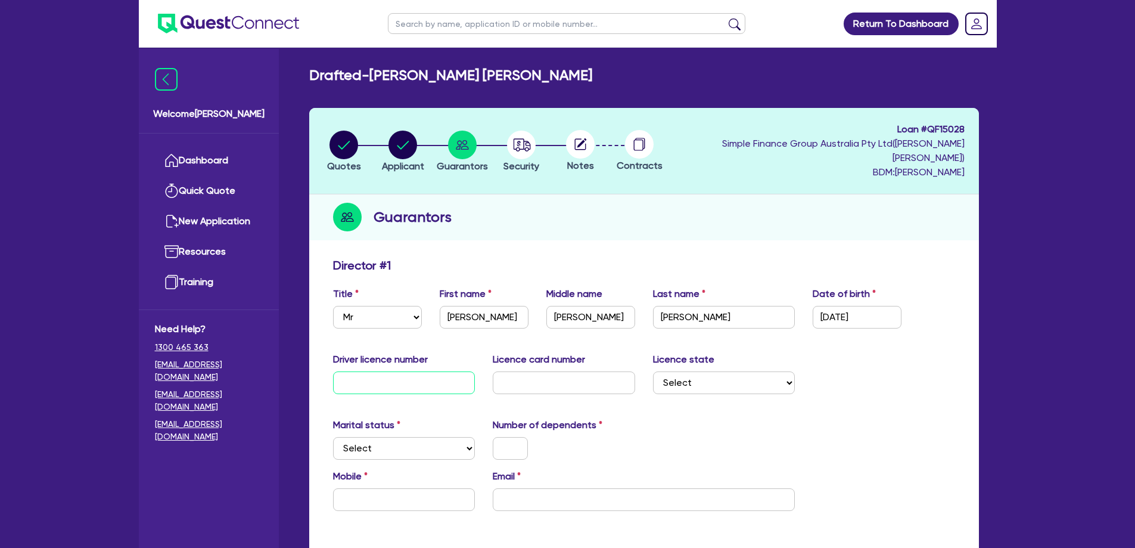
click at [437, 371] on input "text" at bounding box center [404, 382] width 142 height 23
paste input "085850730"
type input "085850730"
drag, startPoint x: 565, startPoint y: 364, endPoint x: 582, endPoint y: 364, distance: 16.7
click at [566, 371] on input "text" at bounding box center [564, 382] width 142 height 23
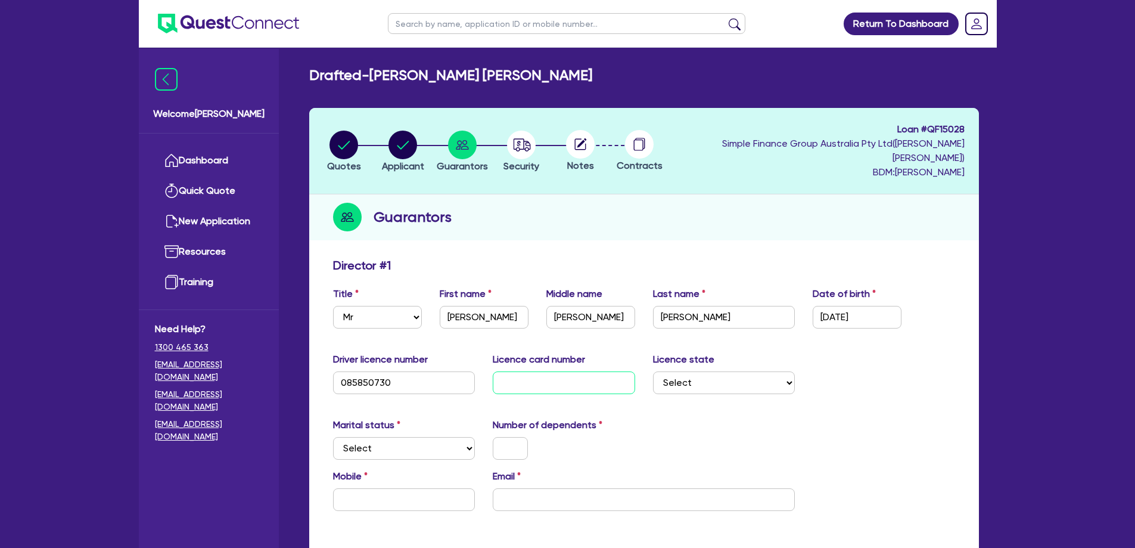
paste input "P3815156"
type input "P3815156"
click at [696, 371] on select "Select NSW VIC QLD TAS ACT SA NT WA" at bounding box center [724, 382] width 142 height 23
select select "VIC"
click at [653, 371] on select "Select NSW VIC QLD TAS ACT SA NT WA" at bounding box center [724, 382] width 142 height 23
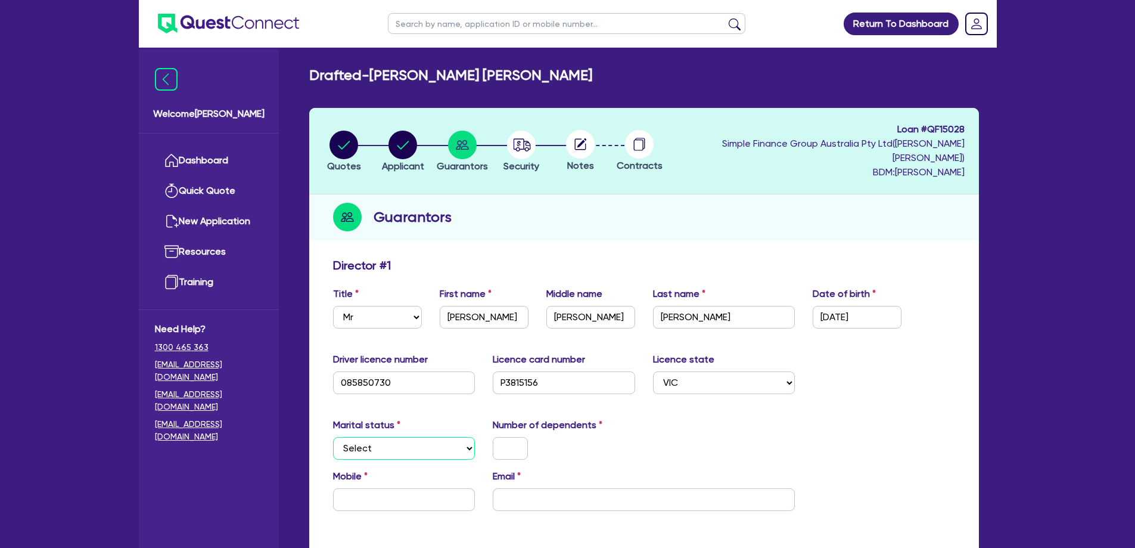
click at [380, 437] on select "Select Single Married De Facto / Partner" at bounding box center [404, 448] width 142 height 23
select select "DE_FACTO"
click at [333, 437] on select "Select Single Married De Facto / Partner" at bounding box center [404, 448] width 142 height 23
click at [518, 437] on input "text" at bounding box center [510, 448] width 35 height 23
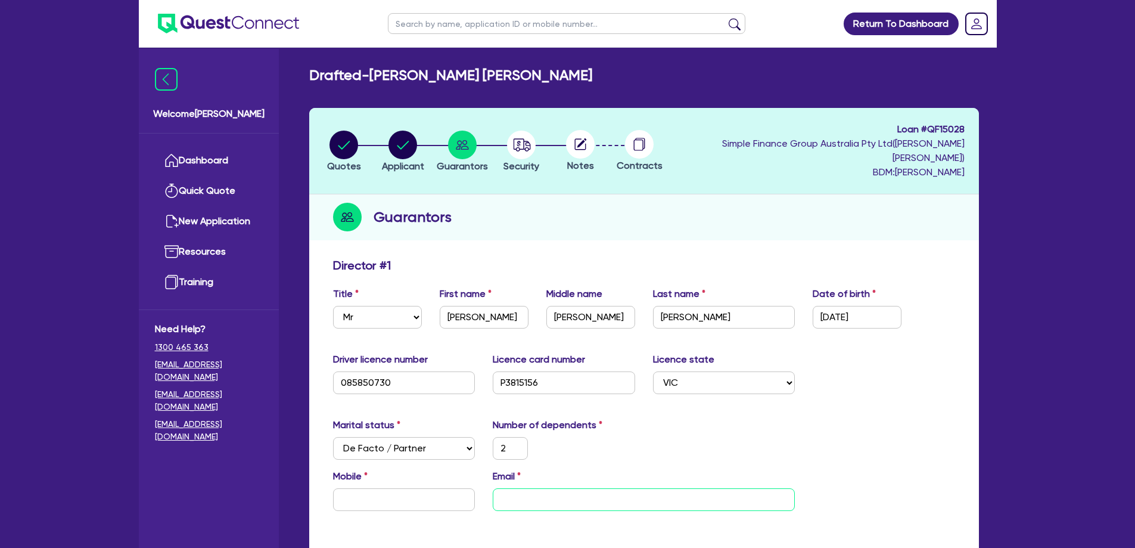
click at [586, 488] on input "email" at bounding box center [644, 499] width 302 height 23
paste input "bhwpcontracting@gmail.com"
type input "2"
type input "bhwpcontracting@gmail.com"
click at [392, 492] on input "text" at bounding box center [404, 499] width 142 height 23
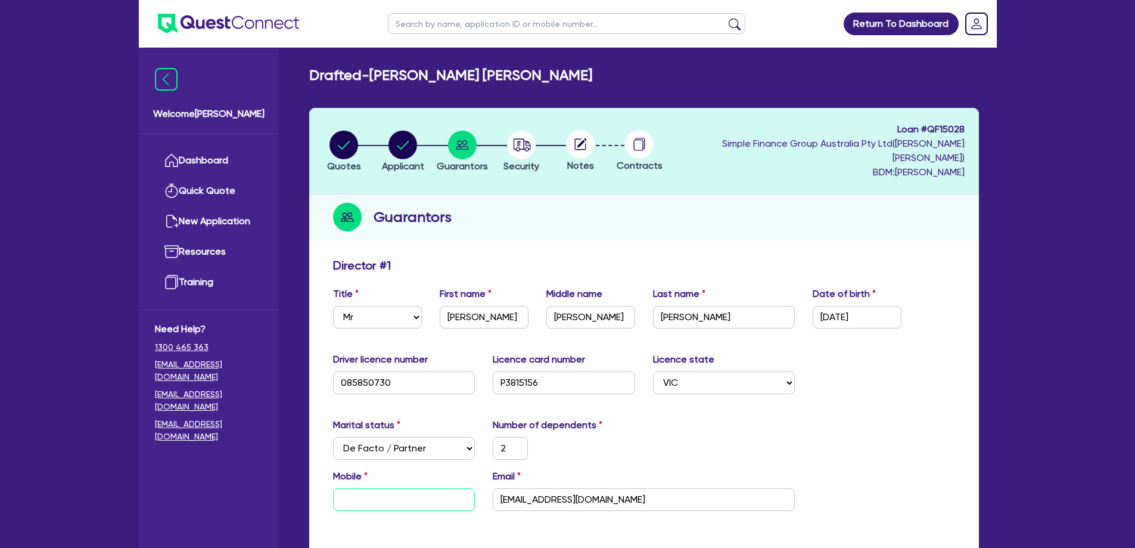
paste input "0427 508 930"
type input "2"
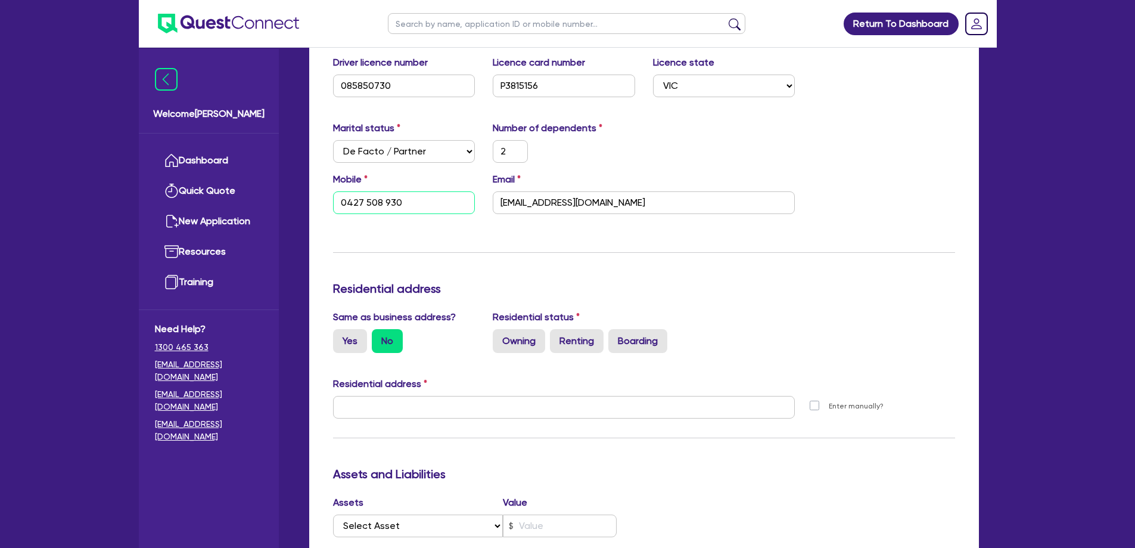
scroll to position [298, 0]
type input "0427 508 930"
click at [355, 330] on label "Yes" at bounding box center [350, 340] width 34 height 24
click at [341, 330] on input "Yes" at bounding box center [337, 332] width 8 height 8
radio input "true"
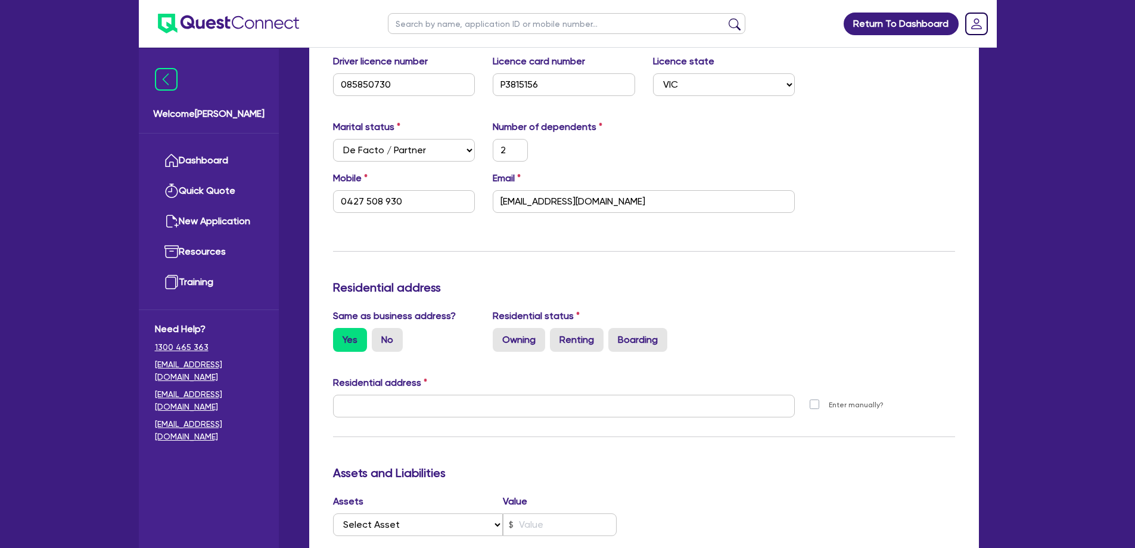
type input "2"
type input "0427 508 930"
type input "90 Lardners Track Drouin East VIC 3818"
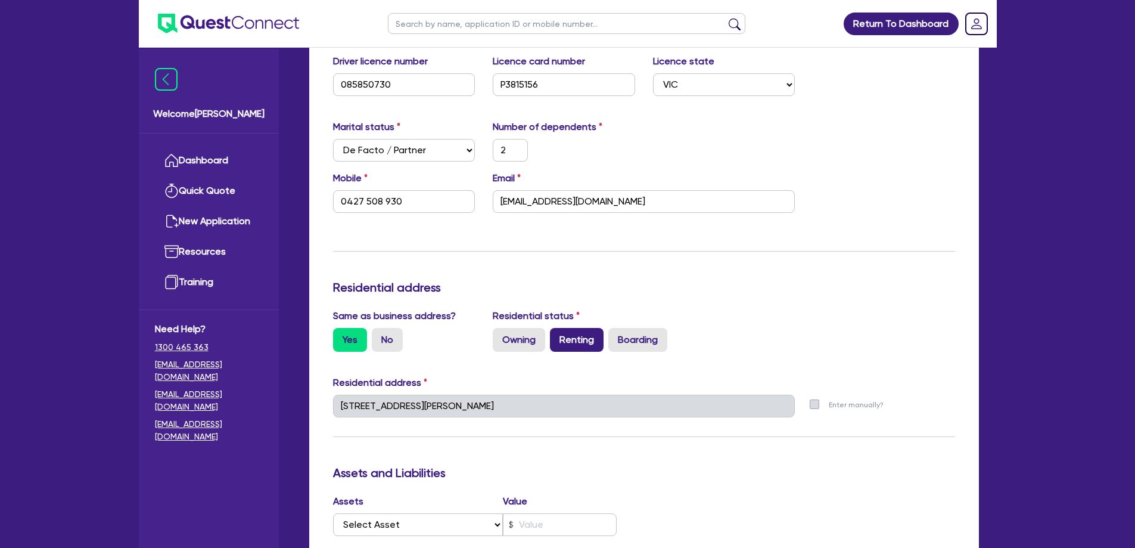
click at [569, 329] on label "Renting" at bounding box center [577, 340] width 54 height 24
click at [558, 329] on input "Renting" at bounding box center [554, 332] width 8 height 8
radio input "true"
type input "2"
type input "0427 508 930"
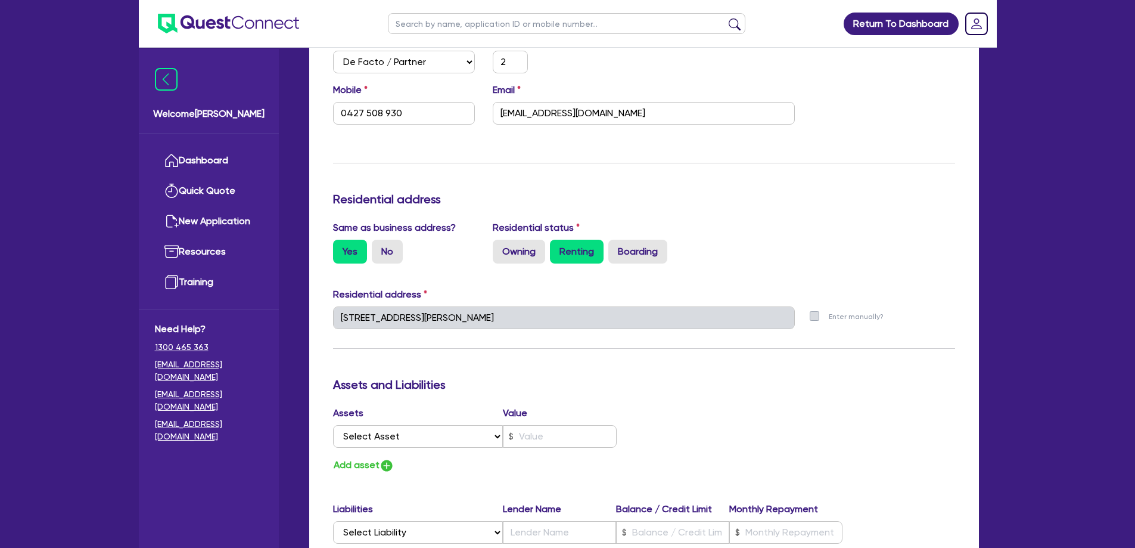
scroll to position [477, 0]
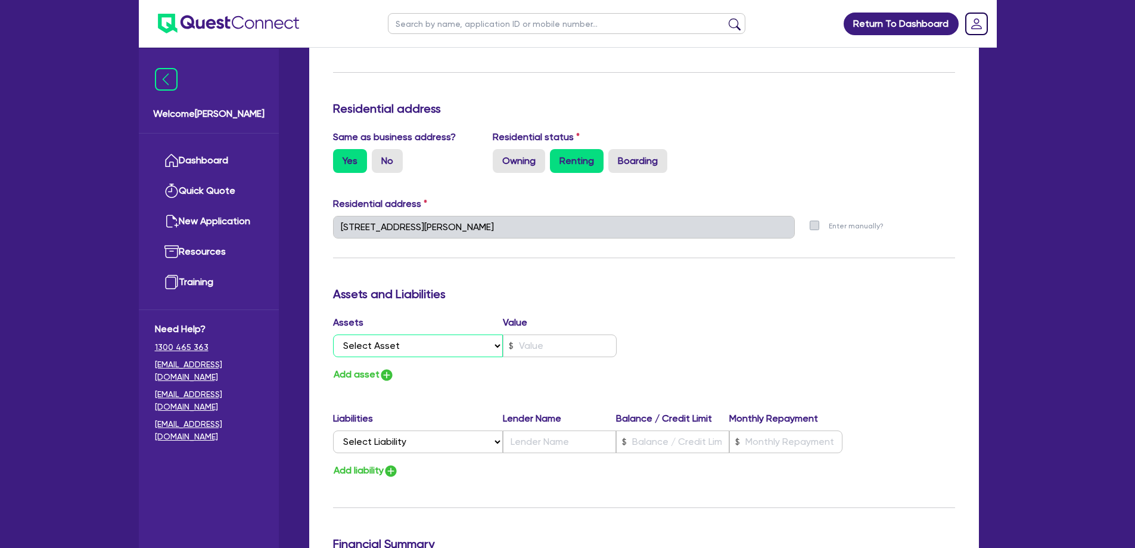
click at [413, 334] on select "Select Asset Cash Property Investment property Vehicle Truck Trailer Equipment …" at bounding box center [418, 345] width 170 height 23
select select "INVESTMENT_PROPERTY"
click at [333, 334] on select "Select Asset Cash Property Investment property Vehicle Truck Trailer Equipment …" at bounding box center [418, 345] width 170 height 23
type input "2"
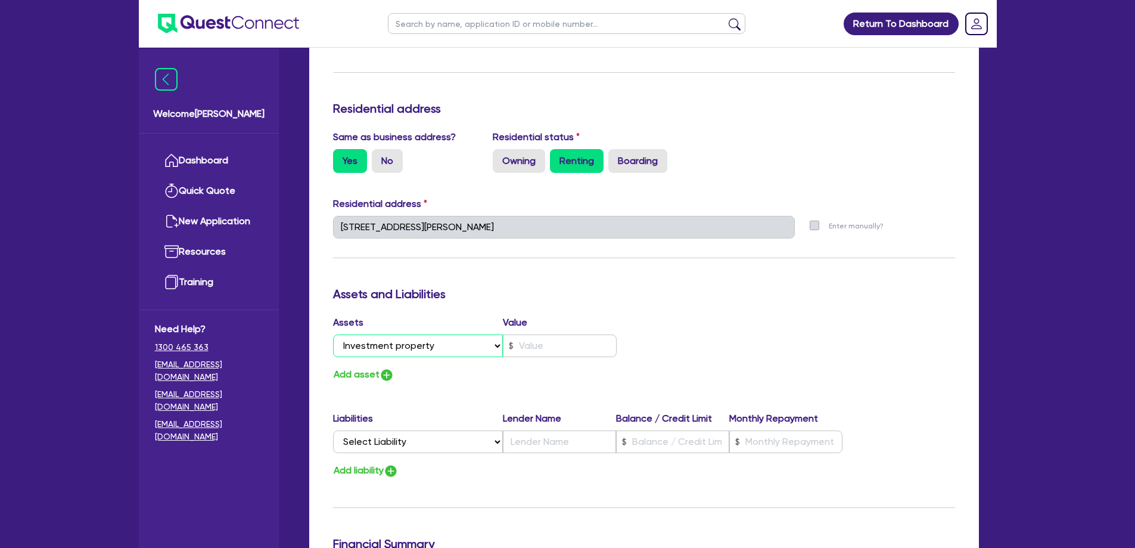
type input "0427 508 930"
click at [530, 334] on input "text" at bounding box center [560, 345] width 114 height 23
type input "2"
type input "0427 508 930"
type input "3"
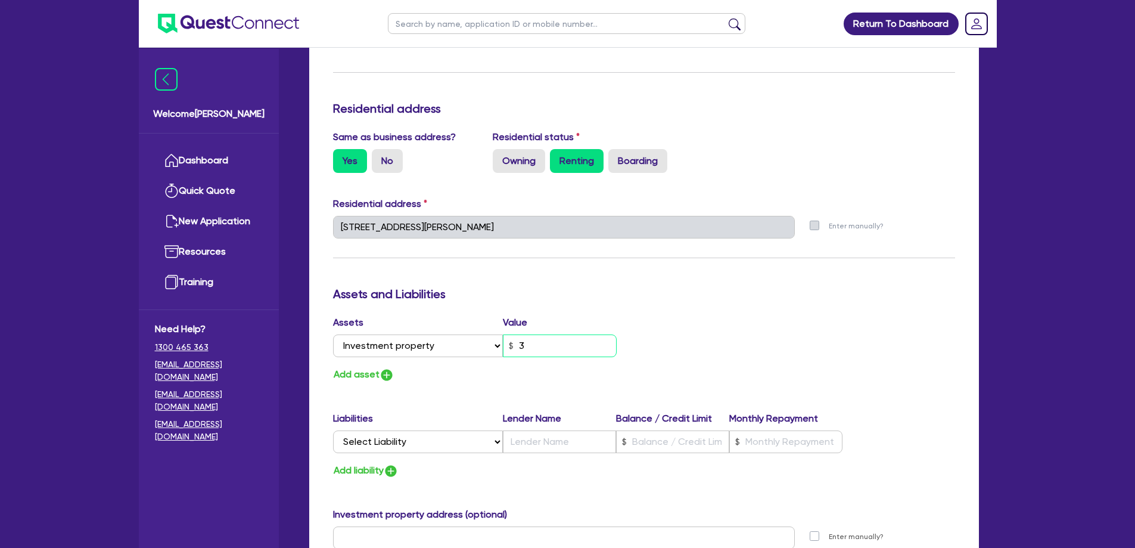
type input "2"
type input "0427 508 930"
type input "30"
type input "2"
type input "0427 508 930"
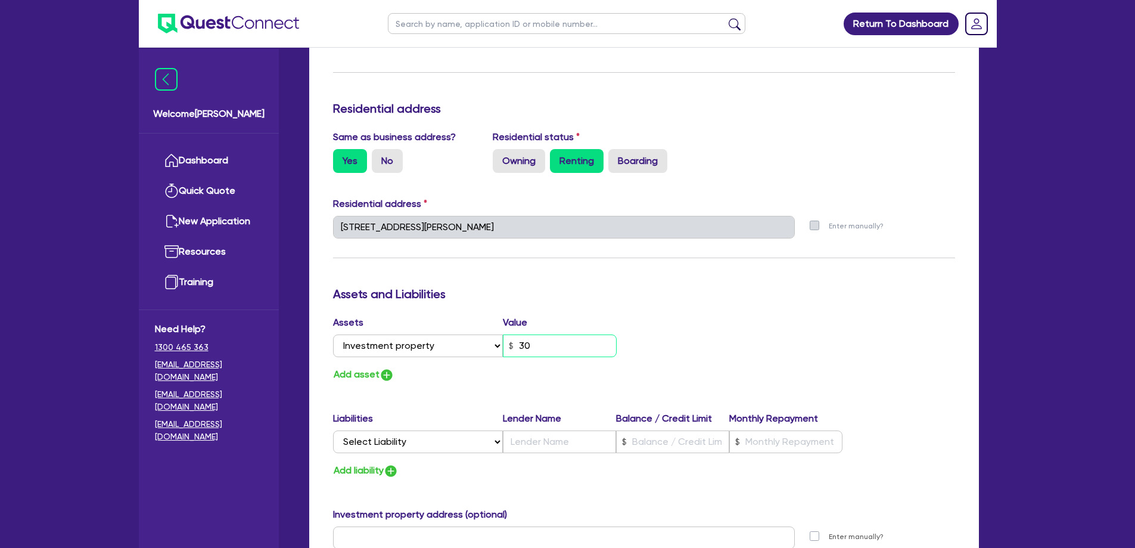
type input "300"
type input "2"
type input "0427 508 930"
type input "3,000"
type input "2"
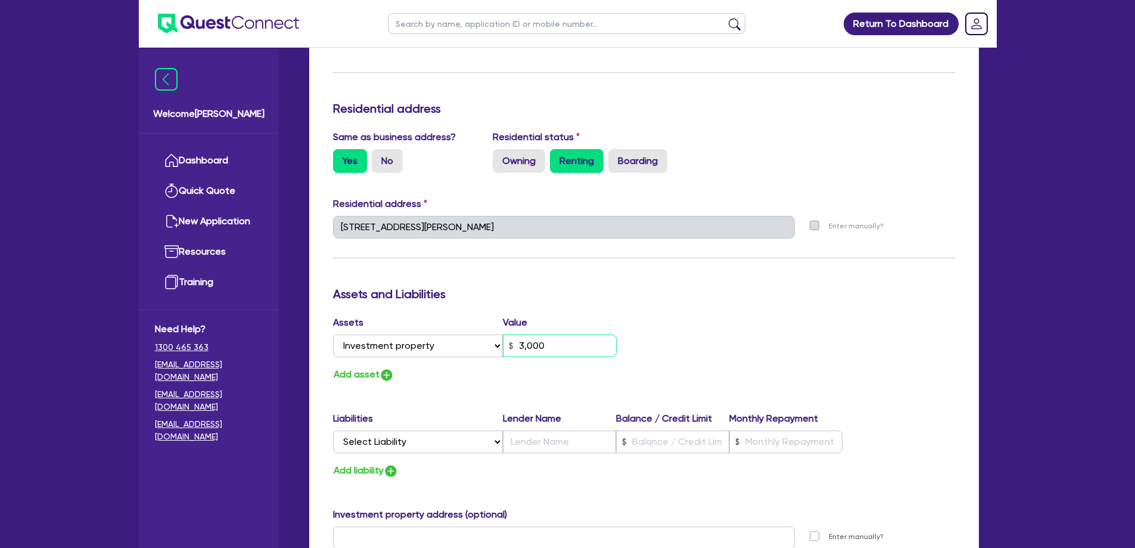
type input "0427 508 930"
type input "30,000"
type input "2"
type input "0427 508 930"
type input "300,000"
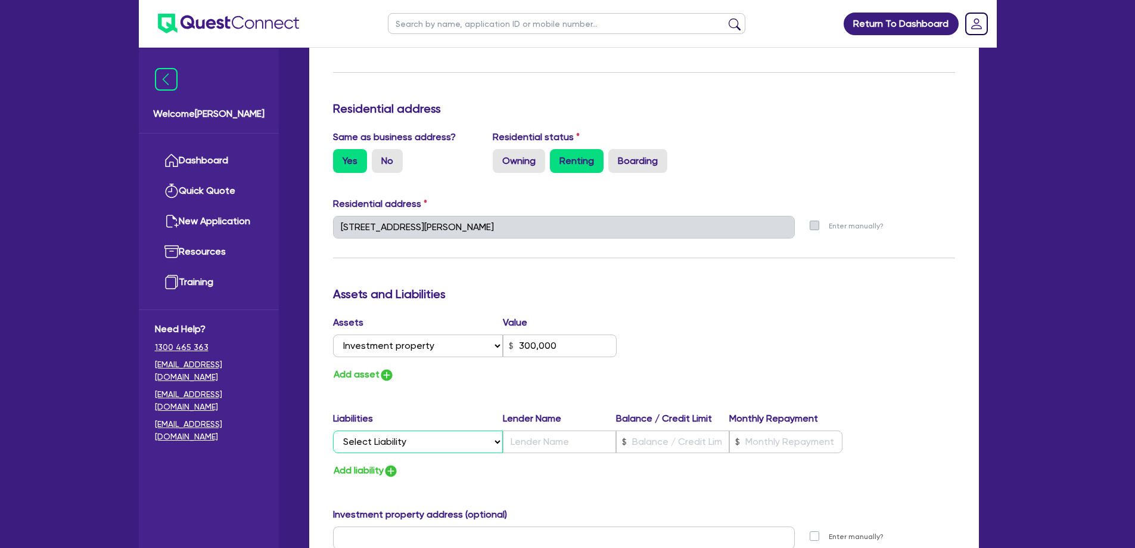
click at [393, 430] on select "Select Liability Credit card Mortgage Investment property loan Vehicle loan Tru…" at bounding box center [418, 441] width 170 height 23
select select "INVESTMENT_PROPERTY_LOAN"
click at [333, 430] on select "Select Liability Credit card Mortgage Investment property loan Vehicle loan Tru…" at bounding box center [418, 441] width 170 height 23
type input "2"
type input "0427 508 930"
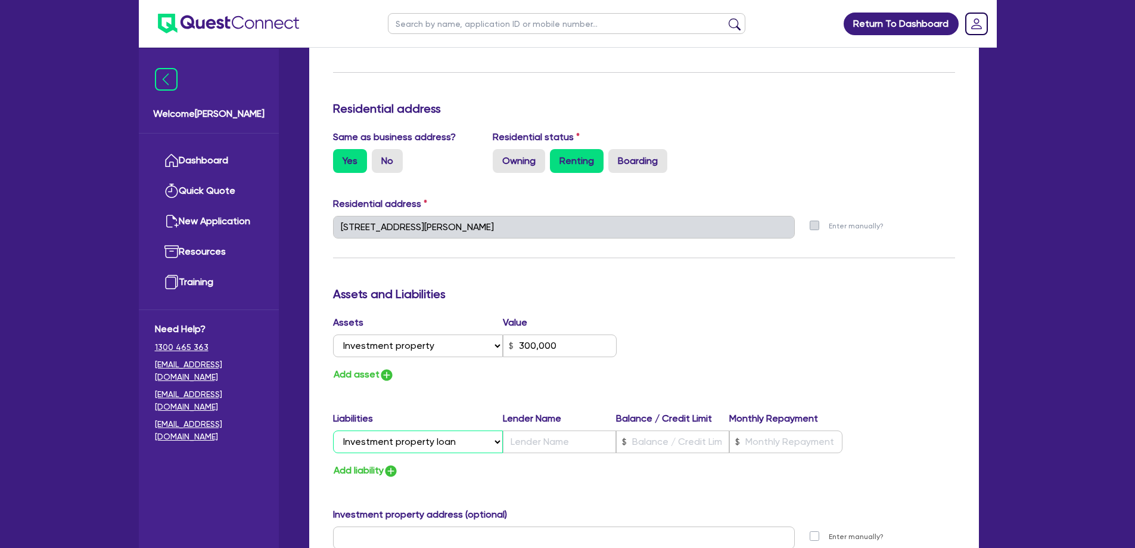
type input "300,000"
click at [549, 430] on input "text" at bounding box center [559, 441] width 113 height 23
type input "2"
type input "0427 508 930"
type input "300,000"
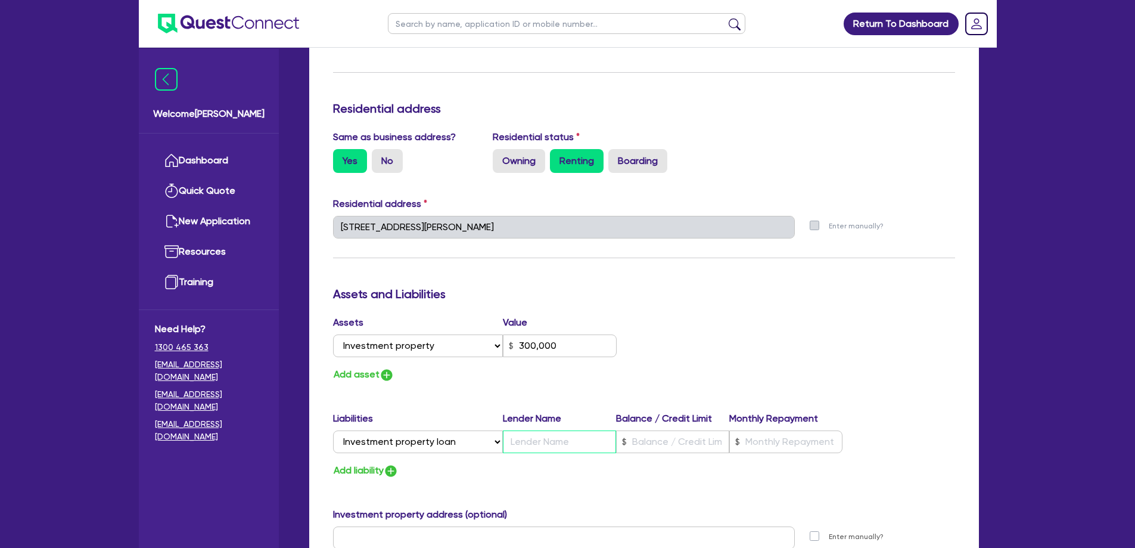
type input "C"
type input "2"
type input "0427 508 930"
type input "300,000"
type input "Co"
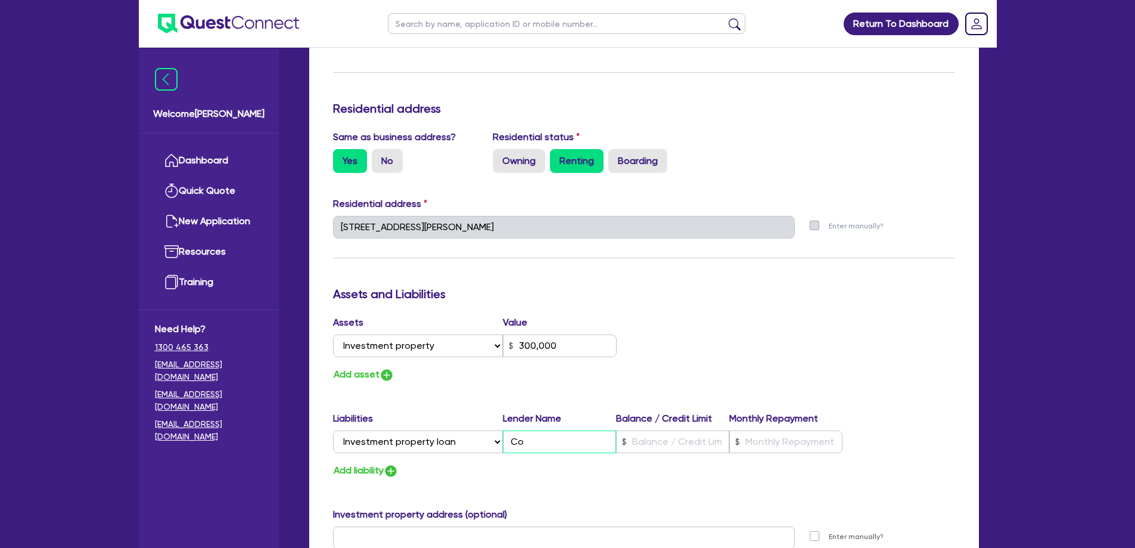
type input "2"
type input "0427 508 930"
type input "300,000"
type input "Com"
type input "2"
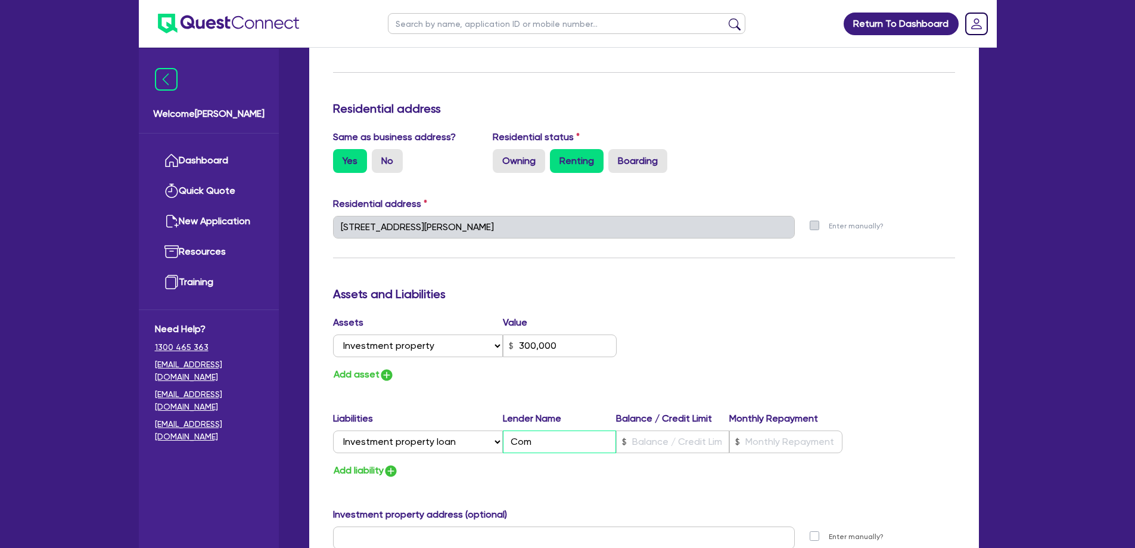
type input "0427 508 930"
type input "300,000"
type input "Comm"
type input "2"
type input "0427 508 930"
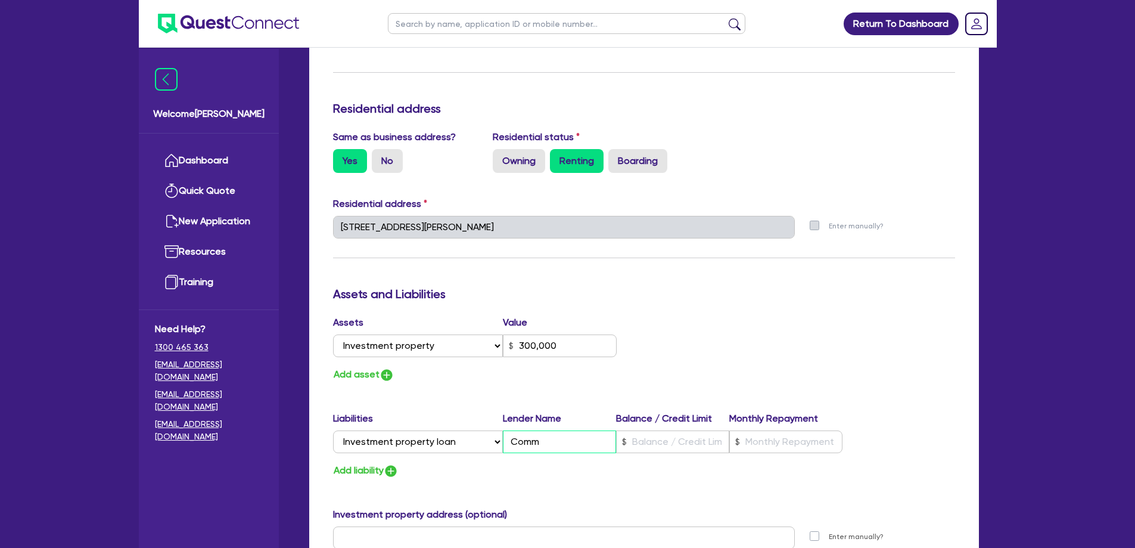
type input "300,000"
type input "Commo"
type input "2"
type input "0427 508 930"
type input "300,000"
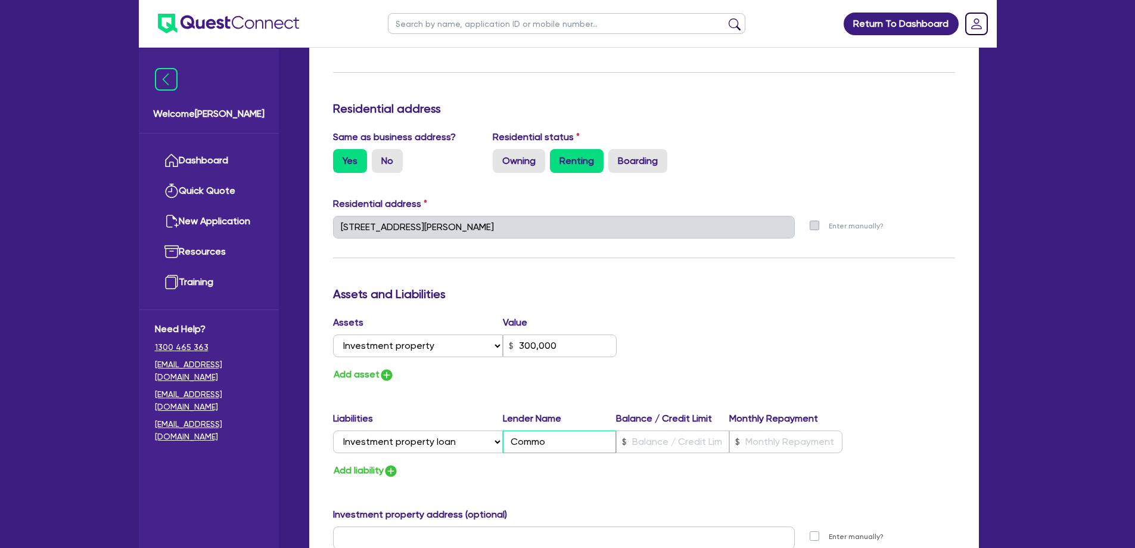
type input "Common"
type input "2"
type input "0427 508 930"
type input "300,000"
type input "Commonw"
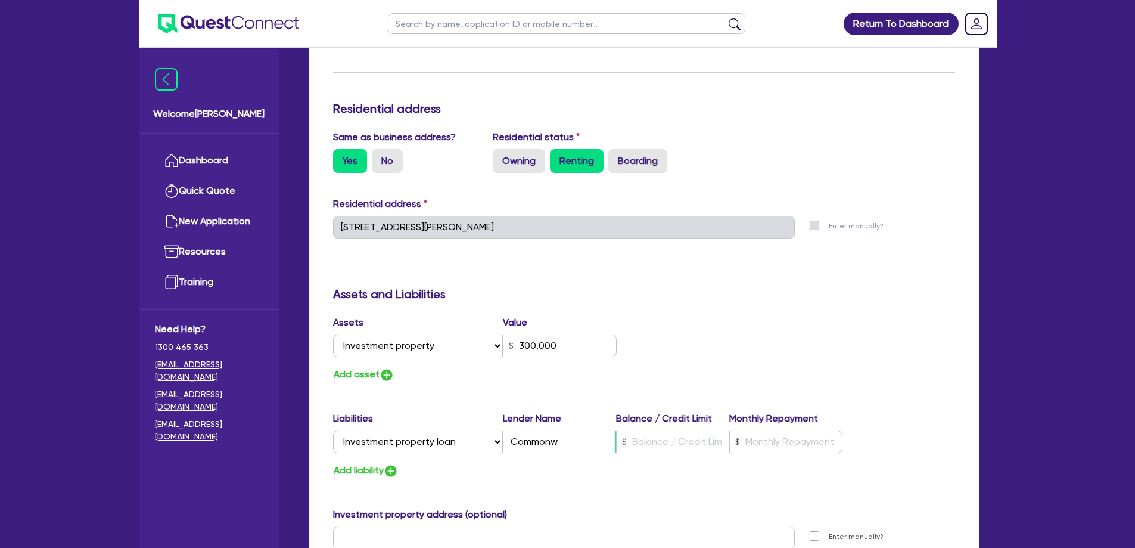
type input "2"
type input "0427 508 930"
type input "300,000"
type input "Commonwe"
type input "2"
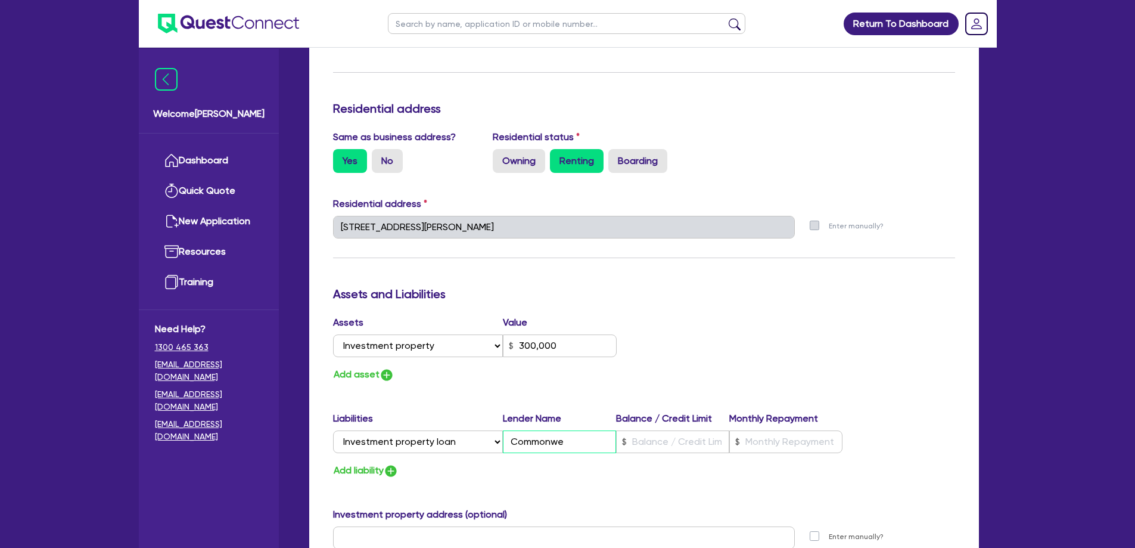
type input "0427 508 930"
type input "300,000"
type input "Commonwea"
type input "2"
type input "0427 508 930"
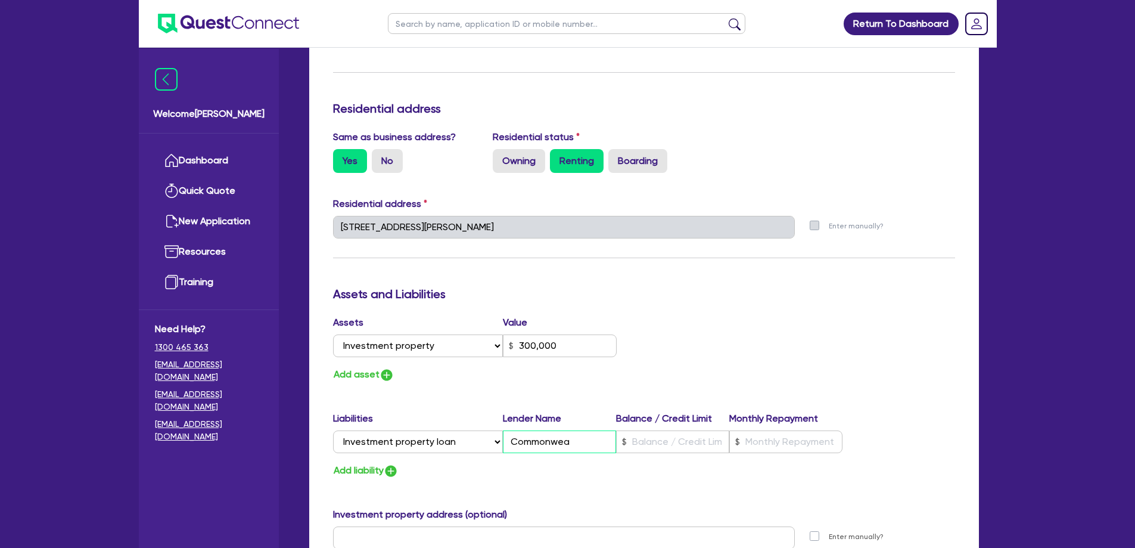
type input "300,000"
type input "Commonweal"
type input "2"
type input "0427 508 930"
type input "300,000"
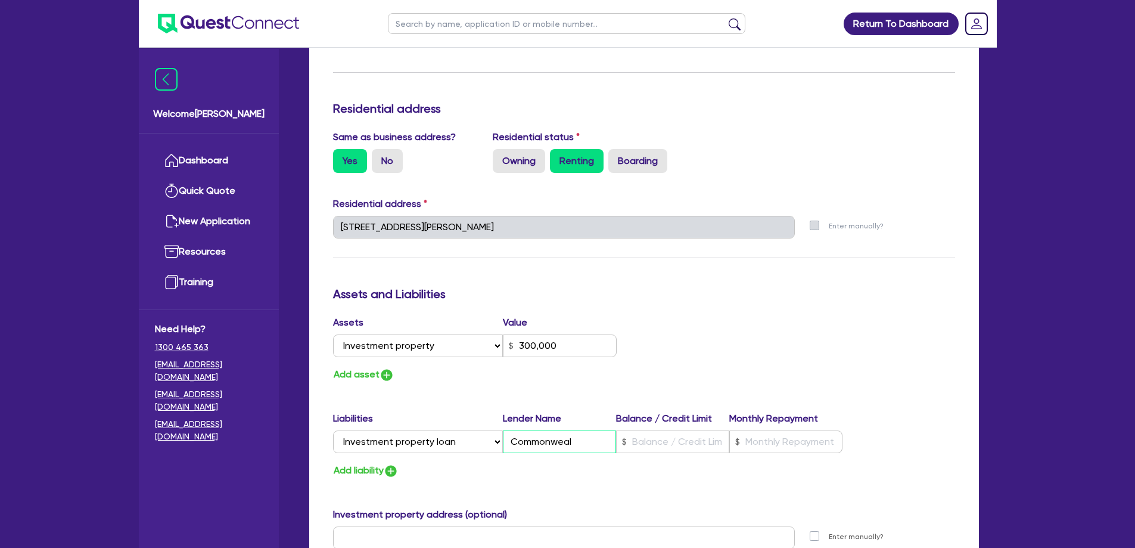
type input "Commonwealt"
type input "2"
type input "0427 508 930"
type input "300,000"
type input "Commonwealth"
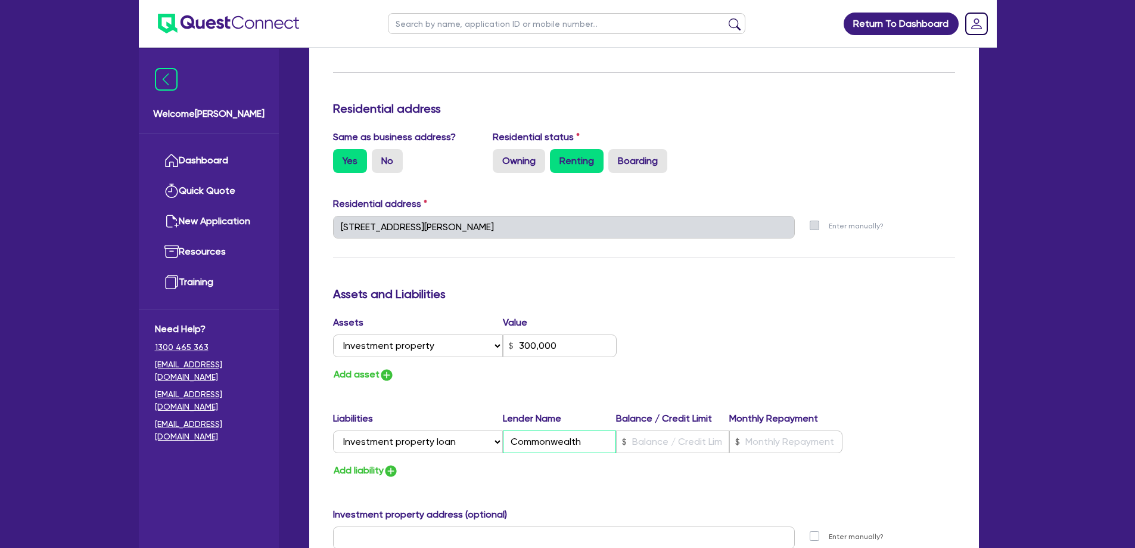
type input "2"
type input "0427 508 930"
type input "300,000"
type input "Commonwealth B"
type input "2"
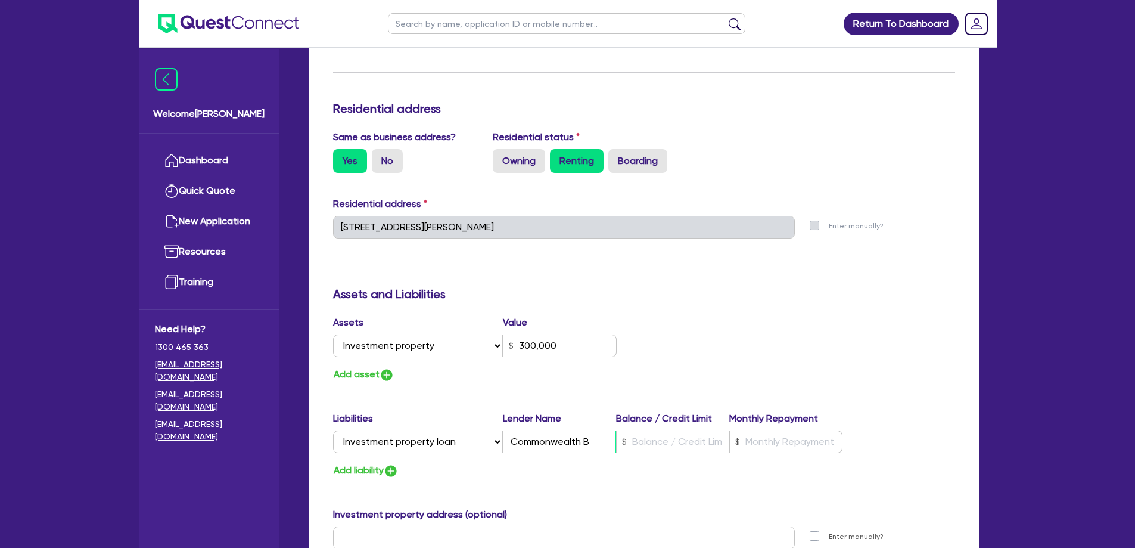
type input "0427 508 930"
type input "300,000"
type input "2"
type input "0427 508 930"
type input "300,000"
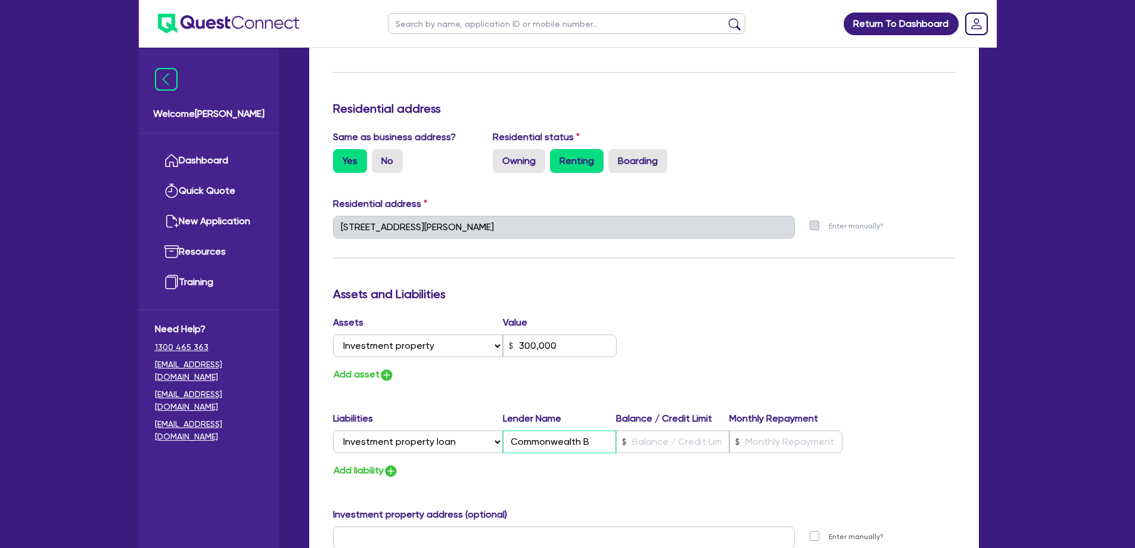
type input "Commonwealth Ba"
type input "2"
type input "0427 508 930"
type input "300,000"
type input "Commonwealth Ban"
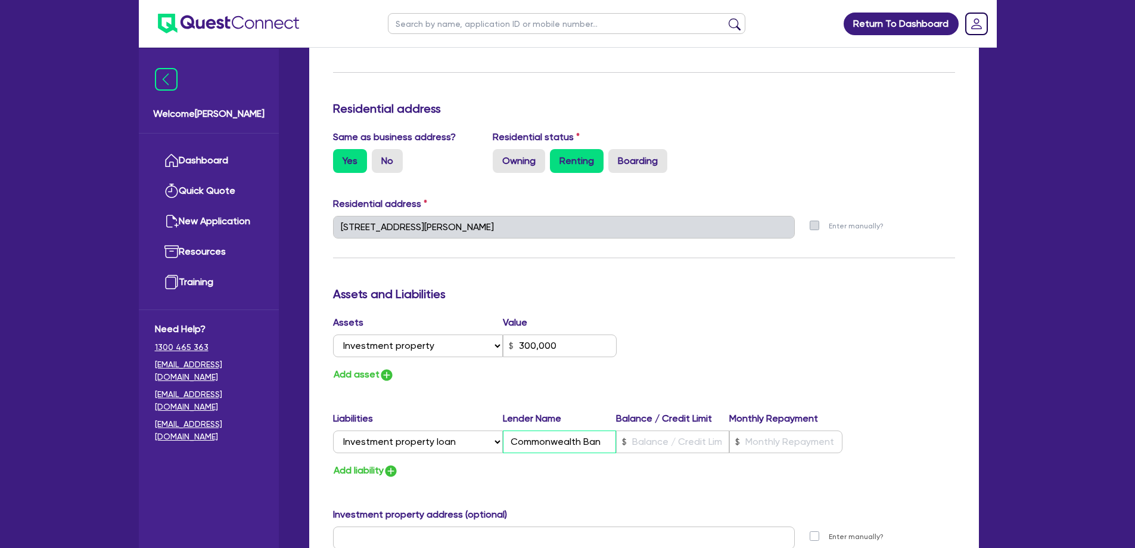
type input "2"
type input "0427 508 930"
type input "300,000"
type input "Commonwealth Bank"
type input "2"
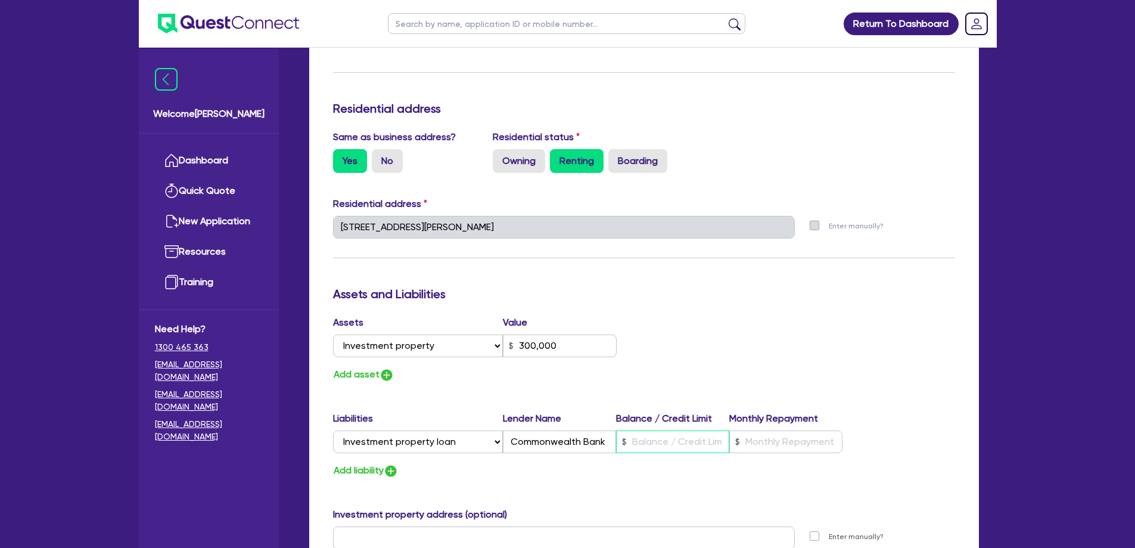
type input "0427 508 930"
type input "300,000"
type input "1"
type input "2"
type input "0427 508 930"
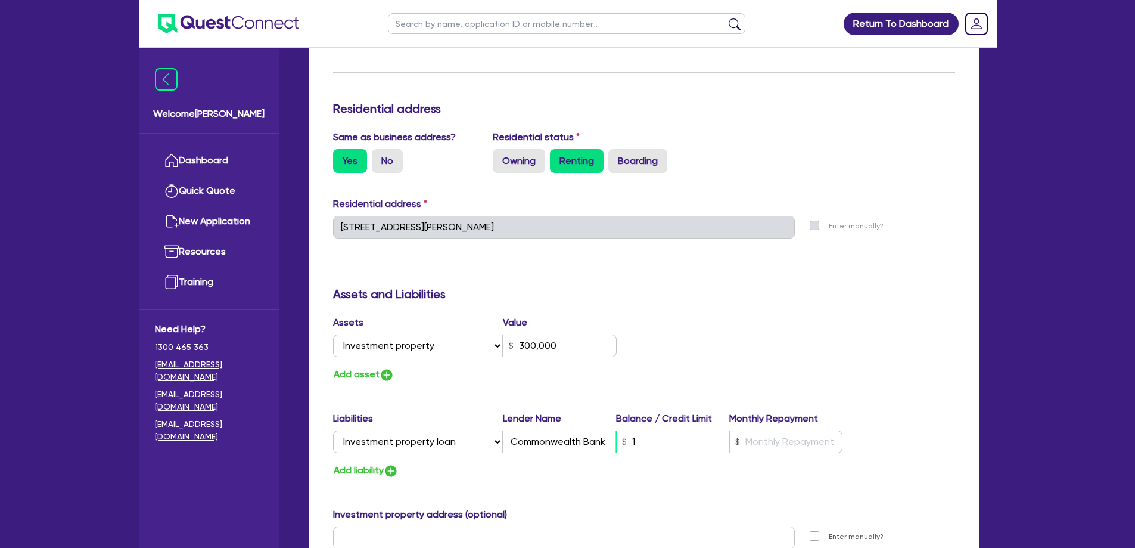
type input "300,000"
type input "18"
type input "2"
type input "0427 508 930"
type input "300,000"
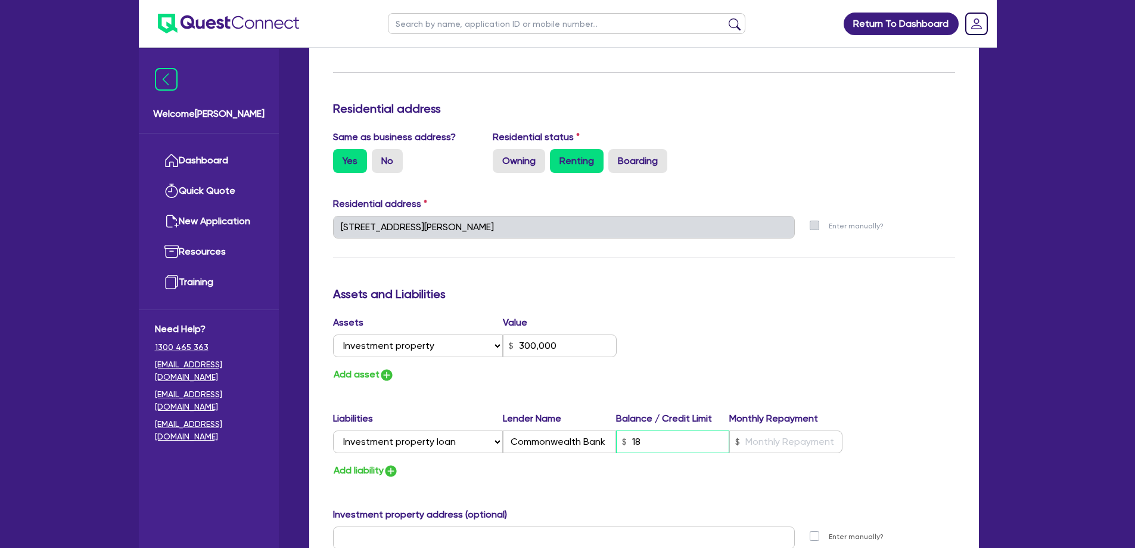
type input "180"
type input "2"
type input "0427 508 930"
type input "300,000"
type input "1,800"
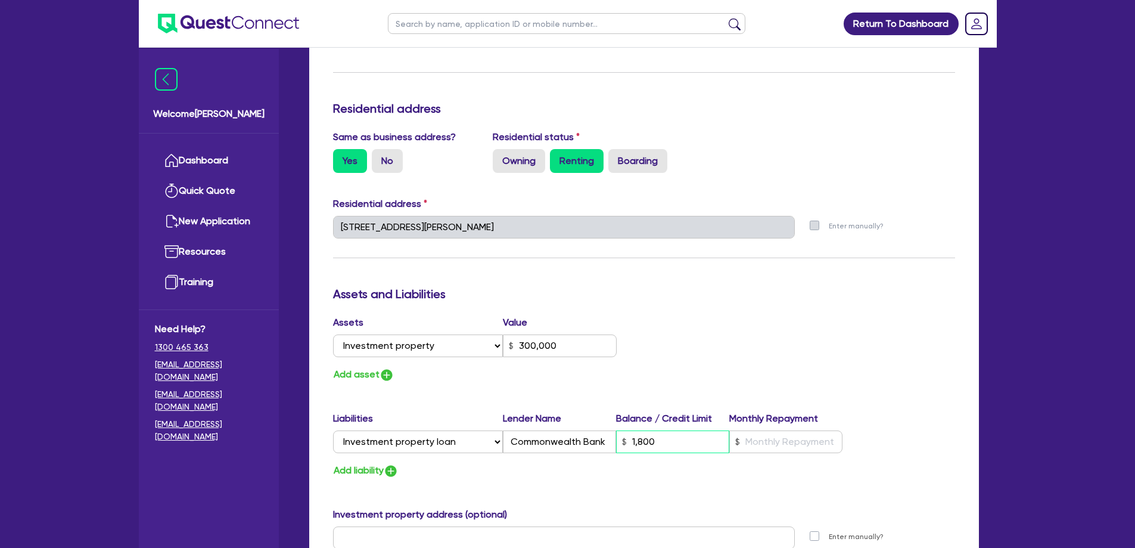
type input "2"
type input "0427 508 930"
type input "300,000"
type input "18,000"
type input "2"
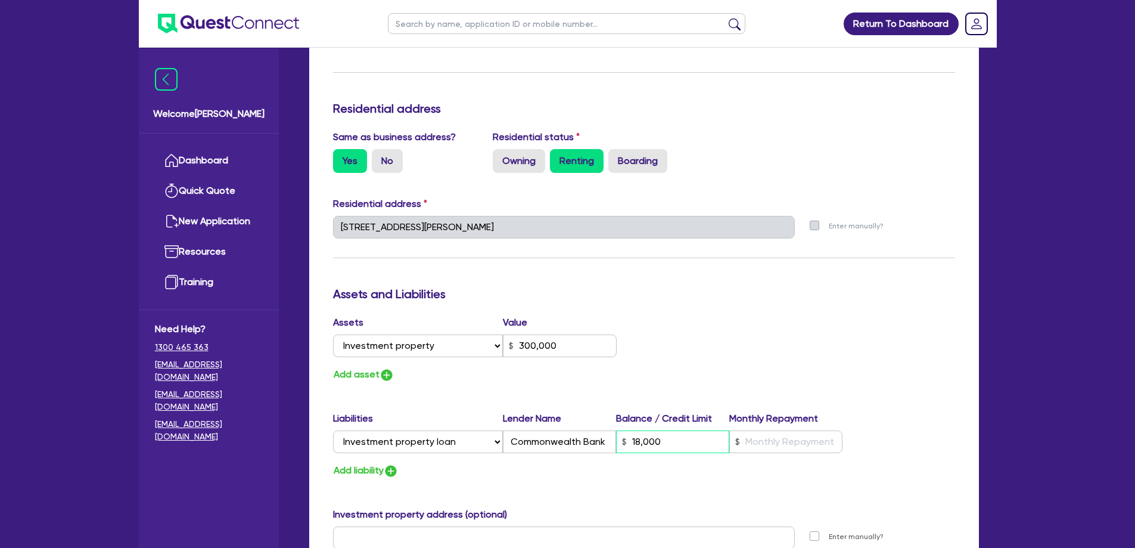
type input "0427 508 930"
type input "300,000"
type input "180,000"
type input "2"
type input "0427 508 930"
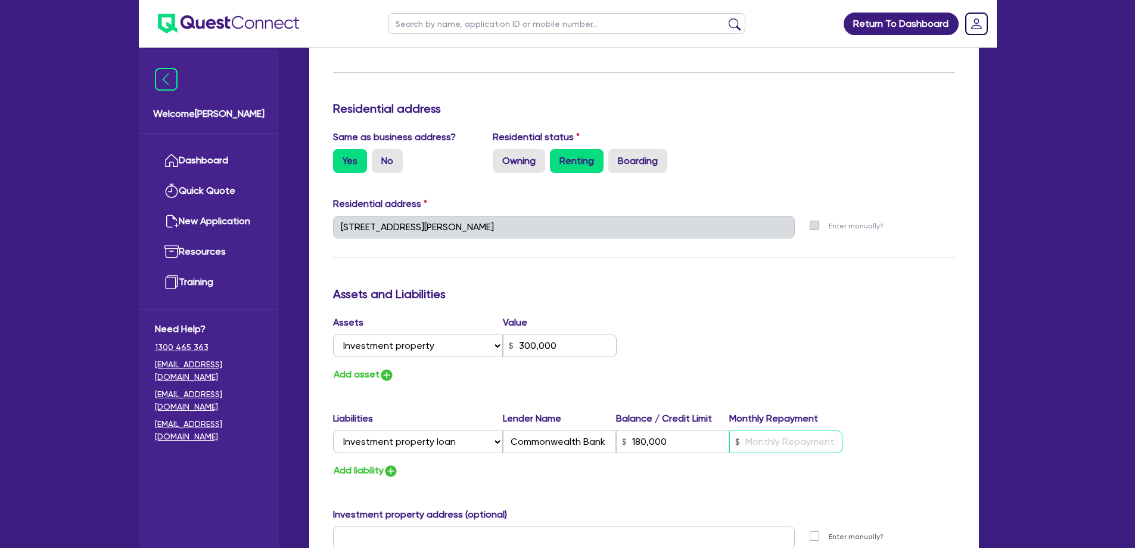
type input "300,000"
type input "180,000"
type input "1"
type input "2"
type input "0427 508 930"
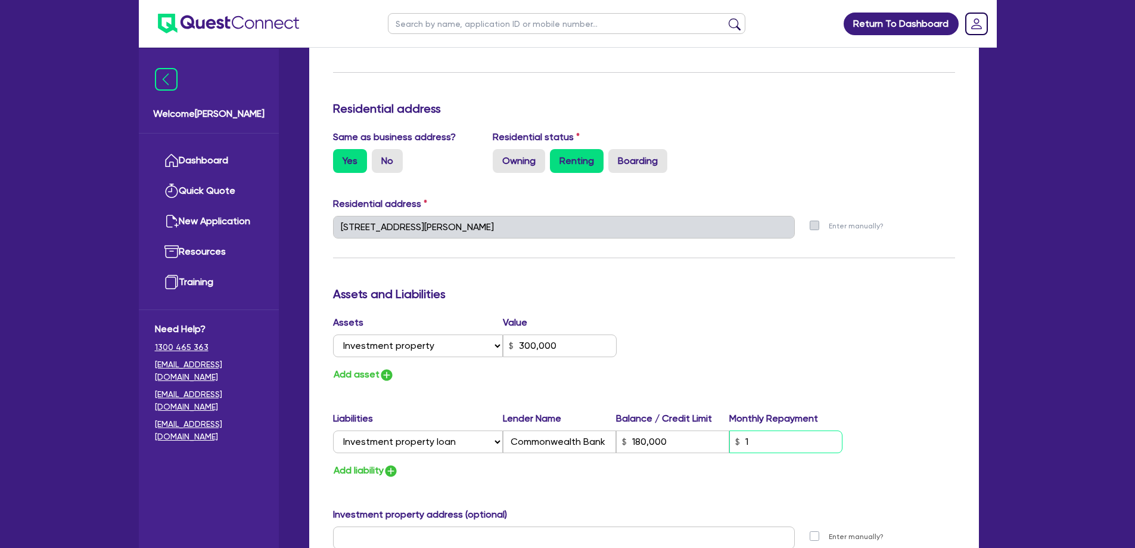
type input "300,000"
type input "180,000"
type input "12"
type input "2"
type input "0427 508 930"
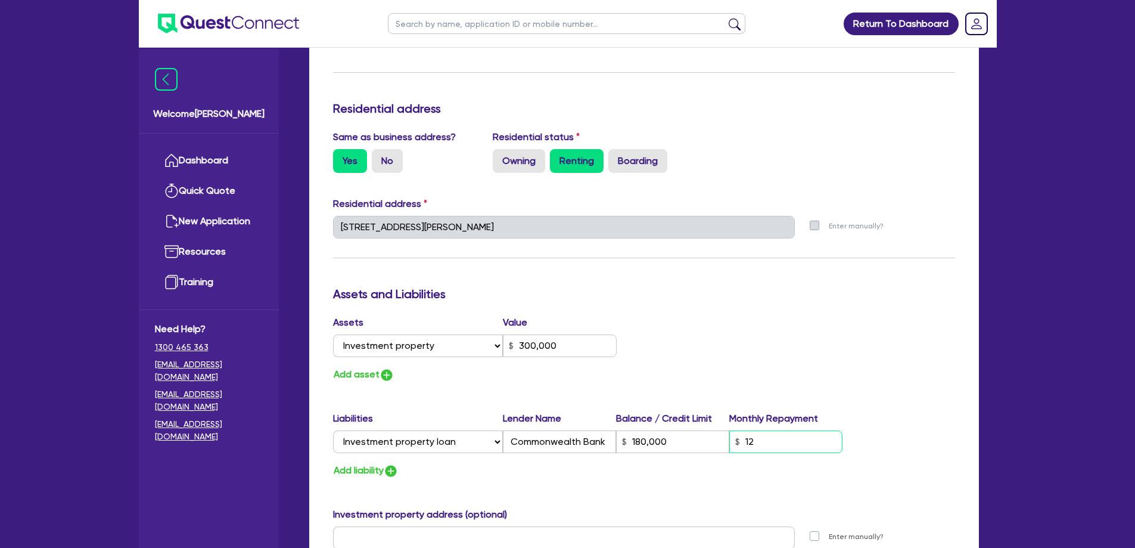
type input "300,000"
type input "180,000"
type input "120"
type input "2"
type input "0427 508 930"
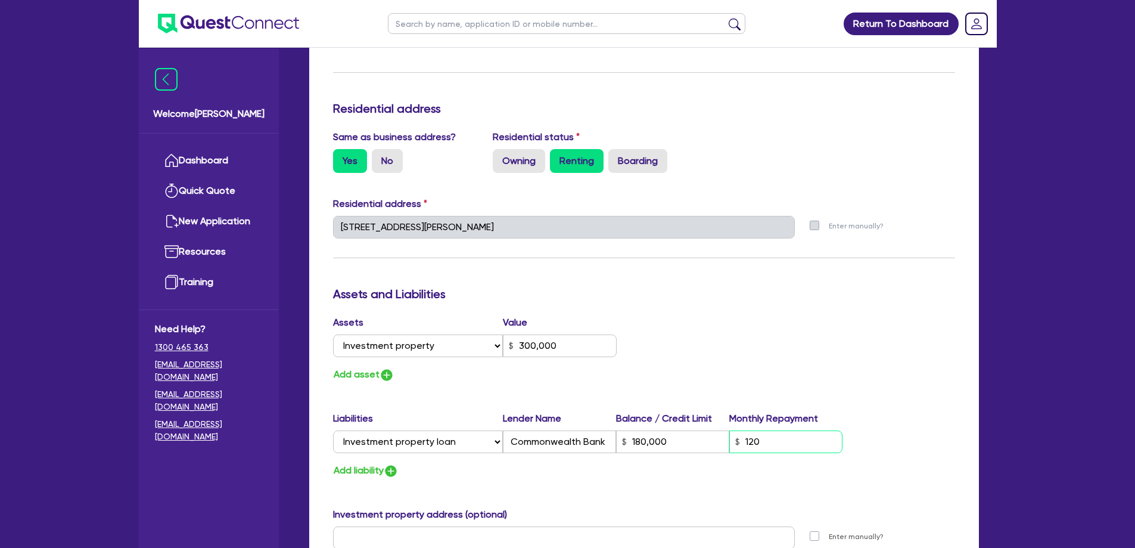
type input "300,000"
type input "180,000"
type input "1,200"
click at [848, 367] on div "Assets Value Select Asset Cash Property Investment property Vehicle Truck Trail…" at bounding box center [644, 348] width 640 height 67
drag, startPoint x: 747, startPoint y: 434, endPoint x: 668, endPoint y: 435, distance: 79.3
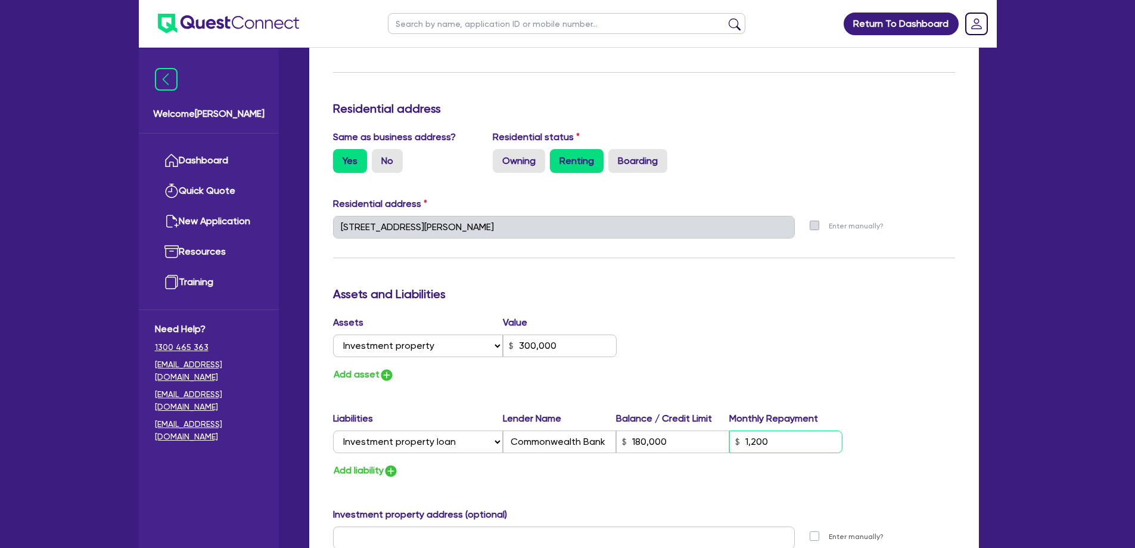
click at [669, 435] on div "Select Liability Credit card Mortgage Investment property loan Vehicle loan Tru…" at bounding box center [588, 441] width 510 height 23
type input "2"
type input "0427 508 930"
type input "300,000"
type input "180,000"
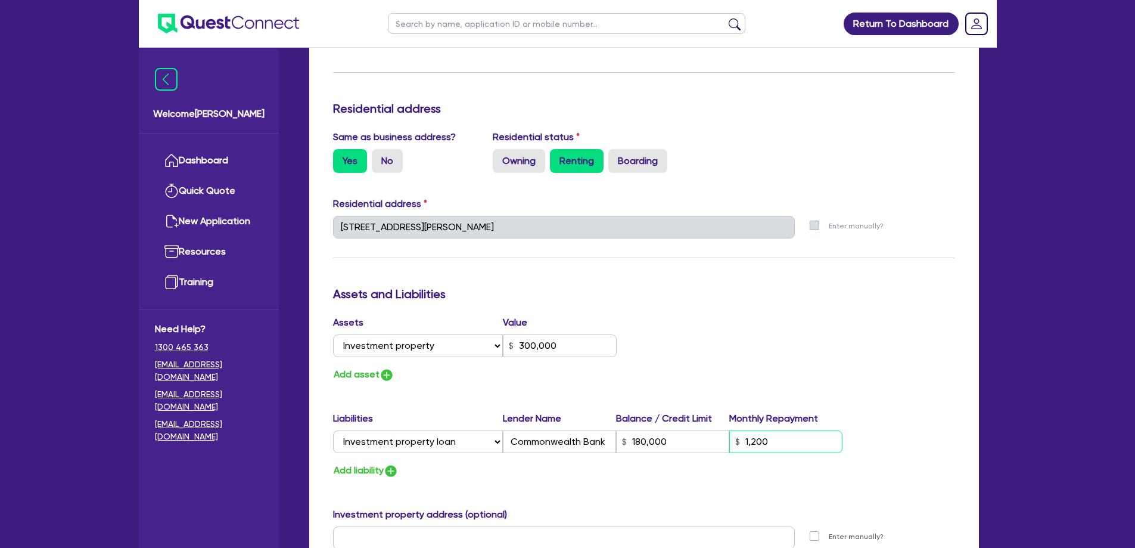
type input "6"
type input "2"
type input "0427 508 930"
type input "300,000"
type input "180,000"
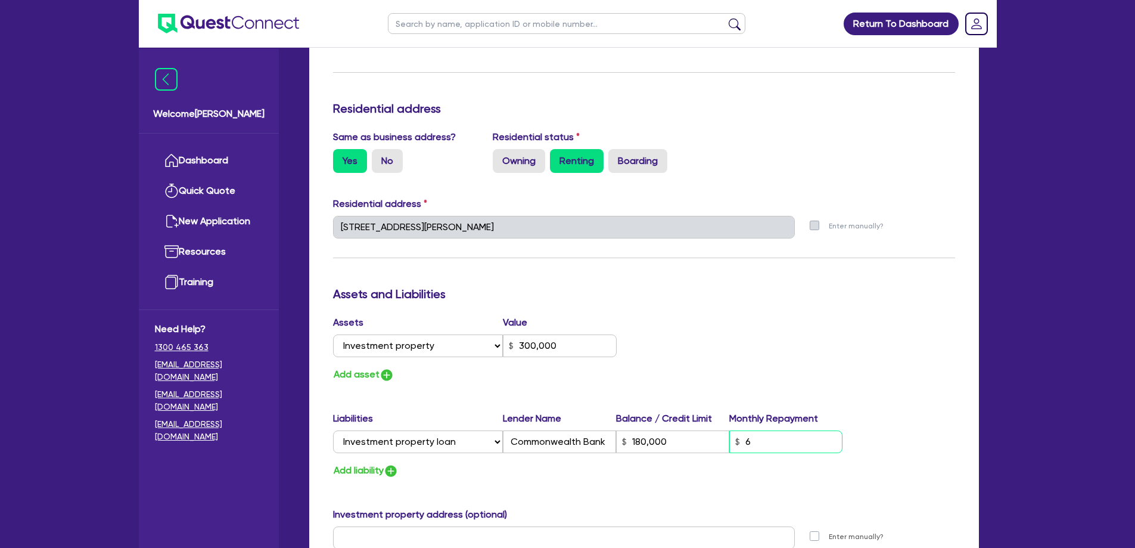
type input "60"
type input "2"
type input "0427 508 930"
type input "300,000"
type input "180,000"
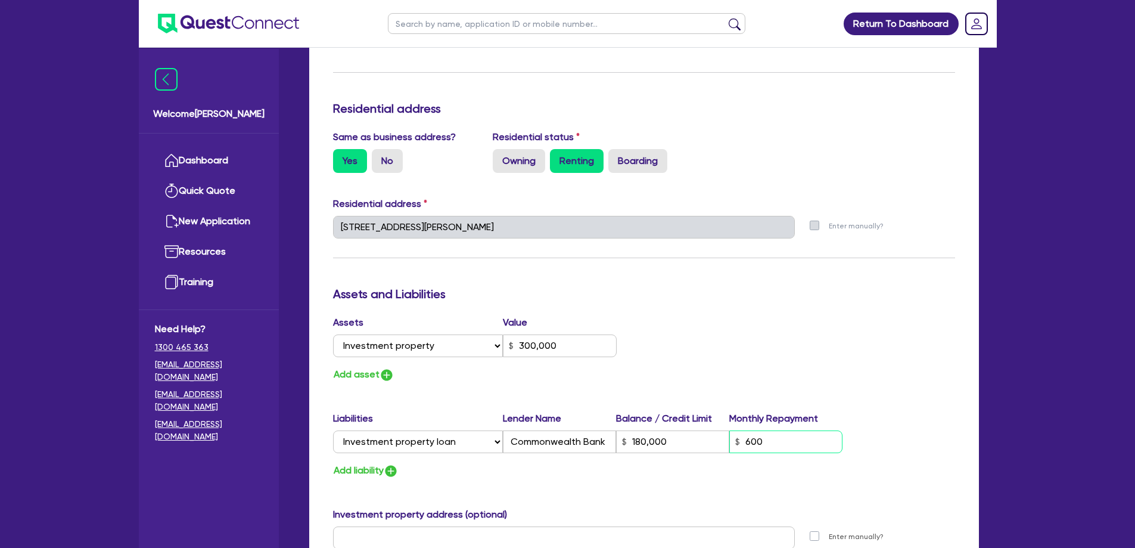
type input "600"
click at [709, 346] on div "Assets Value Select Asset Cash Property Investment property Vehicle Truck Trail…" at bounding box center [644, 348] width 640 height 67
click at [374, 366] on button "Add asset" at bounding box center [363, 374] width 61 height 16
type input "2"
type input "0427 508 930"
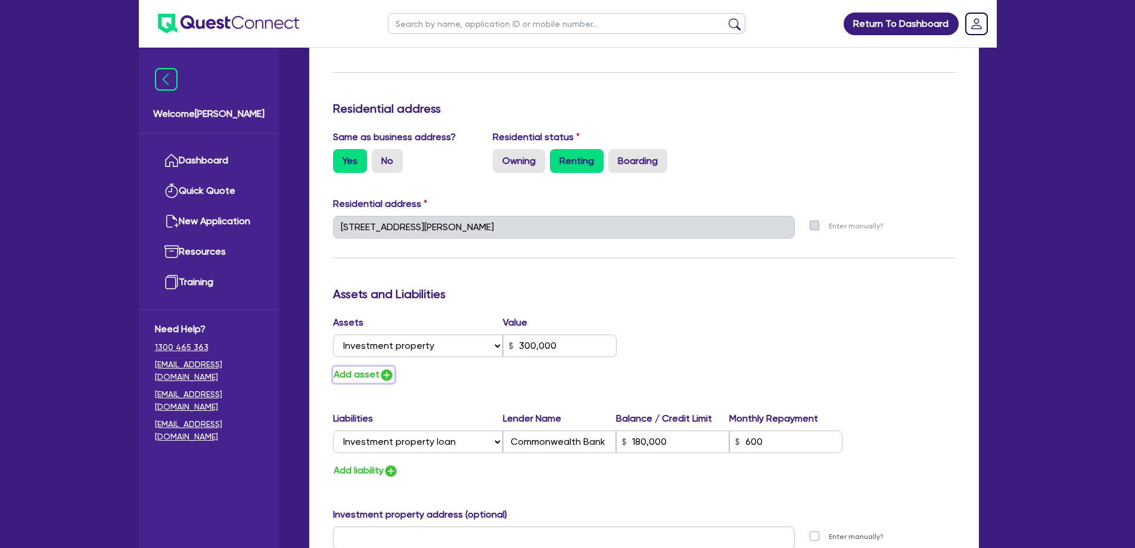
type input "300,000"
type input "180,000"
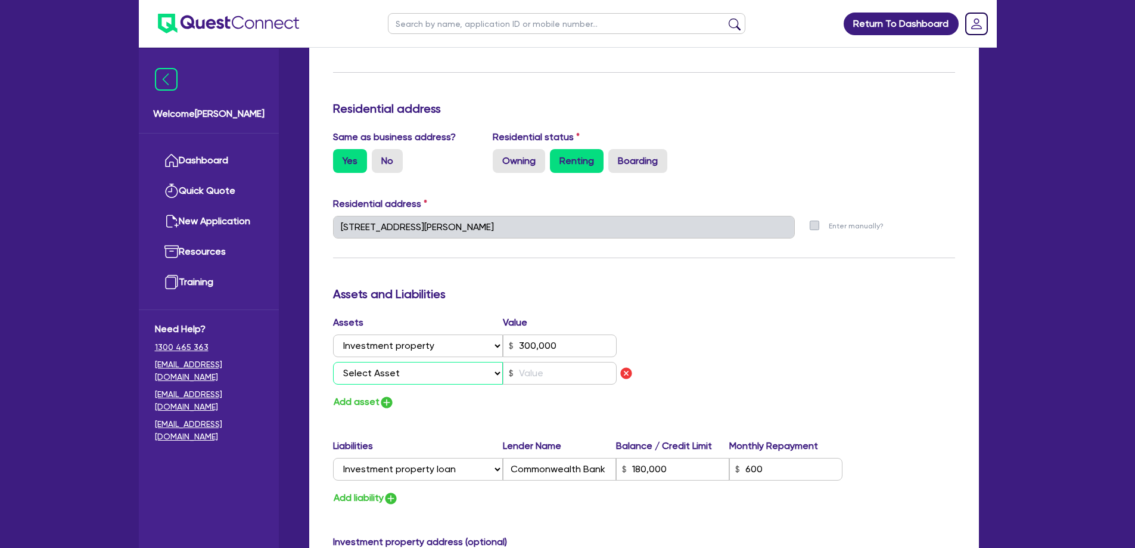
click at [386, 362] on select "Select Asset Cash Property Investment property Vehicle Truck Trailer Equipment …" at bounding box center [418, 373] width 170 height 23
select select "CASH"
click at [333, 362] on select "Select Asset Cash Property Investment property Vehicle Truck Trailer Equipment …" at bounding box center [418, 373] width 170 height 23
type input "2"
type input "0427 508 930"
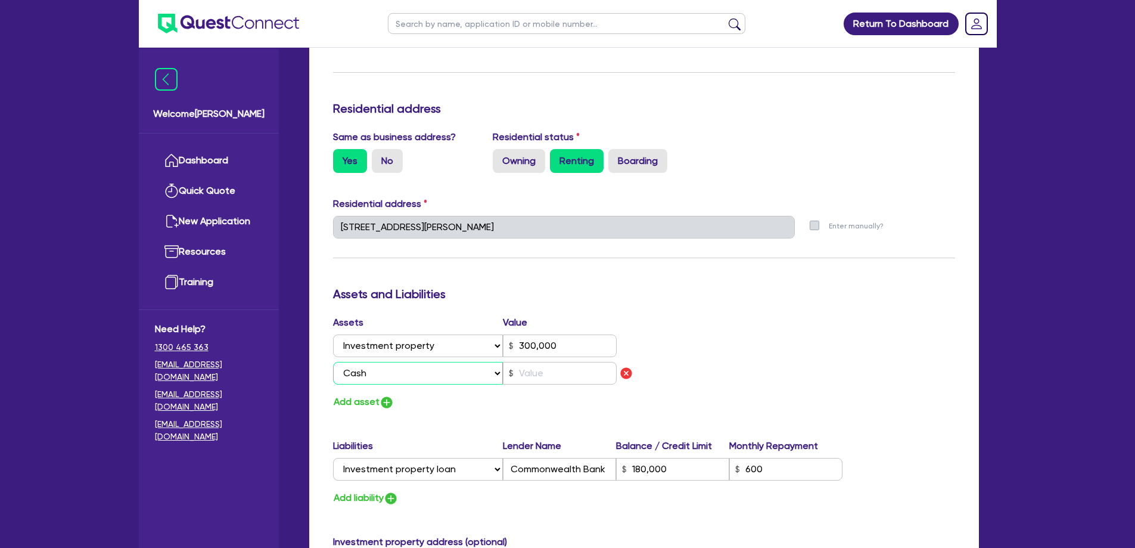
type input "300,000"
click at [527, 362] on input "text" at bounding box center [560, 373] width 114 height 23
click at [722, 356] on div "Assets Value Select Asset Cash Property Investment property Vehicle Truck Trail…" at bounding box center [644, 362] width 640 height 95
click at [362, 394] on button "Add asset" at bounding box center [363, 402] width 61 height 16
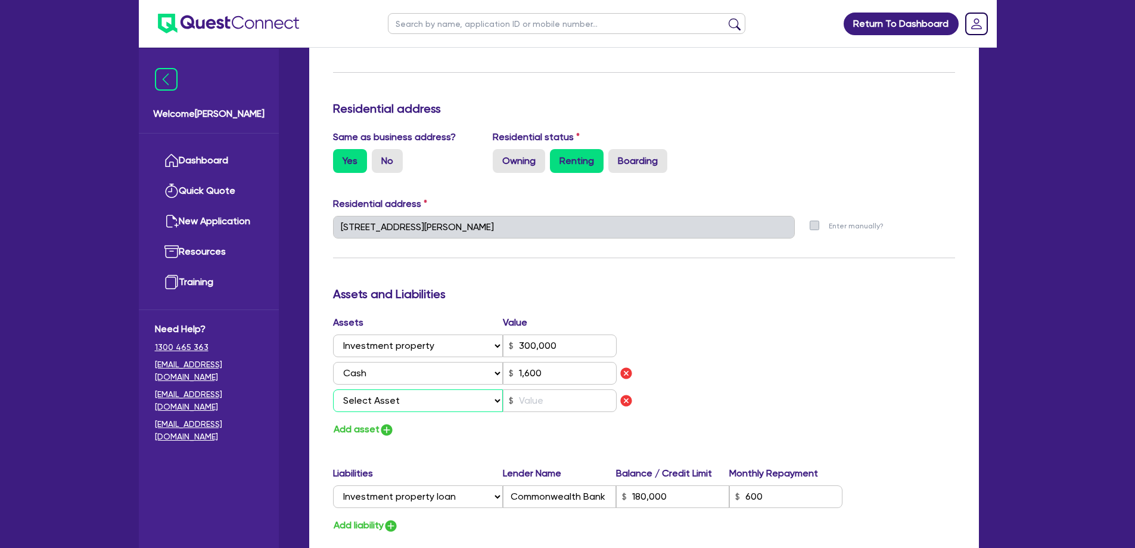
click at [375, 391] on select "Select Asset Cash Property Investment property Vehicle Truck Trailer Equipment …" at bounding box center [418, 400] width 170 height 23
click at [333, 389] on select "Select Asset Cash Property Investment property Vehicle Truck Trailer Equipment …" at bounding box center [418, 400] width 170 height 23
click at [533, 389] on input "text" at bounding box center [560, 400] width 114 height 23
click at [534, 389] on input "text" at bounding box center [560, 400] width 114 height 23
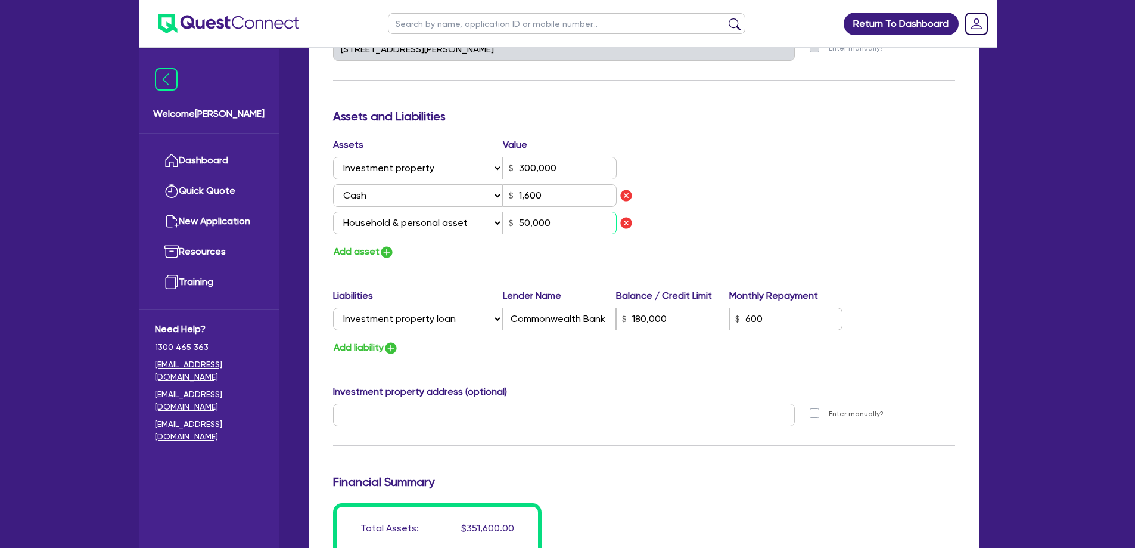
scroll to position [656, 0]
drag, startPoint x: 443, startPoint y: 412, endPoint x: 445, endPoint y: 404, distance: 8.0
click at [443, 412] on div at bounding box center [564, 418] width 480 height 32
click at [445, 404] on input "text" at bounding box center [564, 413] width 462 height 23
paste input "790 Brandy Creek Rd, Bravington VIC 3821, AU"
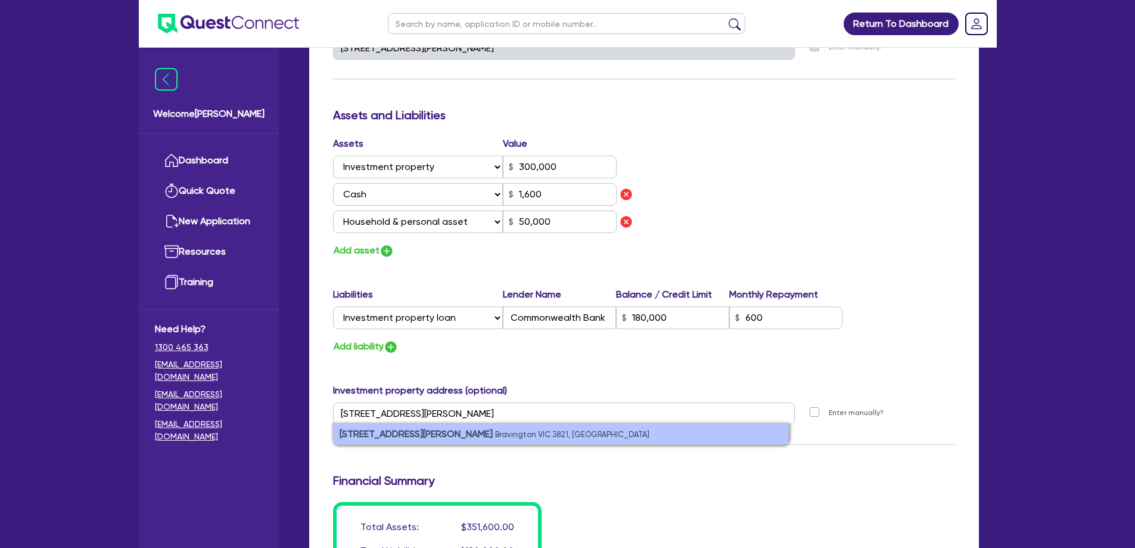
click at [495, 430] on small "Bravington VIC 3821, Australia" at bounding box center [572, 434] width 154 height 9
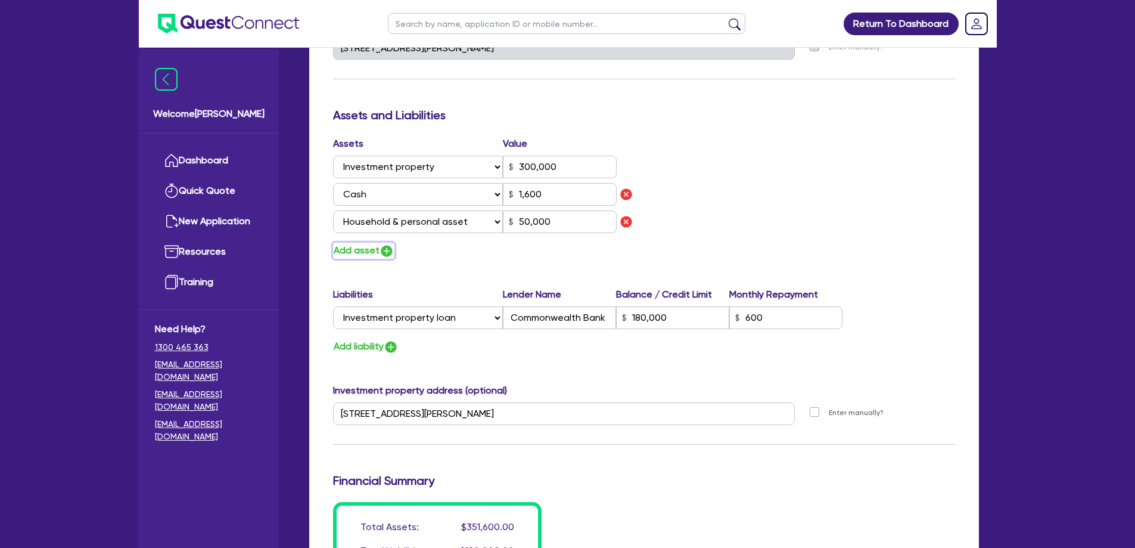
click at [359, 243] on button "Add asset" at bounding box center [363, 251] width 61 height 16
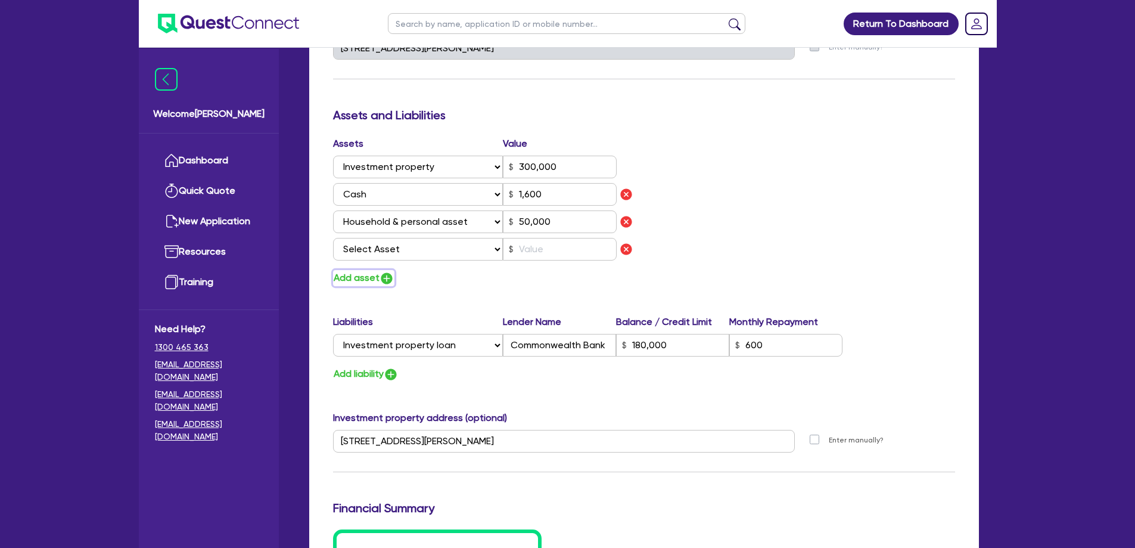
click at [361, 270] on button "Add asset" at bounding box center [363, 278] width 61 height 16
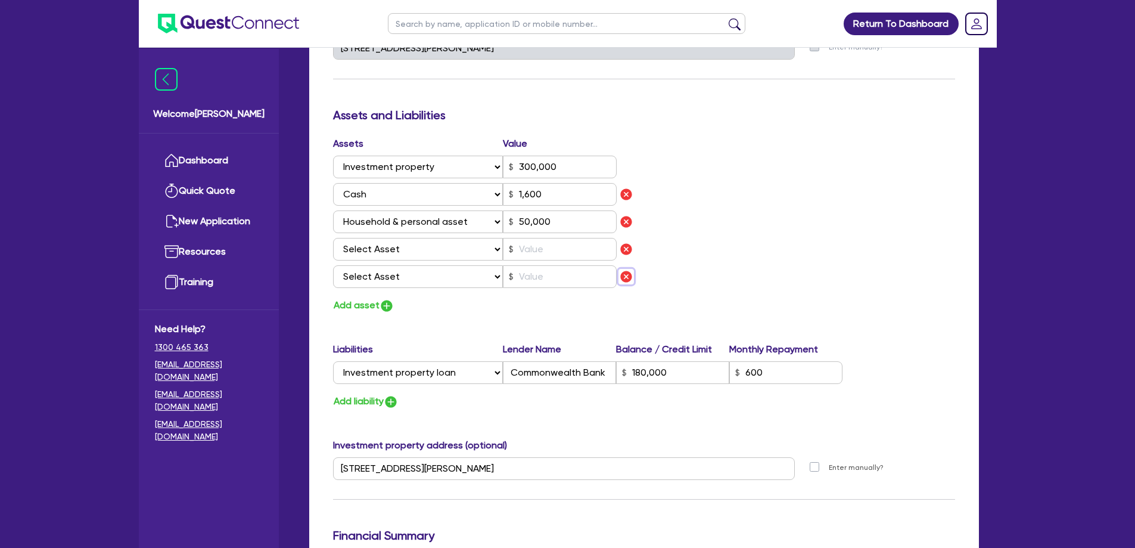
click at [625, 269] on img "button" at bounding box center [626, 276] width 14 height 14
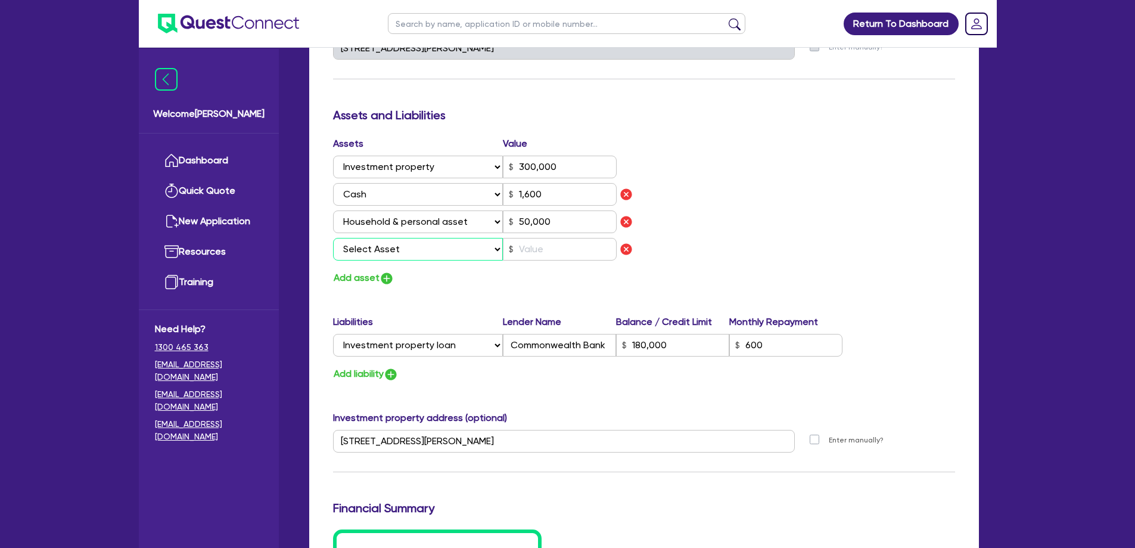
click at [423, 238] on select "Select Asset Cash Property Investment property Vehicle Truck Trailer Equipment …" at bounding box center [418, 249] width 170 height 23
click at [333, 238] on select "Select Asset Cash Property Investment property Vehicle Truck Trailer Equipment …" at bounding box center [418, 249] width 170 height 23
click at [551, 238] on input "text" at bounding box center [560, 249] width 114 height 23
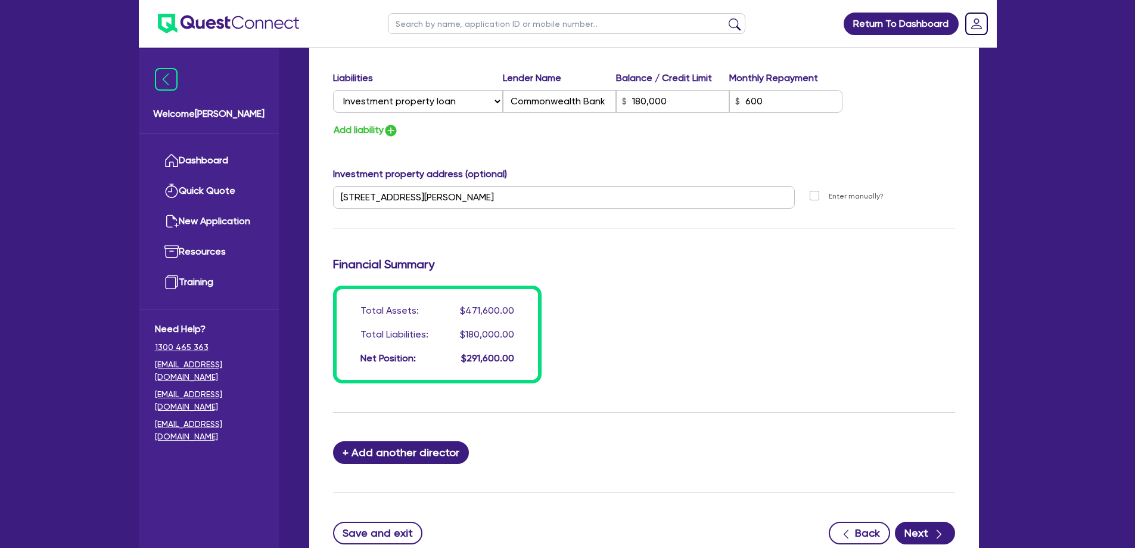
scroll to position [978, 0]
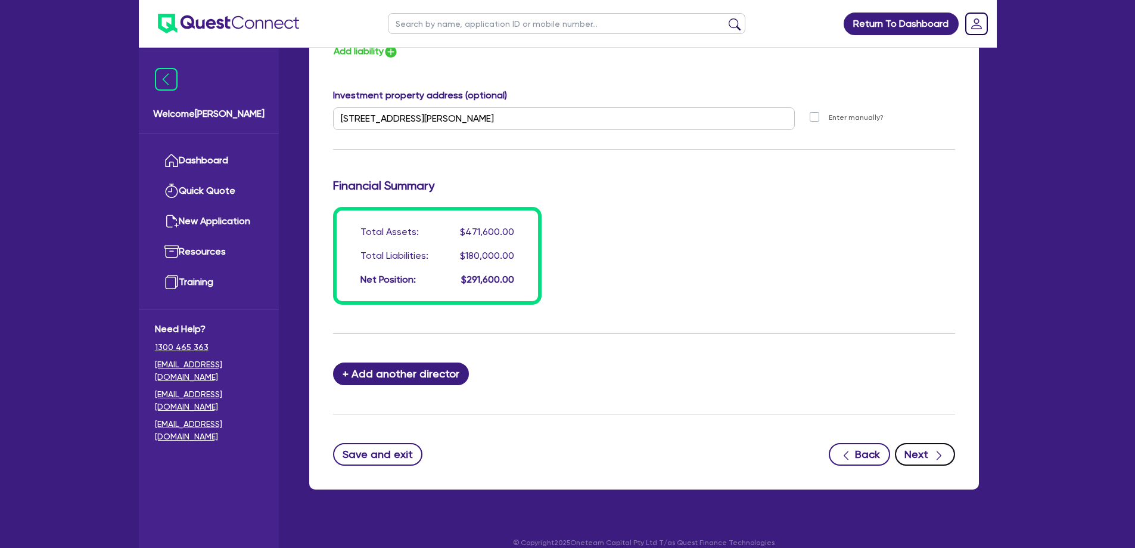
click at [945, 449] on icon "button" at bounding box center [939, 455] width 12 height 12
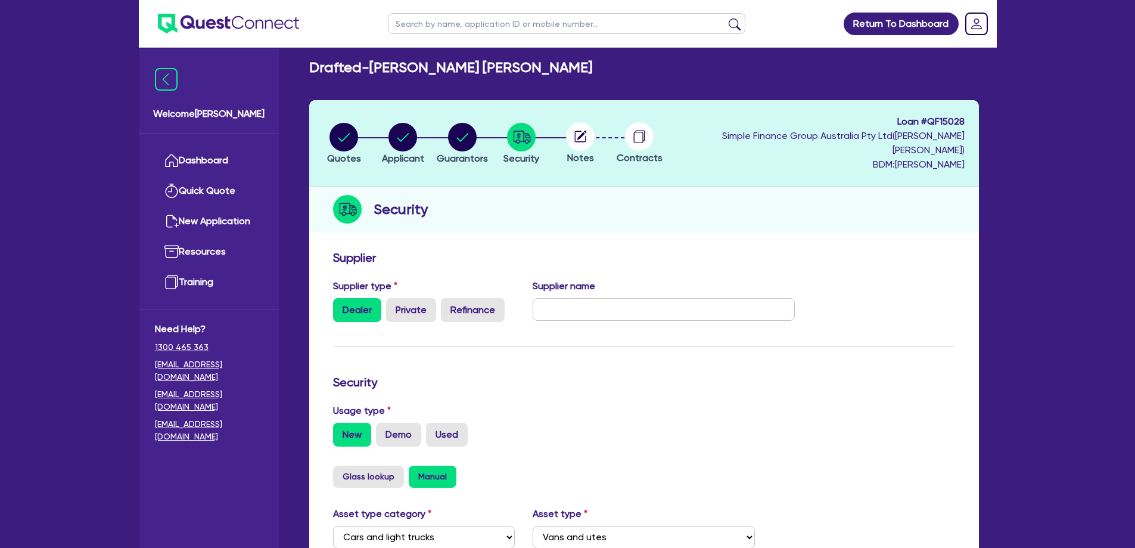
scroll to position [60, 0]
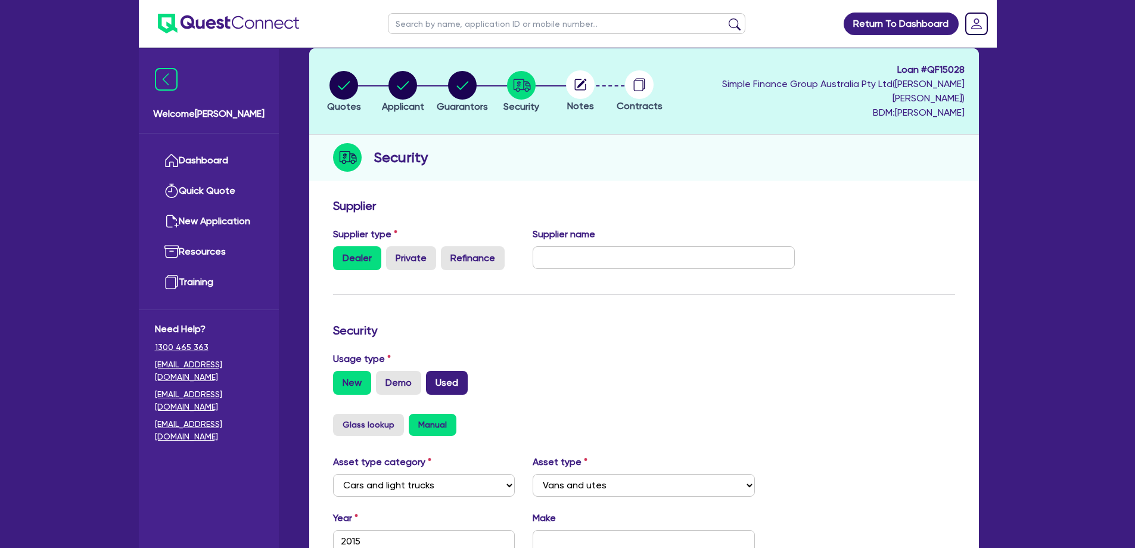
click at [445, 371] on label "Used" at bounding box center [447, 383] width 42 height 24
click at [434, 371] on input "Used" at bounding box center [430, 375] width 8 height 8
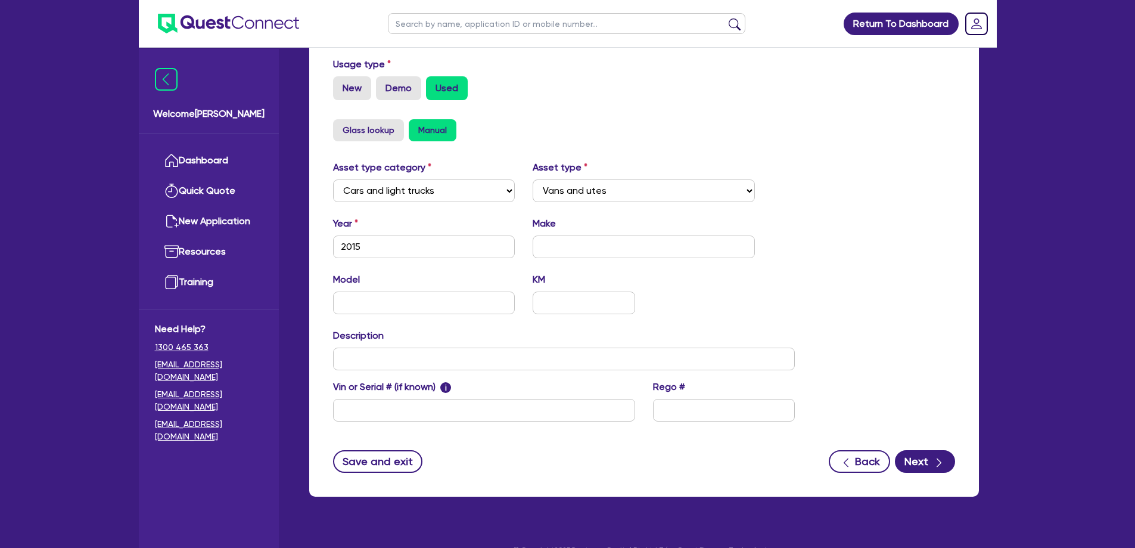
scroll to position [358, 0]
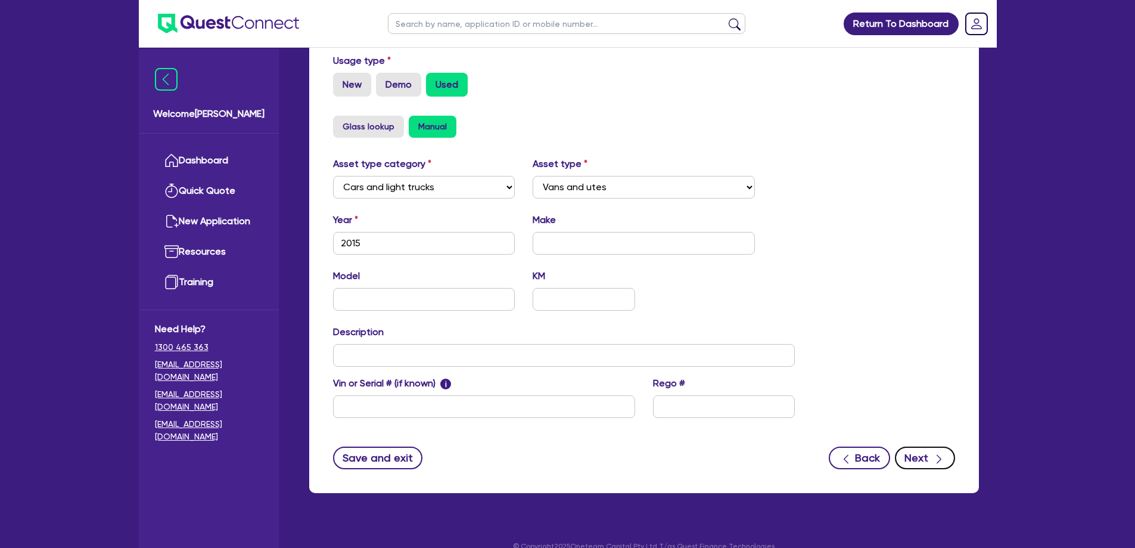
click at [927, 446] on button "Next" at bounding box center [925, 457] width 60 height 23
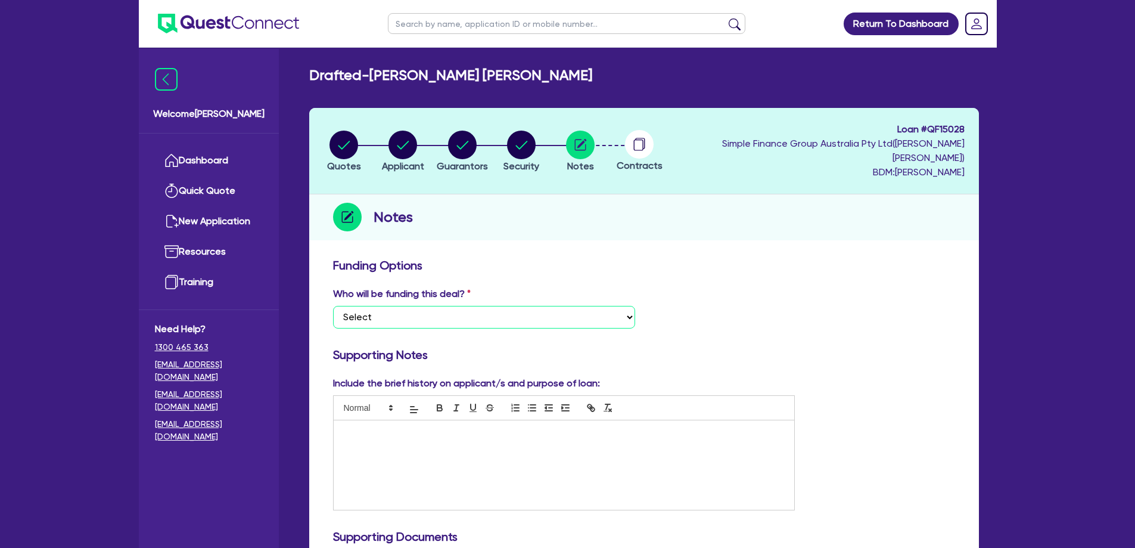
click at [443, 306] on select "Select I want Quest to fund 100% I will fund 100% I will co-fund with Quest Oth…" at bounding box center [484, 317] width 302 height 23
click at [333, 306] on select "Select I want Quest to fund 100% I will fund 100% I will co-fund with Quest Oth…" at bounding box center [484, 317] width 302 height 23
click at [445, 446] on div at bounding box center [564, 464] width 461 height 89
click at [452, 471] on div at bounding box center [564, 464] width 461 height 89
click at [686, 439] on p "previous FHI on a personal loan which was closed off in full when I discussed t…" at bounding box center [564, 444] width 443 height 11
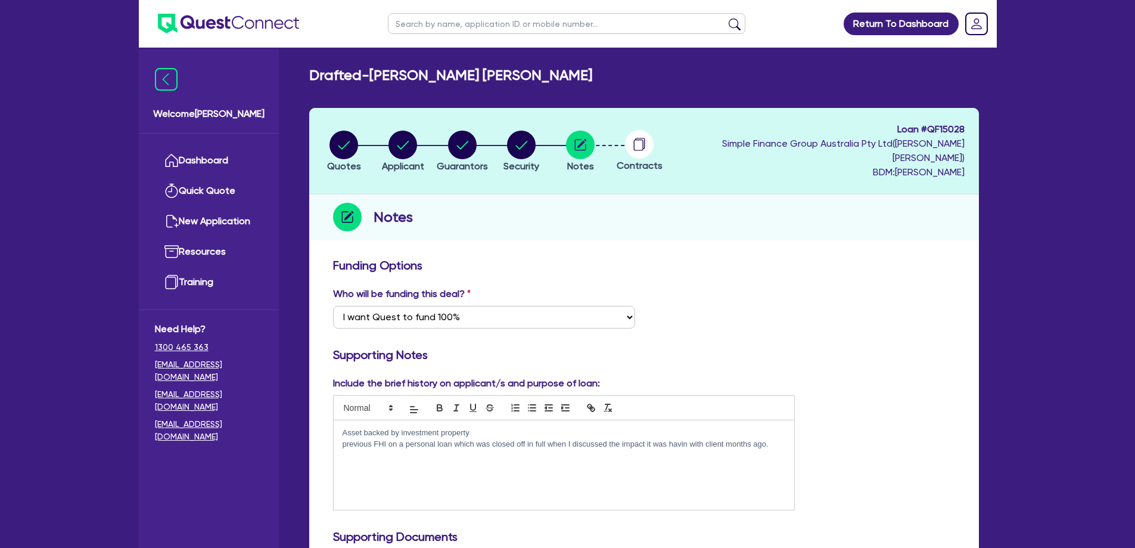
click at [686, 439] on p "previous FHI on a personal loan which was closed off in full when I discussed t…" at bounding box center [564, 444] width 443 height 11
click at [775, 439] on p "previous FHI on a personal loan which was closed off in full when I discussed t…" at bounding box center [564, 444] width 443 height 11
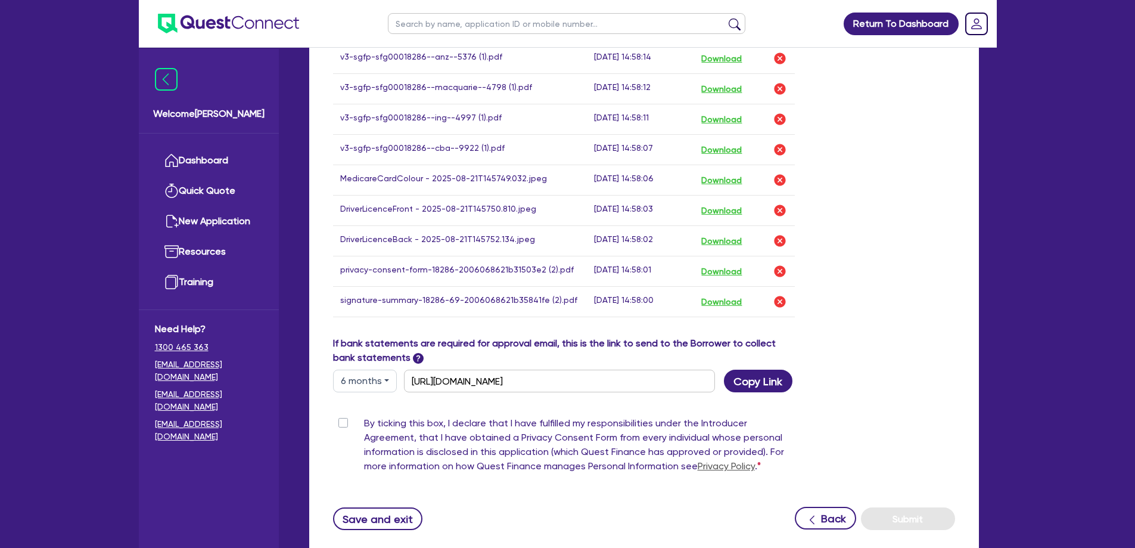
scroll to position [715, 0]
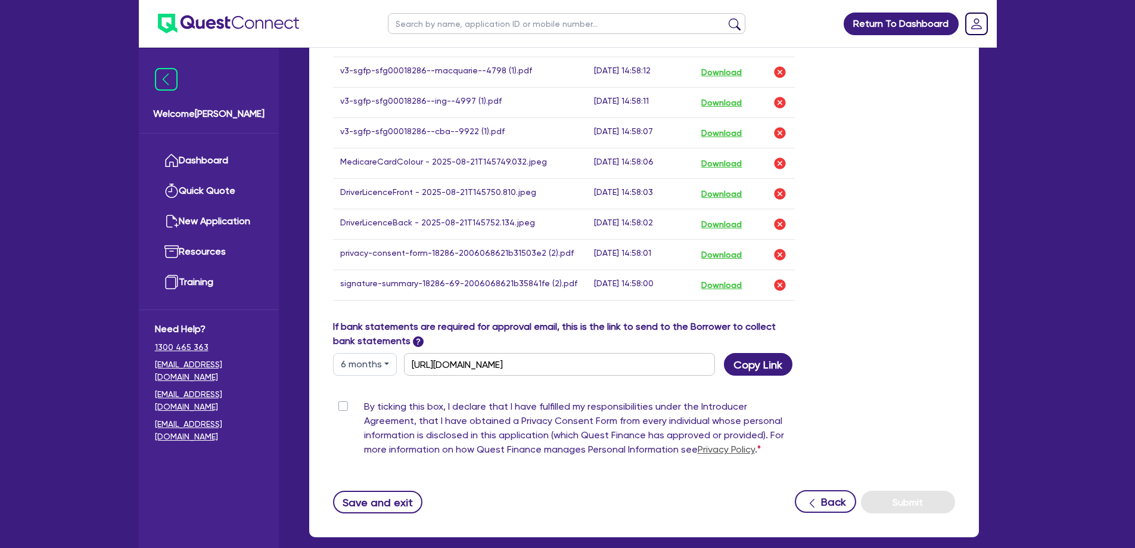
click at [622, 425] on label "By ticking this box, I declare that I have fulfilled my responsibilities under …" at bounding box center [579, 430] width 431 height 62
click at [343, 411] on input "By ticking this box, I declare that I have fulfilled my responsibilities under …" at bounding box center [338, 404] width 10 height 11
click at [921, 493] on button "Submit" at bounding box center [908, 501] width 94 height 23
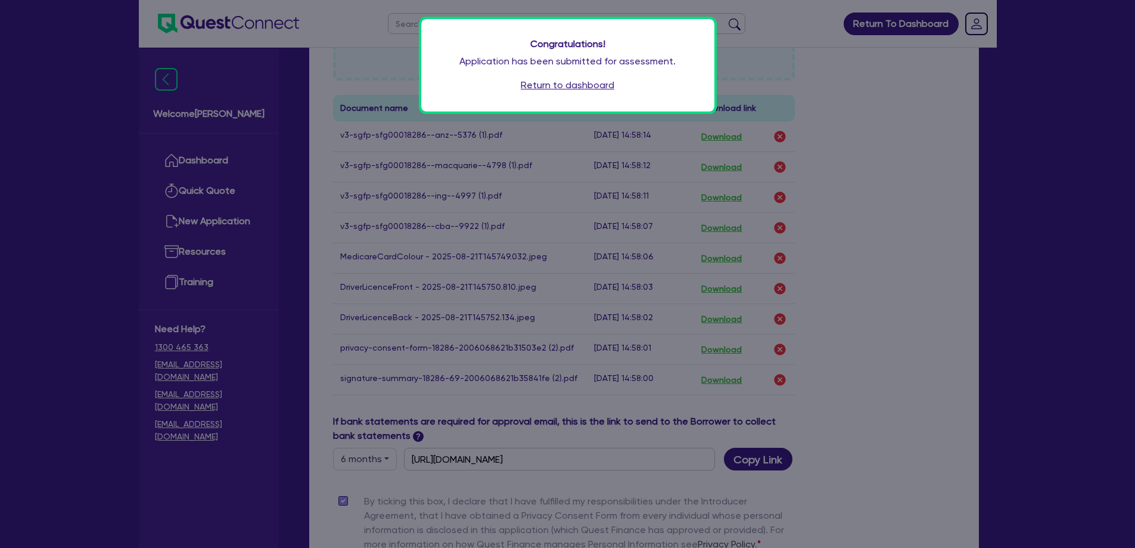
scroll to position [596, 0]
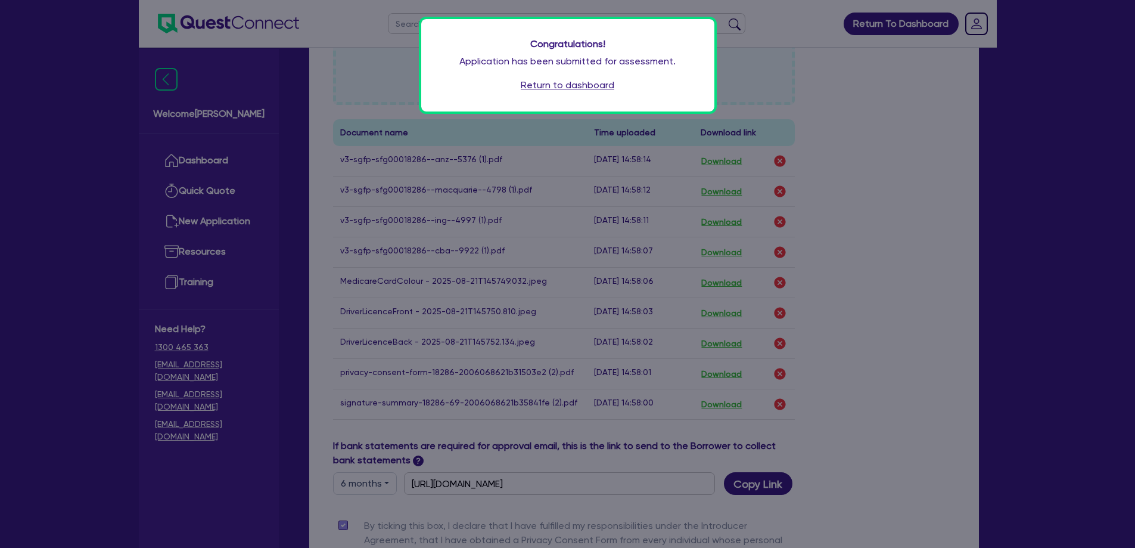
click at [911, 302] on div "Congratulations! Application has been submitted for assessment. Return to dashb…" at bounding box center [567, 274] width 1135 height 548
click at [602, 86] on link "Return to dashboard" at bounding box center [568, 85] width 94 height 14
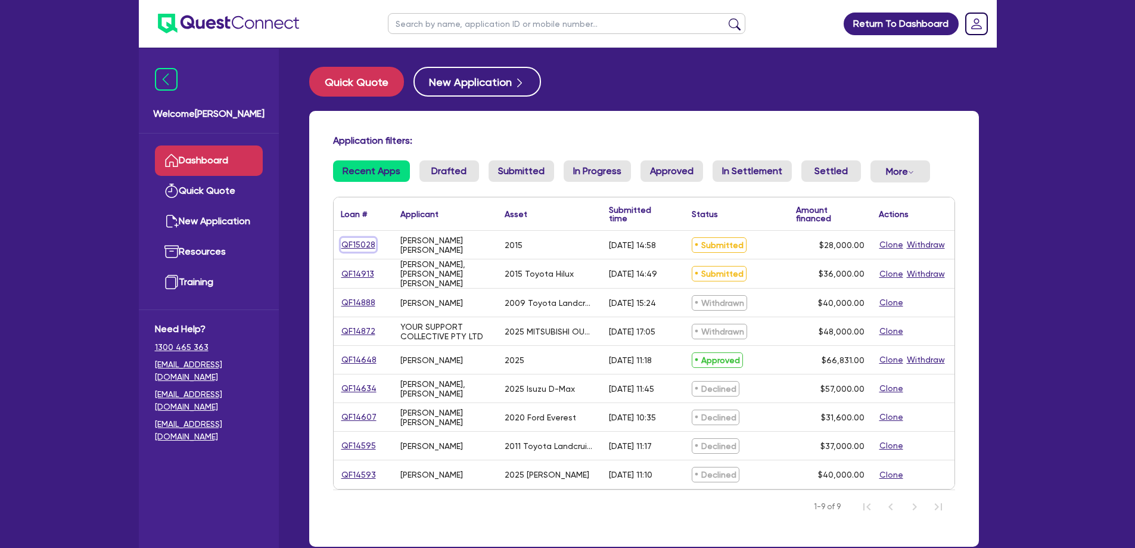
click at [362, 244] on link "QF15028" at bounding box center [358, 245] width 35 height 14
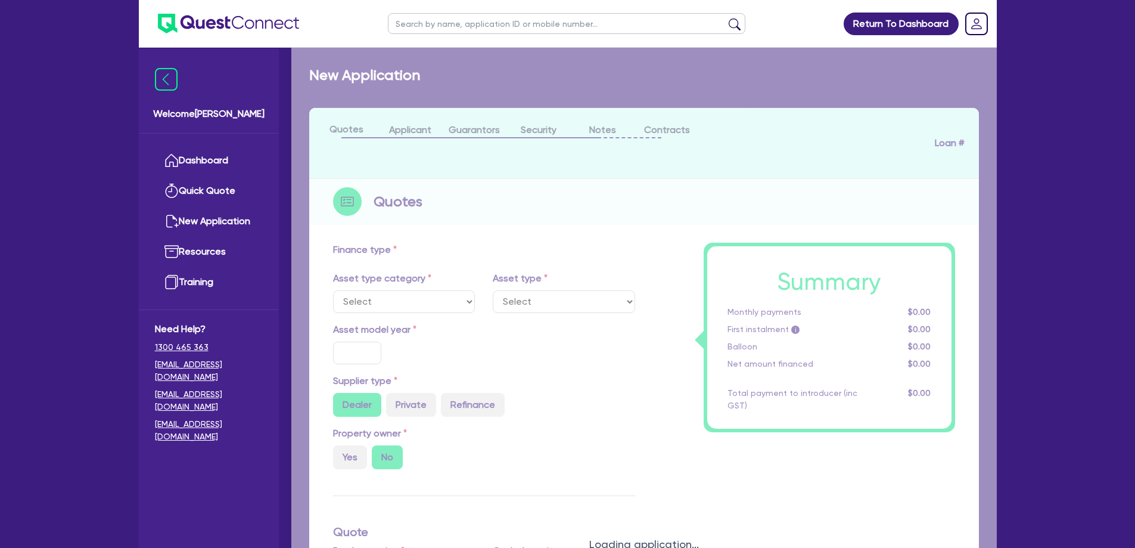
select select "CARS_AND_LIGHT_TRUCKS"
type input "2015"
type input "28,000"
type input "10"
type input "2,800"
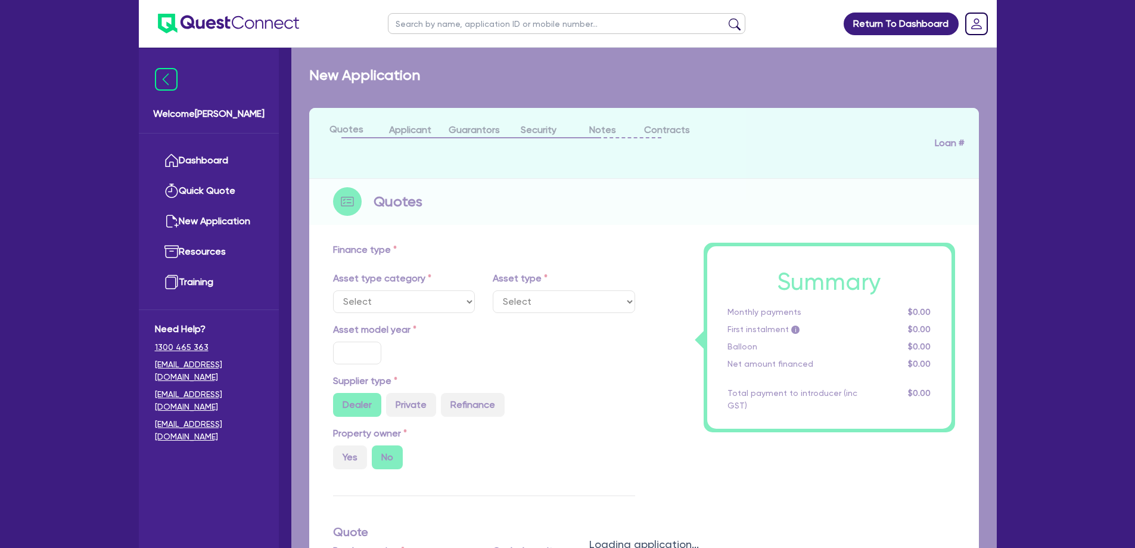
type input "17.99"
select select "VANS_AND_UTES"
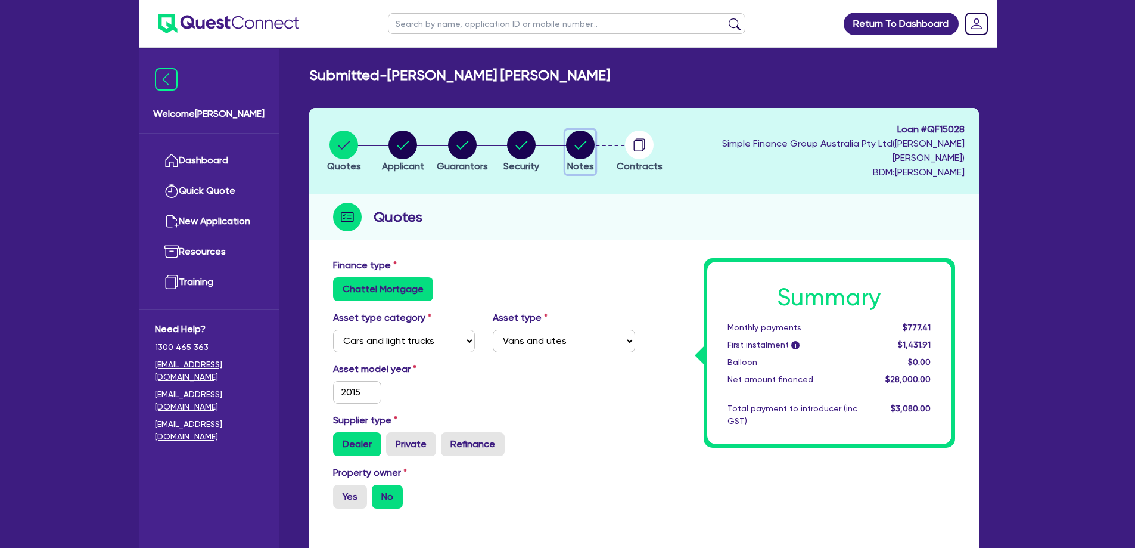
click at [595, 139] on circle "button" at bounding box center [580, 145] width 29 height 29
select select "Quest Finance - Own Book"
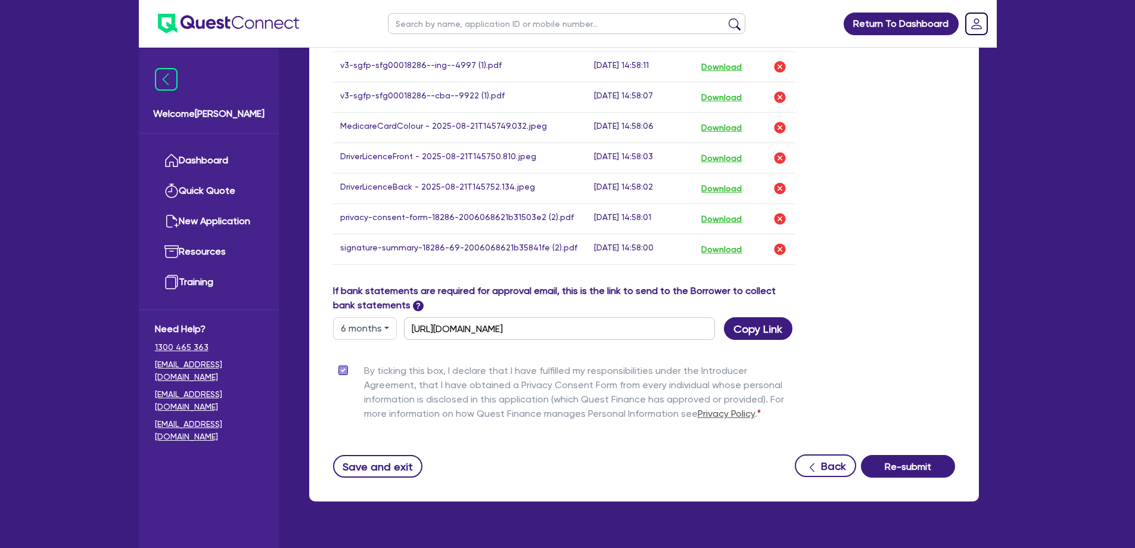
scroll to position [815, 0]
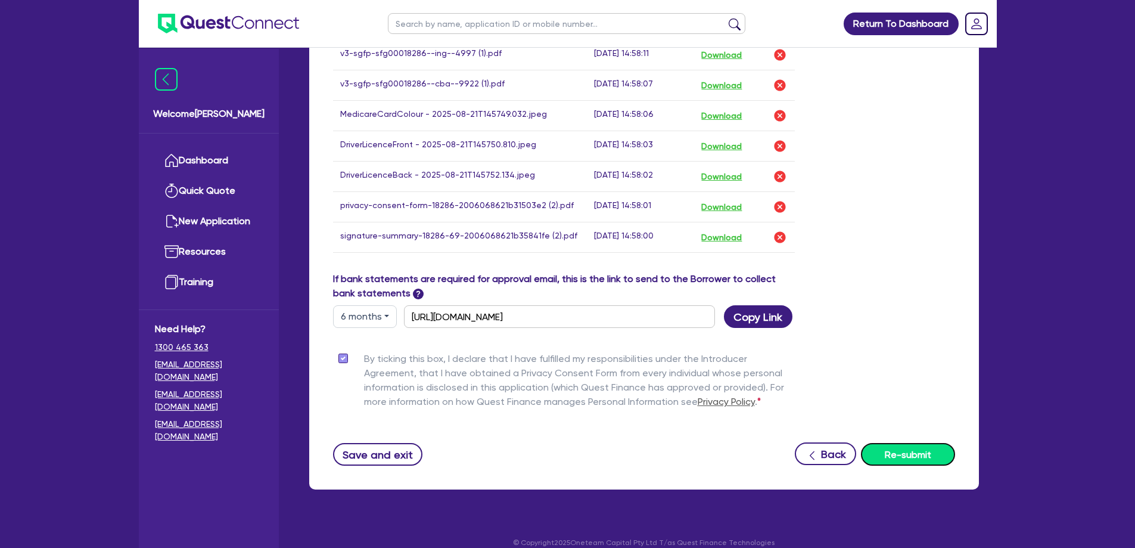
click at [906, 443] on button "Re-submit" at bounding box center [908, 454] width 94 height 23
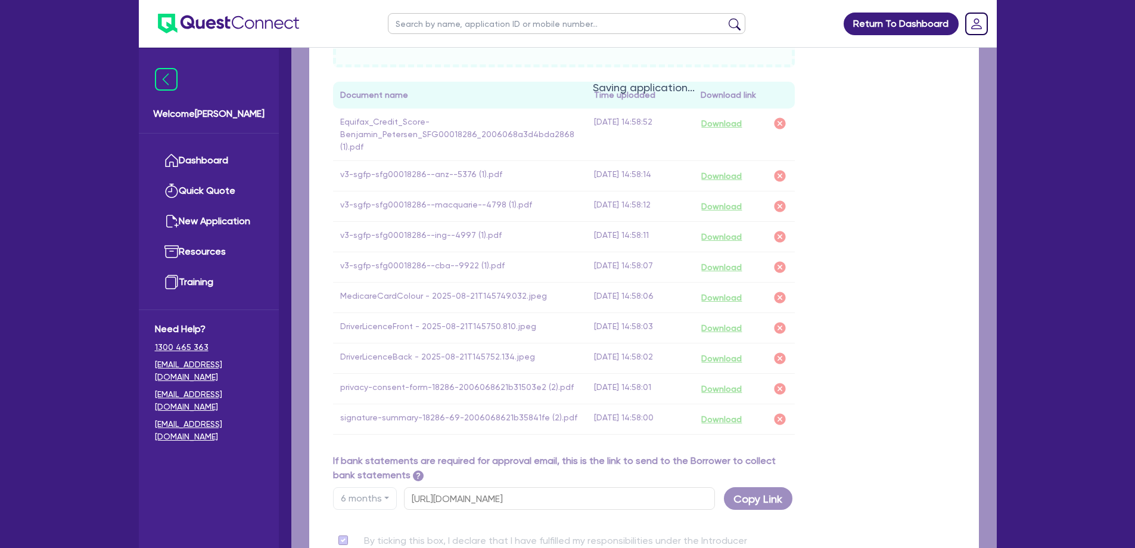
scroll to position [458, 0]
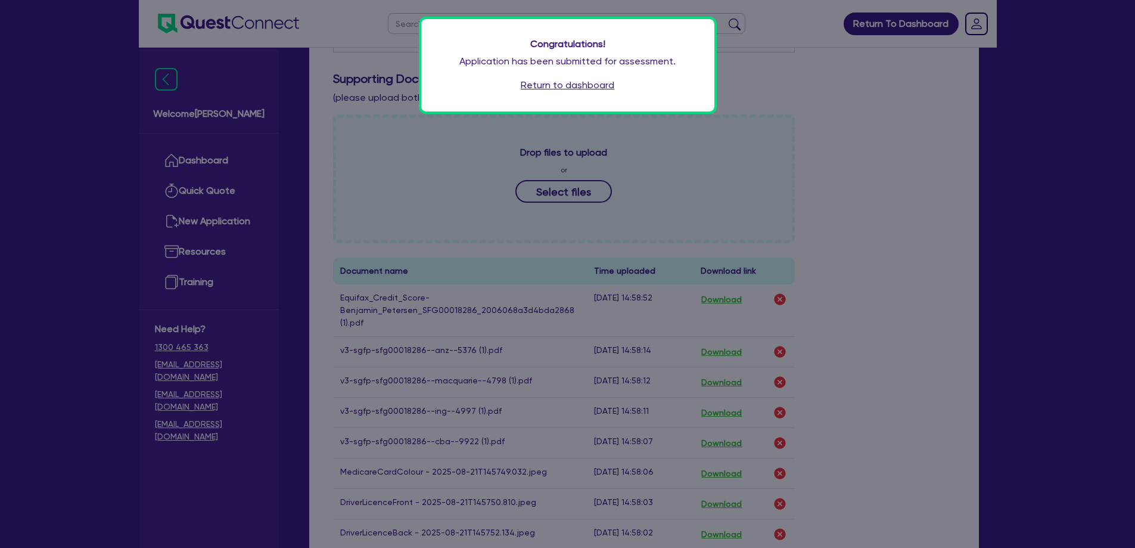
click at [597, 91] on link "Return to dashboard" at bounding box center [568, 85] width 94 height 14
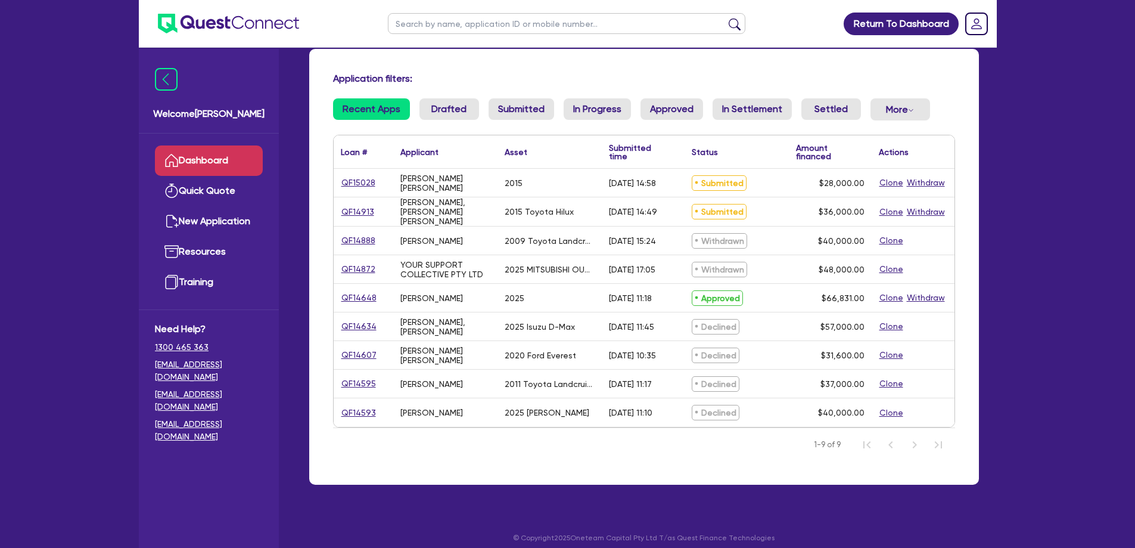
scroll to position [71, 0]
